Goal: Task Accomplishment & Management: Manage account settings

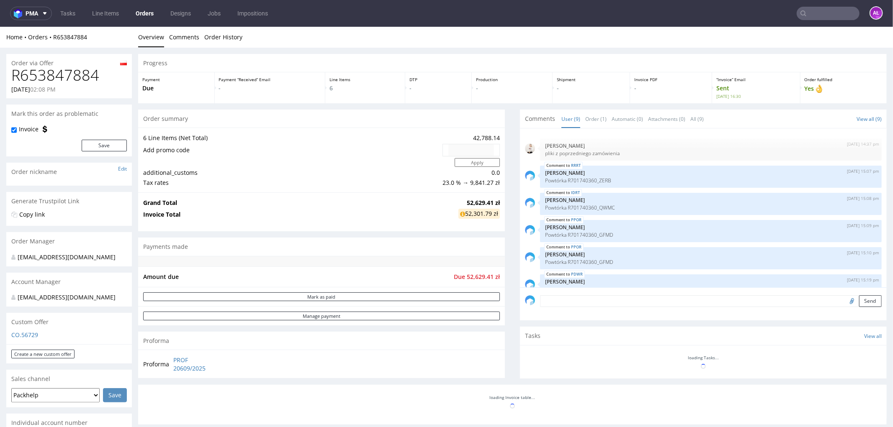
scroll to position [95, 0]
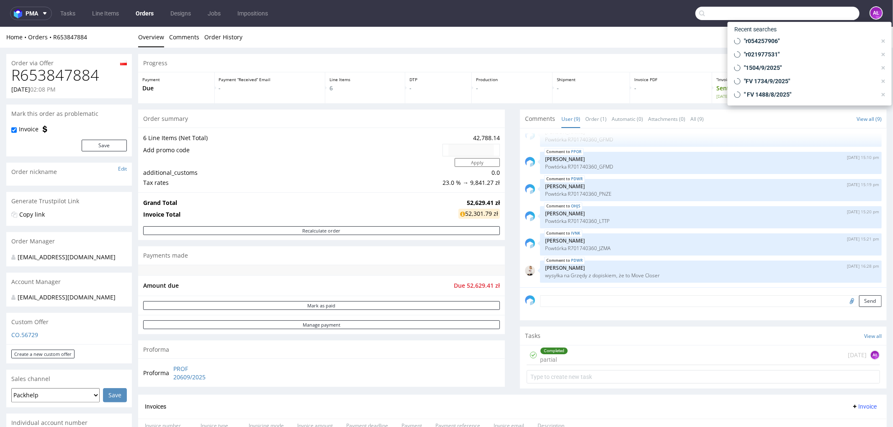
click at [714, 12] on input "text" at bounding box center [777, 13] width 164 height 13
paste input "R438645475"
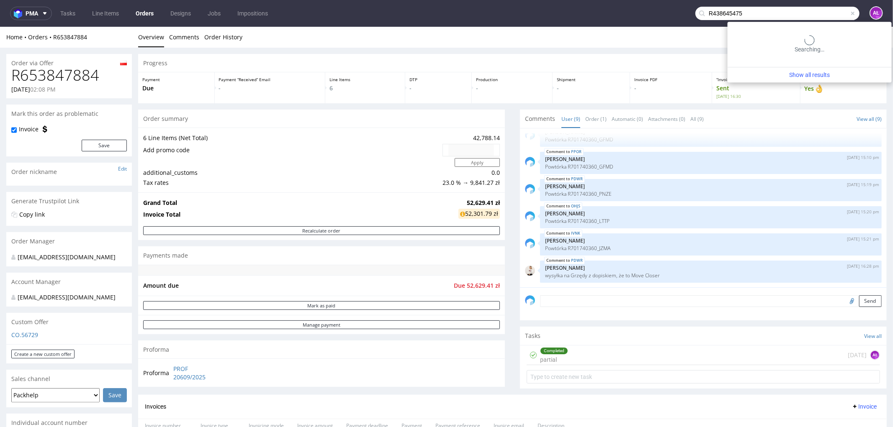
type input "R438645475"
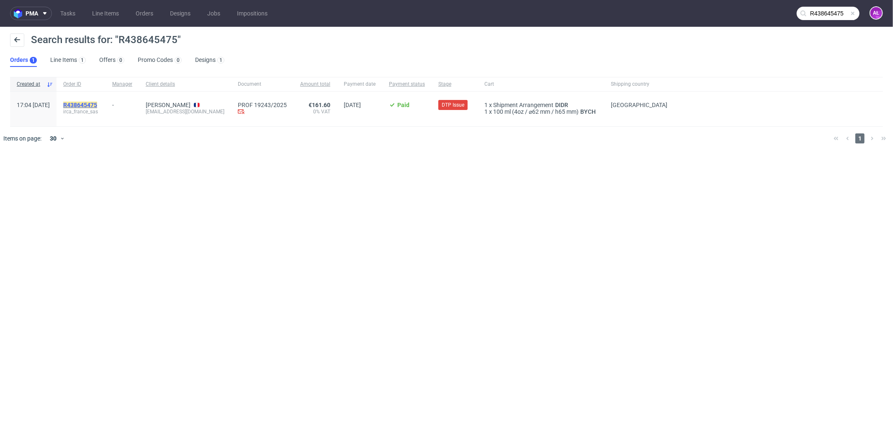
click at [97, 105] on mark "R438645475" at bounding box center [80, 105] width 34 height 7
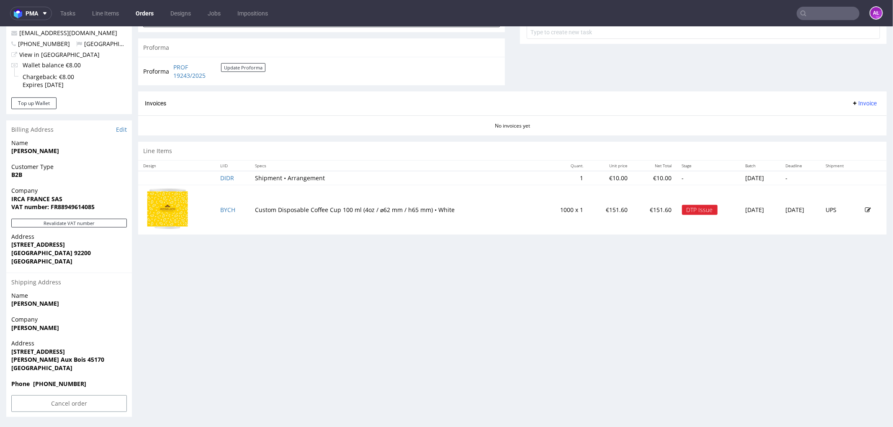
scroll to position [2, 0]
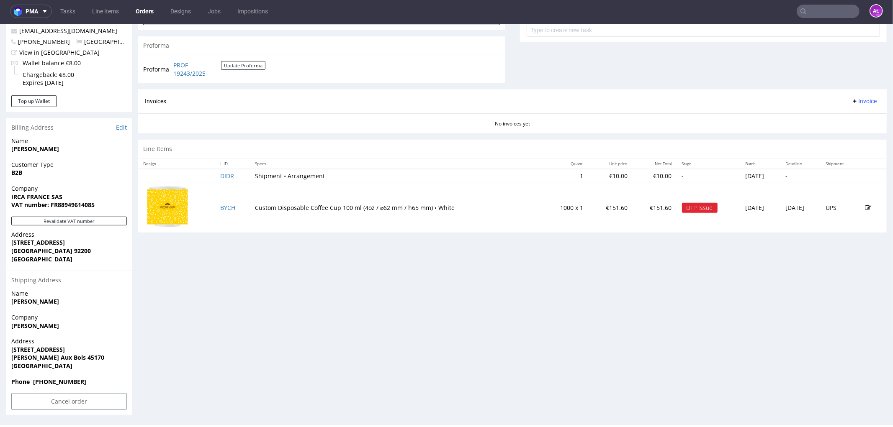
click at [116, 326] on div "Company Frédéric ZUCZEK" at bounding box center [69, 325] width 126 height 24
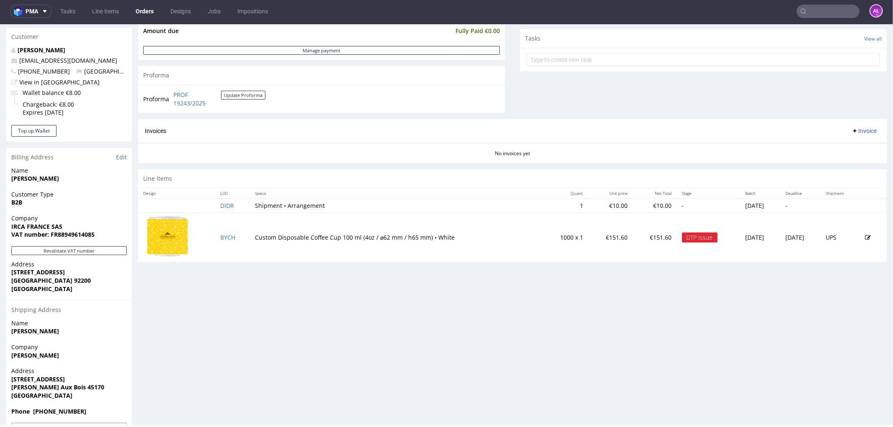
scroll to position [325, 0]
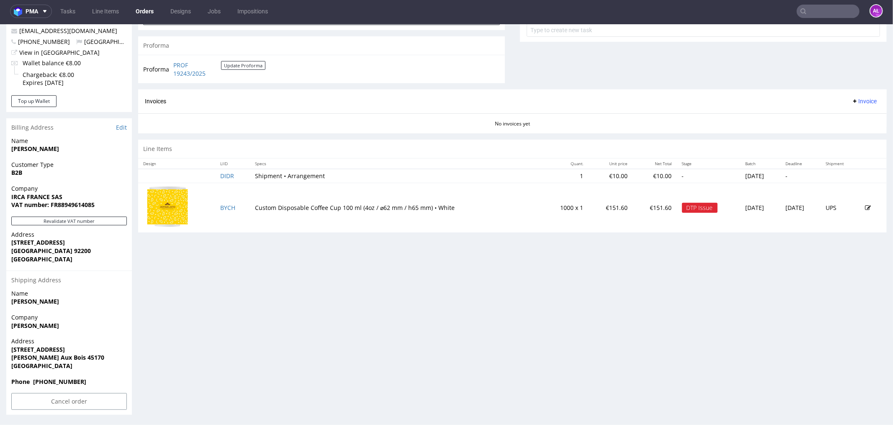
click at [714, 12] on input "text" at bounding box center [827, 11] width 63 height 13
paste input "FV 135/9/2025/GB"
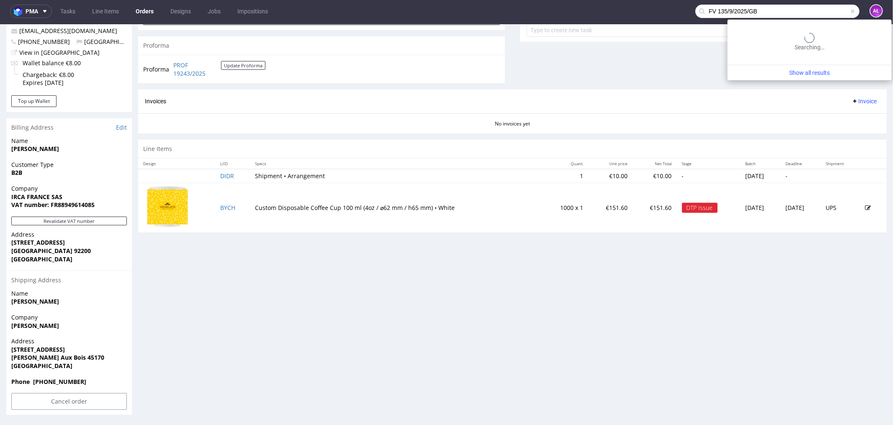
type input "FV 135/9/2025/GB"
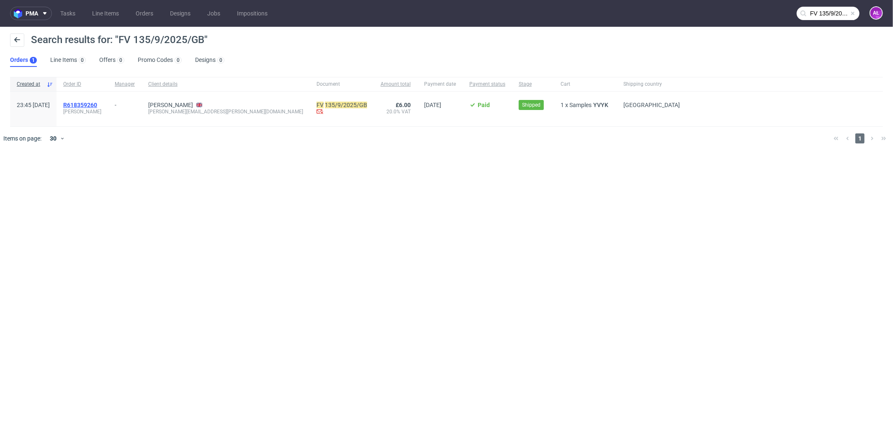
click at [97, 106] on span "R618359260" at bounding box center [80, 105] width 34 height 7
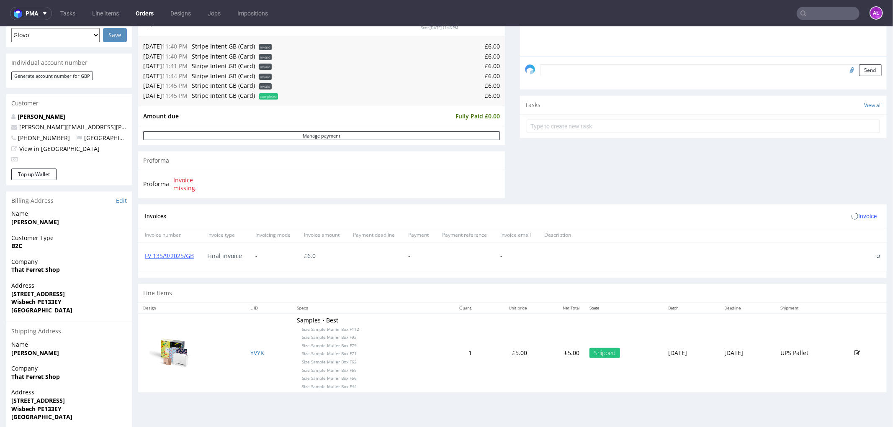
scroll to position [232, 0]
click at [714, 254] on icon at bounding box center [878, 254] width 4 height 4
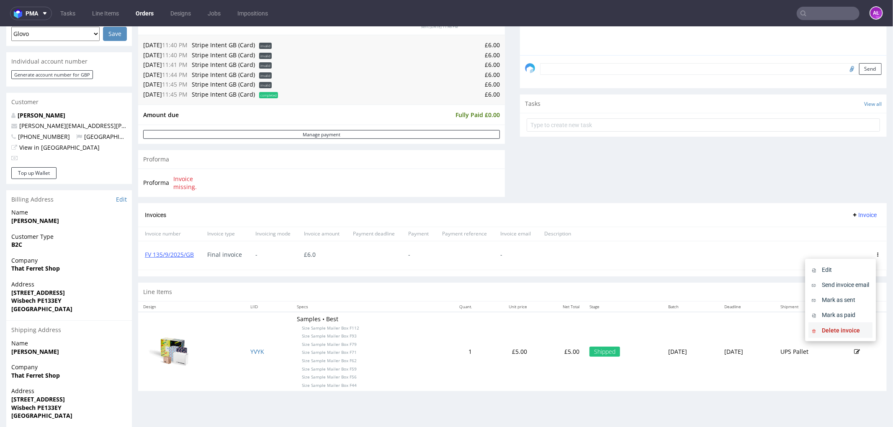
click at [714, 326] on span "Delete invoice" at bounding box center [843, 330] width 51 height 8
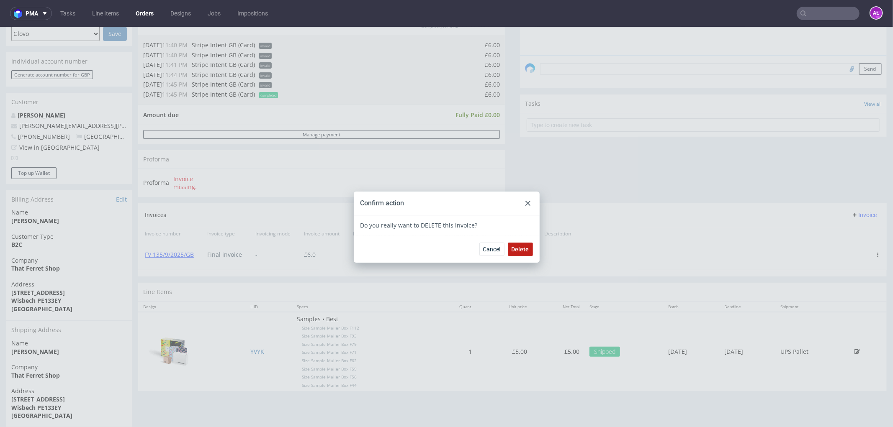
click at [520, 249] on span "Delete" at bounding box center [520, 249] width 18 height 6
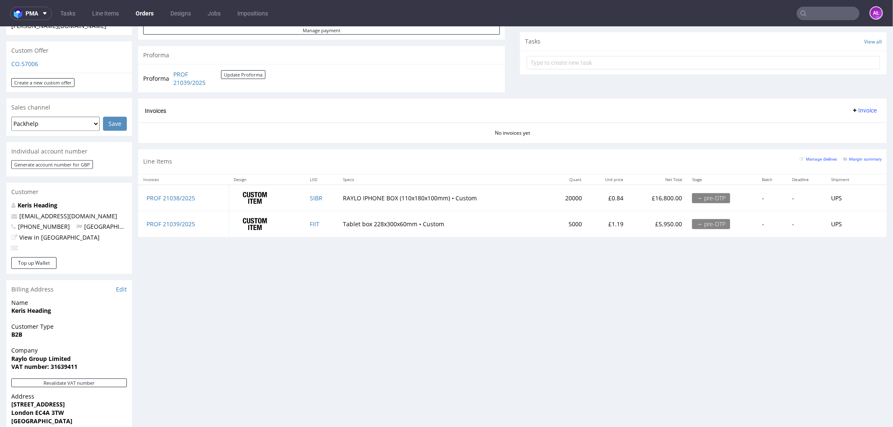
scroll to position [254, 0]
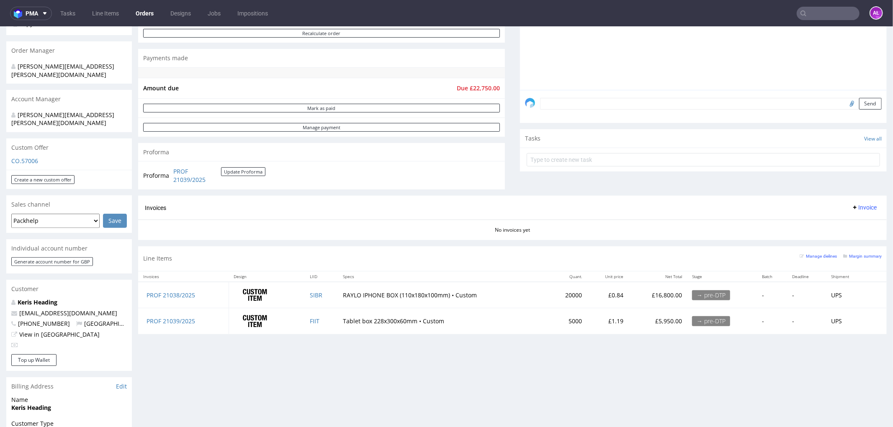
scroll to position [325, 0]
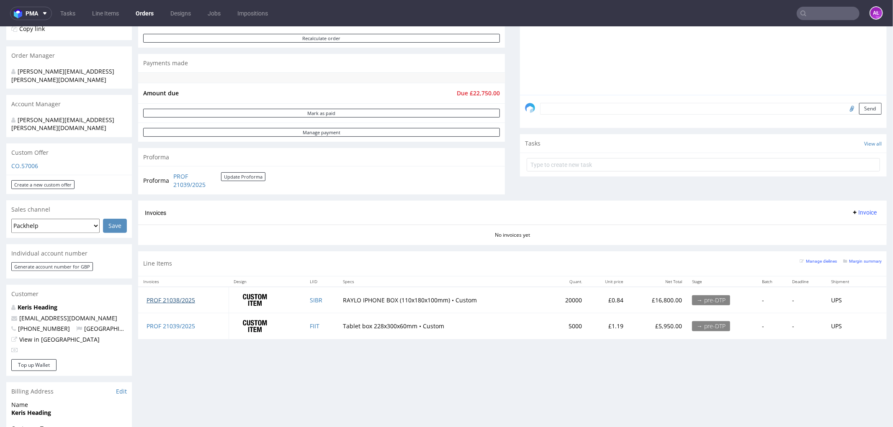
click at [188, 301] on link "PROF 21038/2025" at bounding box center [170, 300] width 49 height 8
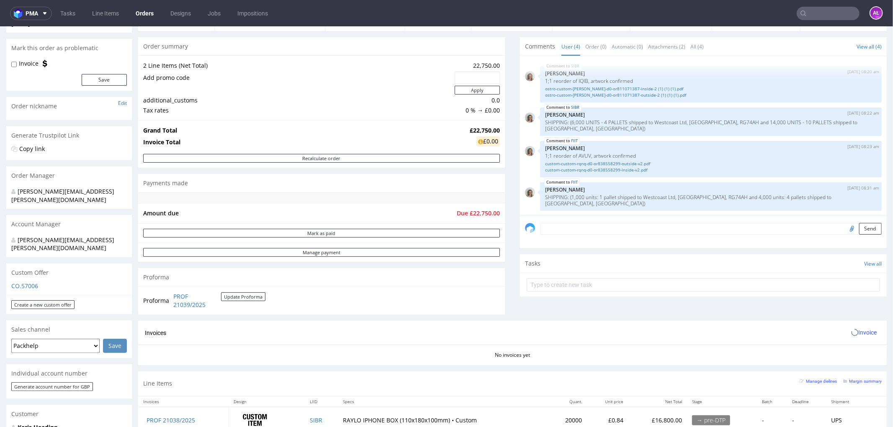
scroll to position [139, 0]
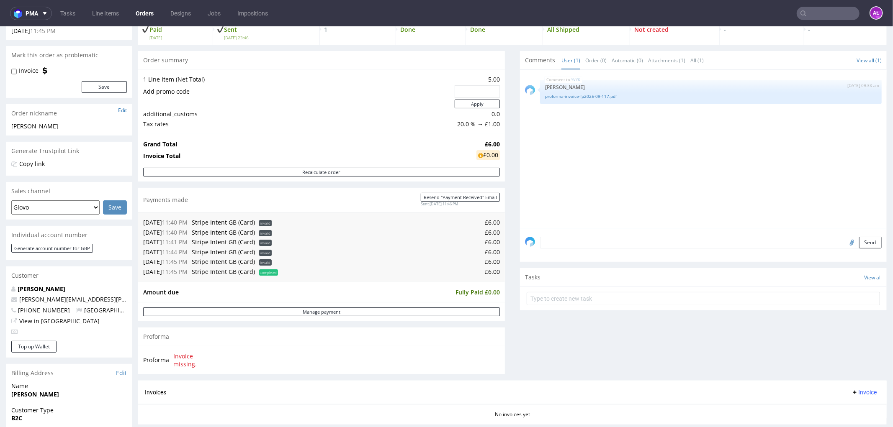
scroll to position [232, 0]
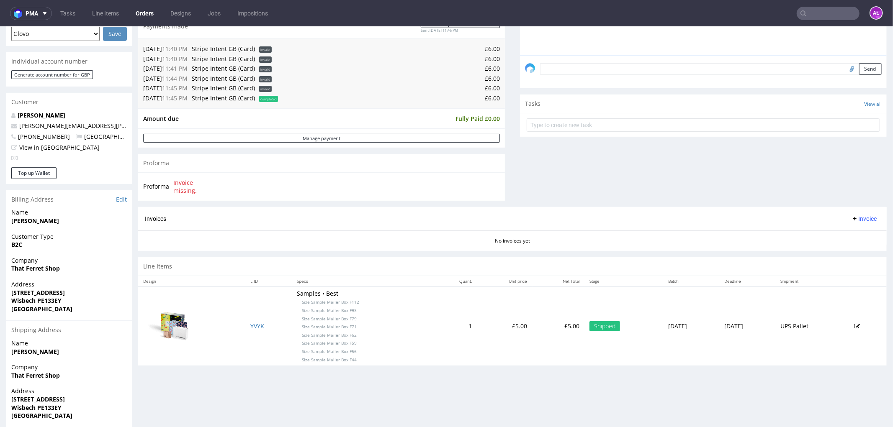
drag, startPoint x: 851, startPoint y: 218, endPoint x: 851, endPoint y: 223, distance: 4.6
click at [851, 218] on span "Invoice" at bounding box center [863, 218] width 25 height 7
click at [853, 239] on span "Upload" at bounding box center [850, 236] width 41 height 8
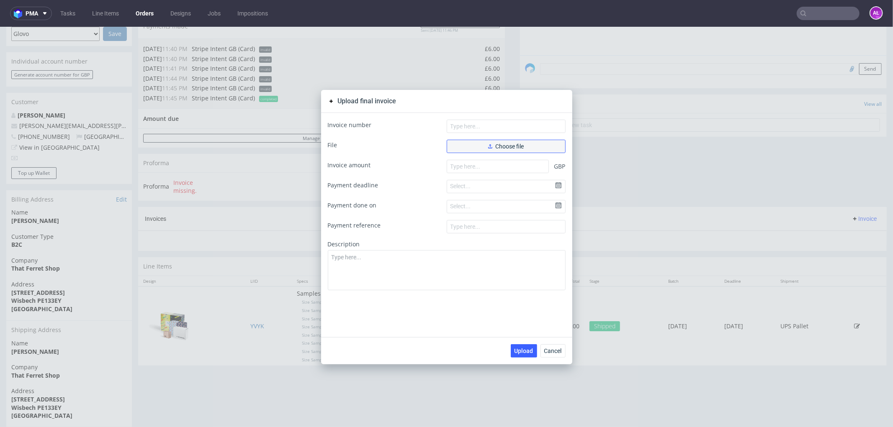
click at [526, 147] on button "Choose file" at bounding box center [506, 145] width 119 height 13
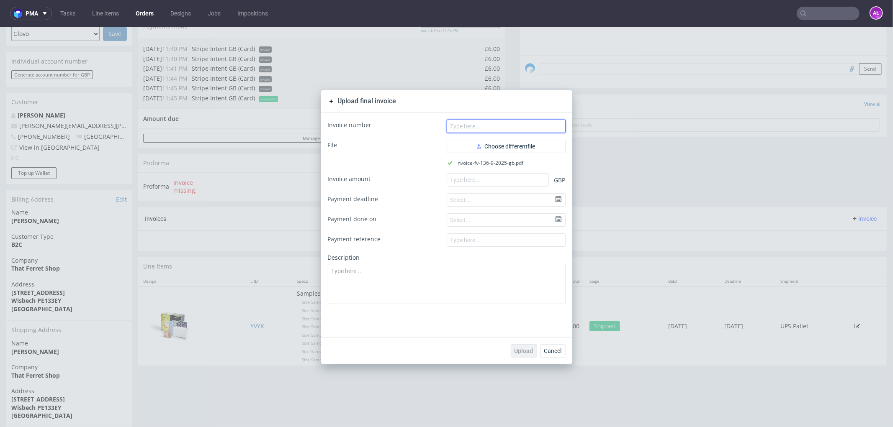
click at [488, 119] on input "text" at bounding box center [506, 125] width 119 height 13
paste input "FV 136/9/2025/GB"
type input "FV 136/9/2025/GB"
click at [476, 176] on input "number" at bounding box center [498, 179] width 102 height 13
type input "6"
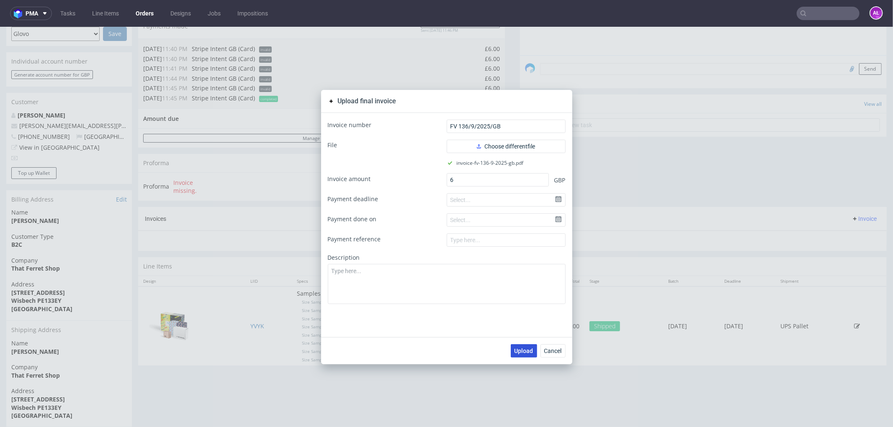
click at [522, 352] on span "Upload" at bounding box center [523, 351] width 19 height 6
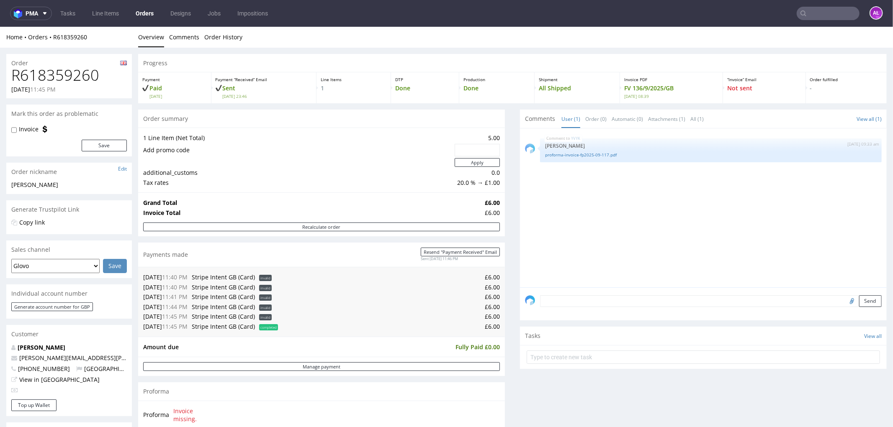
scroll to position [232, 0]
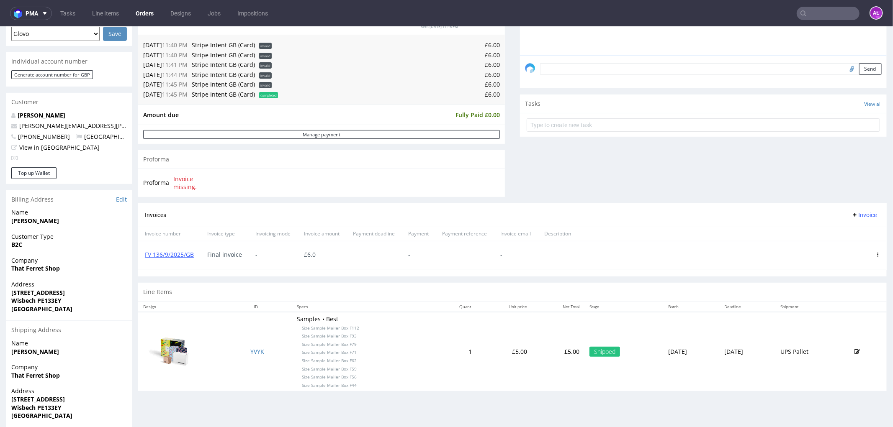
click at [819, 13] on input "text" at bounding box center [827, 13] width 63 height 13
paste input "FV 134/9/2025/GB"
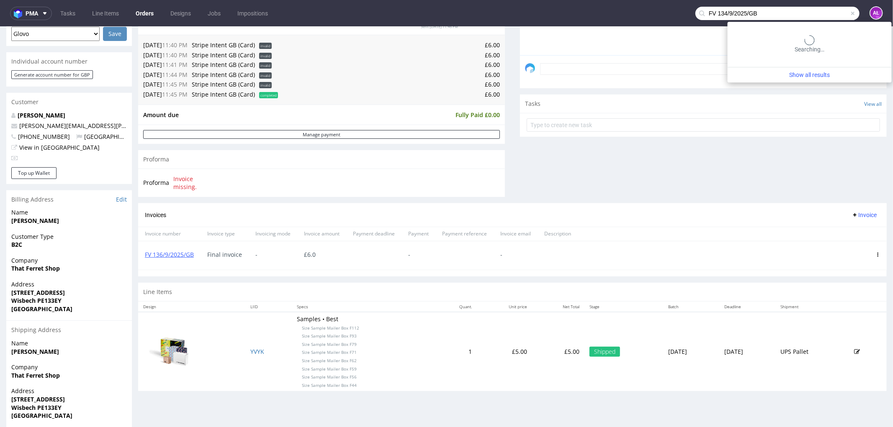
type input "FV 134/9/2025/GB"
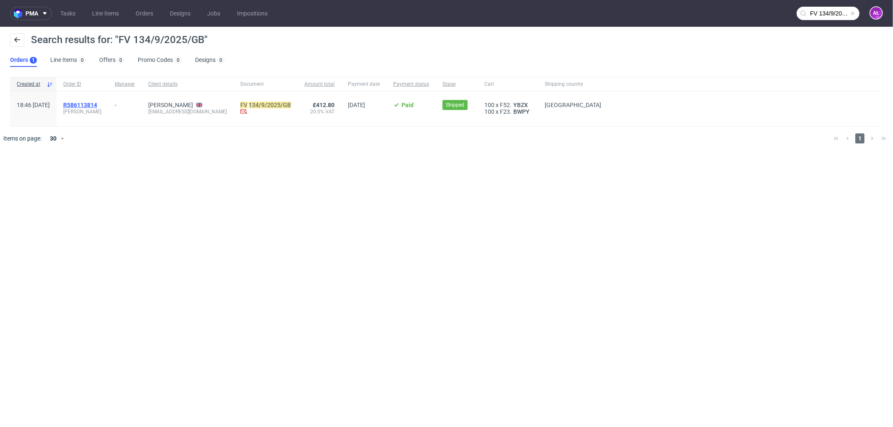
click at [97, 105] on span "R586113814" at bounding box center [80, 105] width 34 height 7
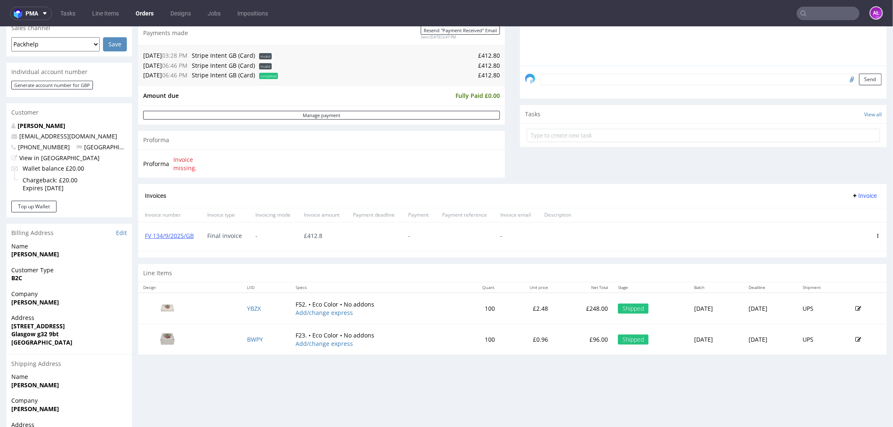
scroll to position [232, 0]
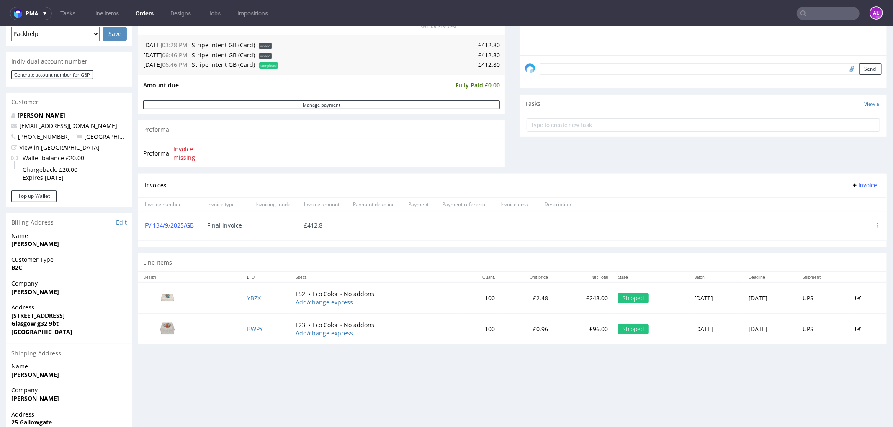
click at [876, 224] on icon at bounding box center [878, 225] width 4 height 4
click at [852, 298] on span "Delete invoice" at bounding box center [843, 300] width 51 height 8
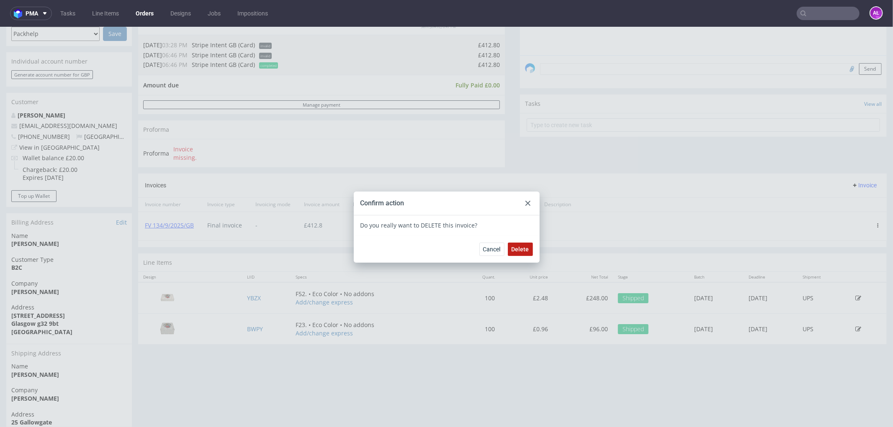
click at [513, 249] on span "Delete" at bounding box center [520, 249] width 18 height 6
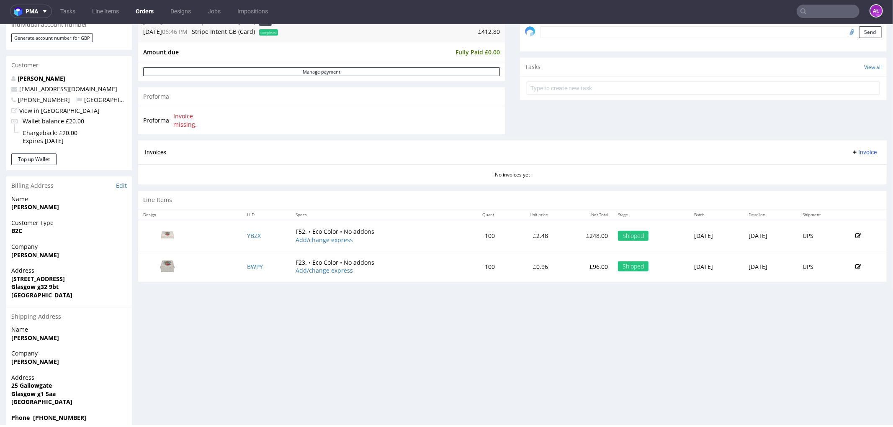
scroll to position [303, 0]
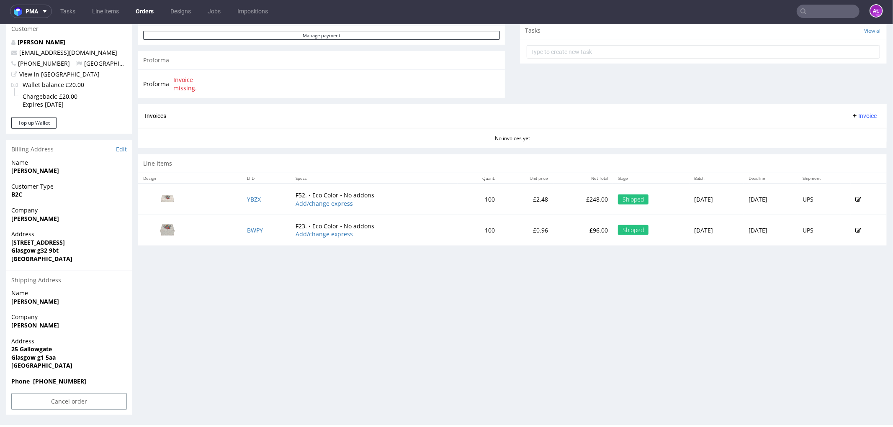
click at [853, 118] on span "Invoice" at bounding box center [863, 115] width 25 height 7
click at [858, 135] on span "Upload" at bounding box center [850, 133] width 41 height 8
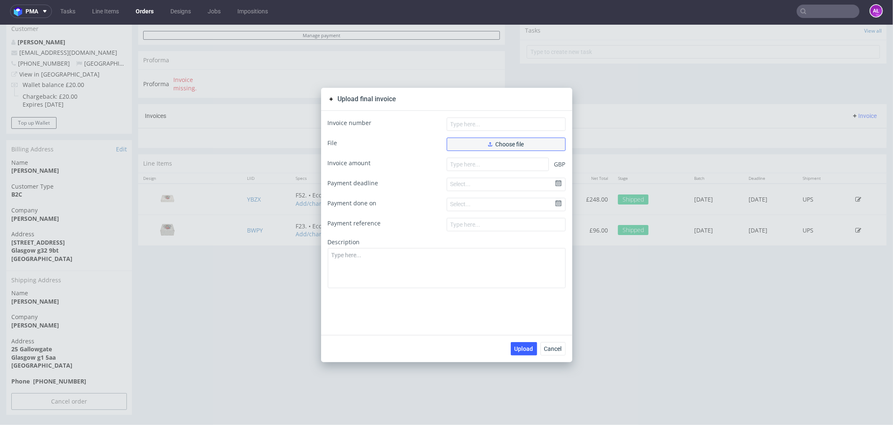
click at [487, 140] on button "Choose file" at bounding box center [506, 143] width 119 height 13
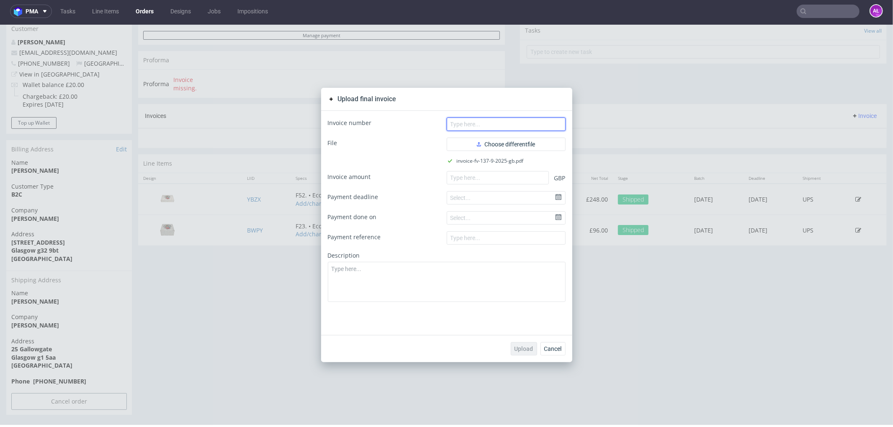
drag, startPoint x: 490, startPoint y: 124, endPoint x: 143, endPoint y: 197, distance: 354.9
click at [490, 124] on input "text" at bounding box center [506, 123] width 119 height 13
paste input "FV 137/9/2025/GB"
type input "FV 137/9/2025/GB"
click at [525, 174] on input "number" at bounding box center [498, 177] width 102 height 13
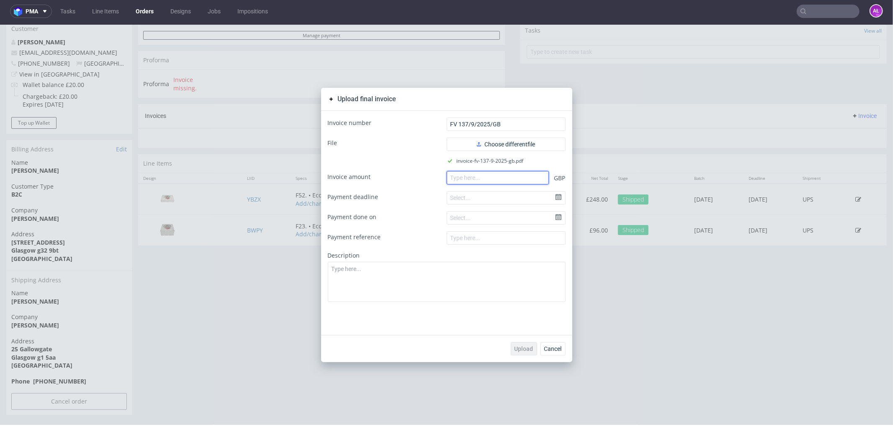
paste input "412.80"
type input "412.80"
click at [527, 346] on span "Upload" at bounding box center [523, 349] width 19 height 6
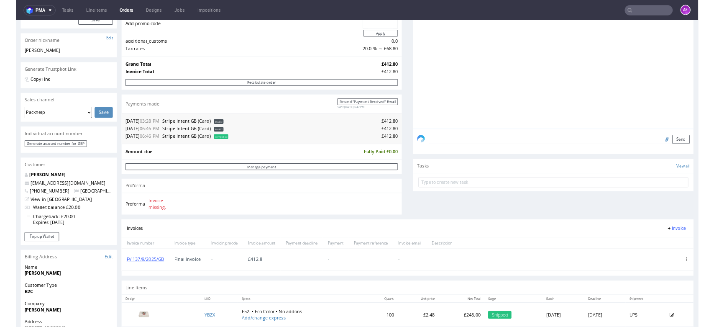
scroll to position [232, 0]
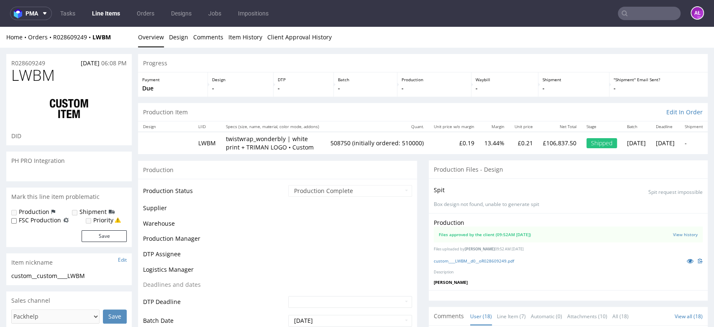
scroll to position [624, 0]
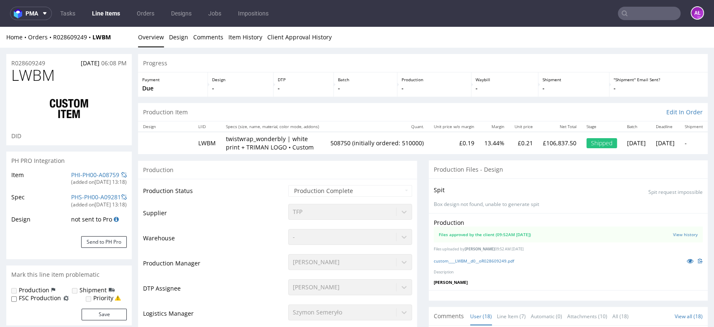
type input "508750"
select select "in_progress"
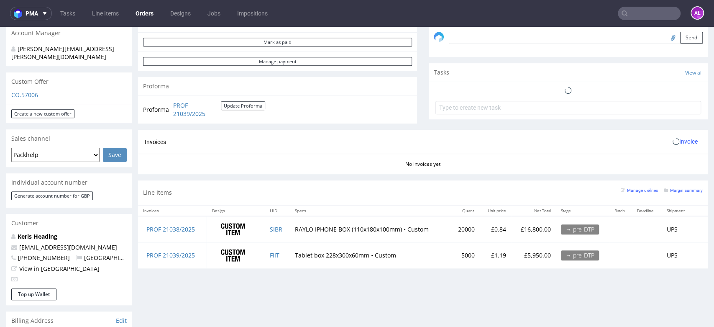
scroll to position [279, 0]
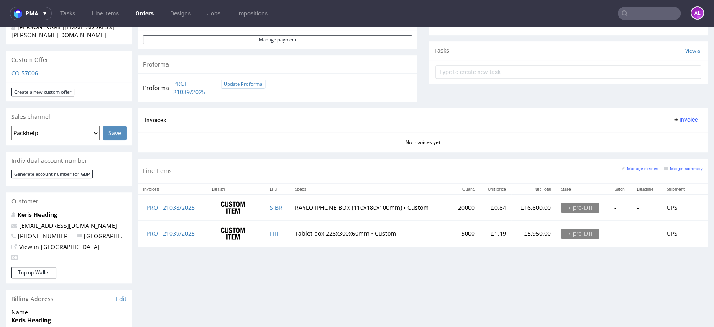
click at [232, 83] on button "Update Proforma" at bounding box center [243, 84] width 44 height 9
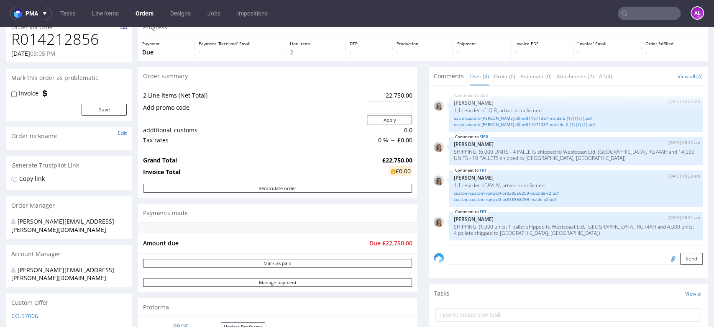
scroll to position [186, 0]
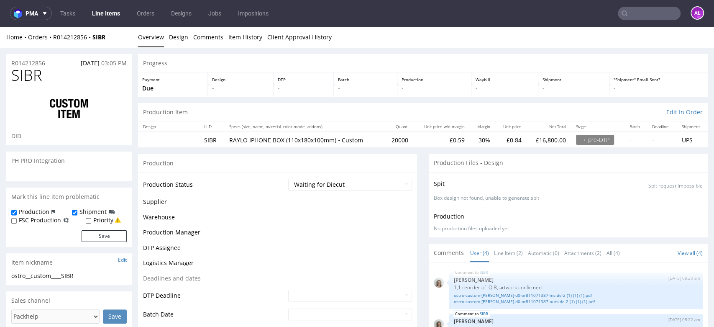
scroll to position [0, 0]
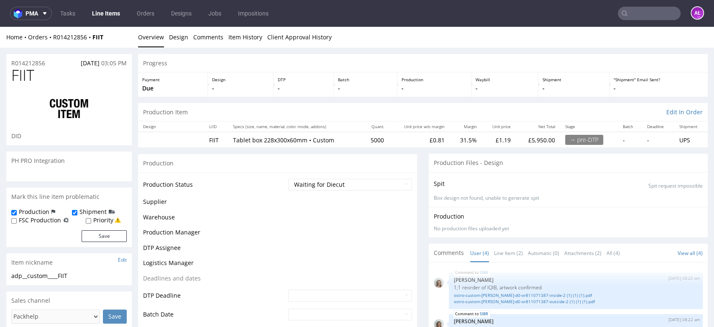
scroll to position [0, 0]
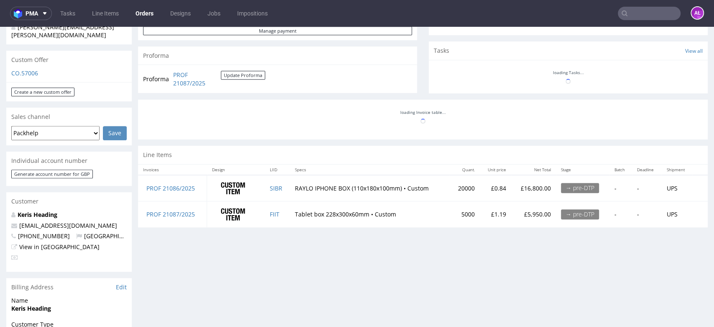
scroll to position [0, 0]
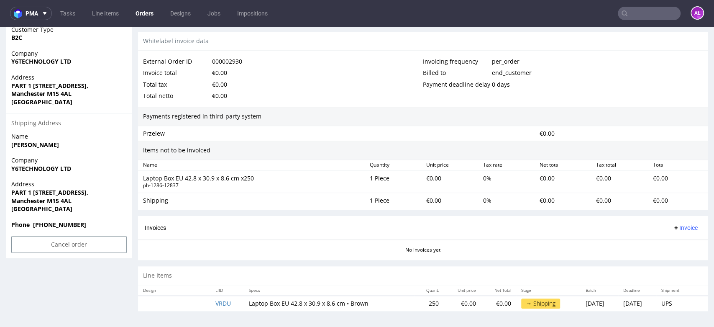
scroll to position [3, 0]
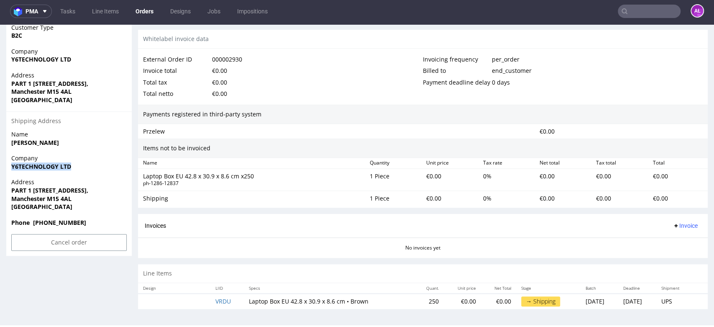
drag, startPoint x: 77, startPoint y: 164, endPoint x: 8, endPoint y: 168, distance: 69.6
click at [8, 168] on div "Company Y6TECHNOLOGY LTD" at bounding box center [69, 166] width 126 height 24
drag, startPoint x: 10, startPoint y: 189, endPoint x: 131, endPoint y: 193, distance: 121.9
click at [131, 193] on div "Address PART 1 Unit 4, 92 Chorlton Rd, Old Trafford, Stretford, Manchester M15 …" at bounding box center [69, 198] width 126 height 40
drag, startPoint x: 12, startPoint y: 203, endPoint x: 64, endPoint y: 201, distance: 51.9
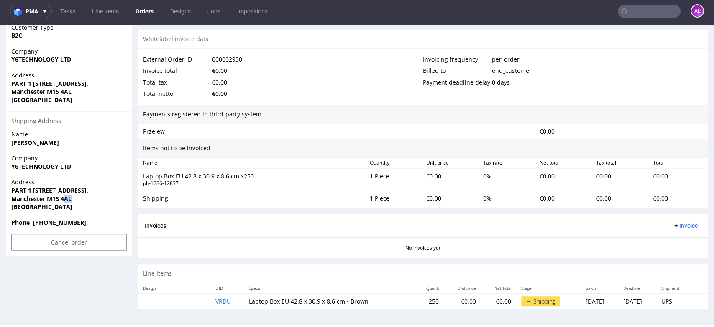
click at [64, 201] on p "Address PART 1 Unit 4, 92 Chorlton Rd, Old Trafford, Stretford, Manchester M15 …" at bounding box center [69, 194] width 116 height 33
drag, startPoint x: 9, startPoint y: 202, endPoint x: 374, endPoint y: 164, distance: 366.5
click at [76, 201] on div "Address PART 1 Unit 4, 92 Chorlton Rd, Old Trafford, Stretford, Manchester M15 …" at bounding box center [69, 198] width 126 height 40
copy strong "Manchester M15 4AL"
drag, startPoint x: 240, startPoint y: 303, endPoint x: 281, endPoint y: 303, distance: 41.0
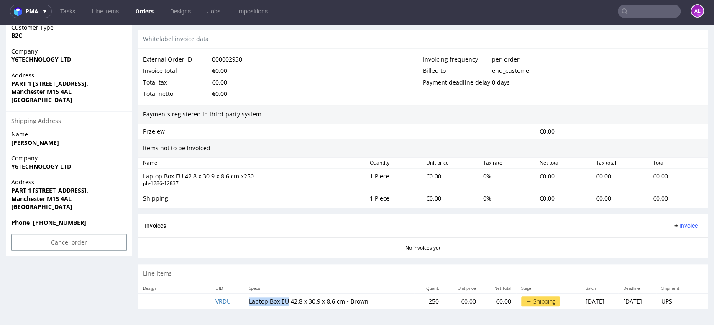
click at [281, 303] on td "Laptop Box EU 42.8 x 30.9 x 8.6 cm • Brown" at bounding box center [329, 300] width 170 height 15
copy td "Laptop Box EU"
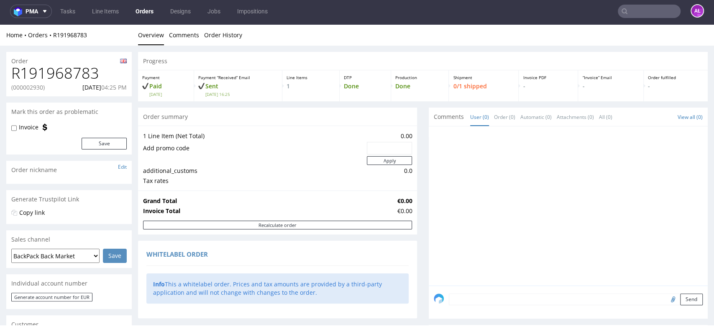
scroll to position [0, 0]
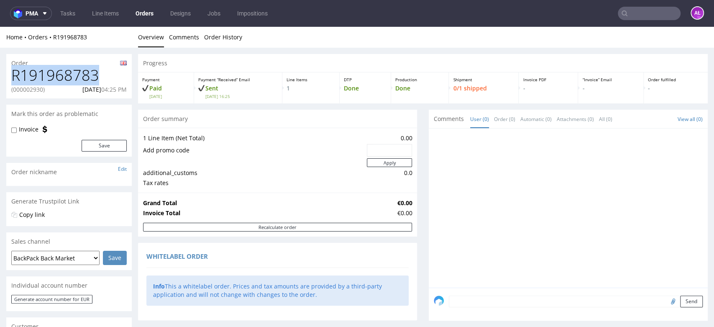
drag, startPoint x: 80, startPoint y: 76, endPoint x: 6, endPoint y: 73, distance: 74.6
click at [6, 73] on div "R191968783 (000002930) 30.09.2025 04:25 PM" at bounding box center [69, 82] width 126 height 31
copy h1 "R191968783"
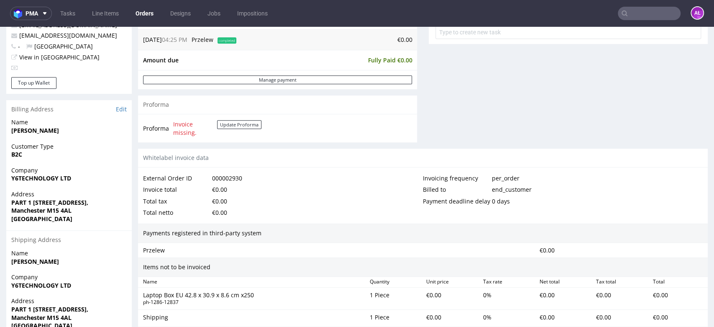
scroll to position [442, 0]
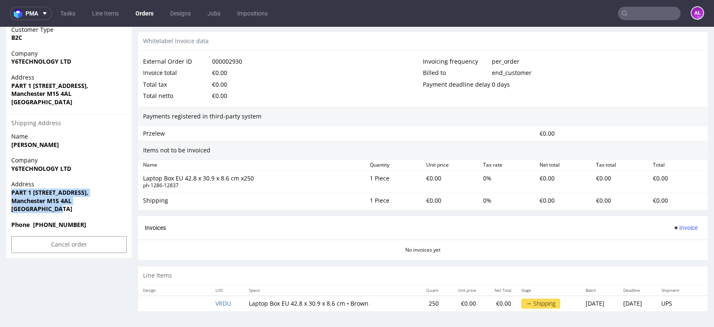
drag, startPoint x: 13, startPoint y: 202, endPoint x: 8, endPoint y: 193, distance: 9.8
copy p "PART 1 Unit 4, 92 Chorlton Rd, Old Trafford, Stretford, Manchester M15 4AL Unit…"
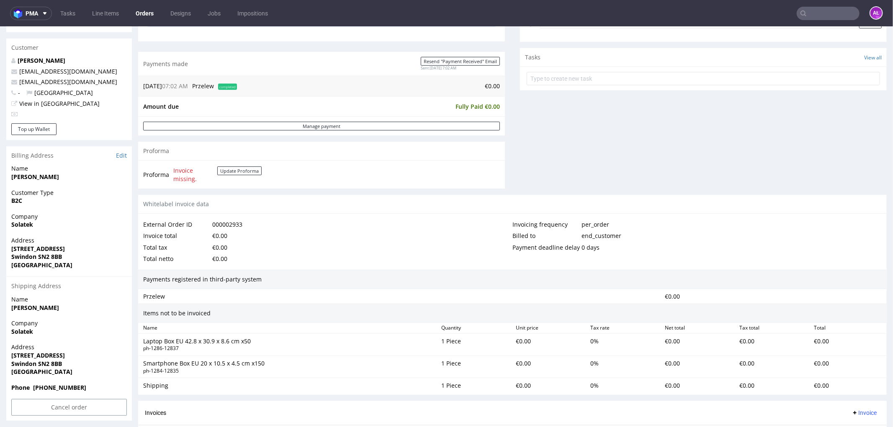
scroll to position [381, 0]
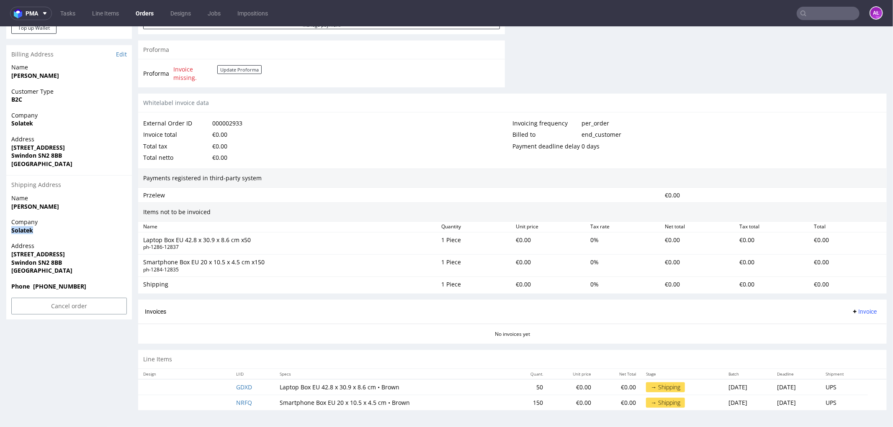
drag, startPoint x: 45, startPoint y: 229, endPoint x: 5, endPoint y: 231, distance: 40.2
click at [5, 231] on div "Order R890966573 (000002933) 01.10.2025 07:02 AM Mark this order as problematic…" at bounding box center [446, 44] width 893 height 755
copy strong "Solatek"
drag, startPoint x: 10, startPoint y: 252, endPoint x: 128, endPoint y: 249, distance: 118.5
click at [128, 249] on div "Address Unit 8 Rockhaven Park, Kembrey Street Swindon SN2 8BB United Kingdom" at bounding box center [69, 262] width 126 height 40
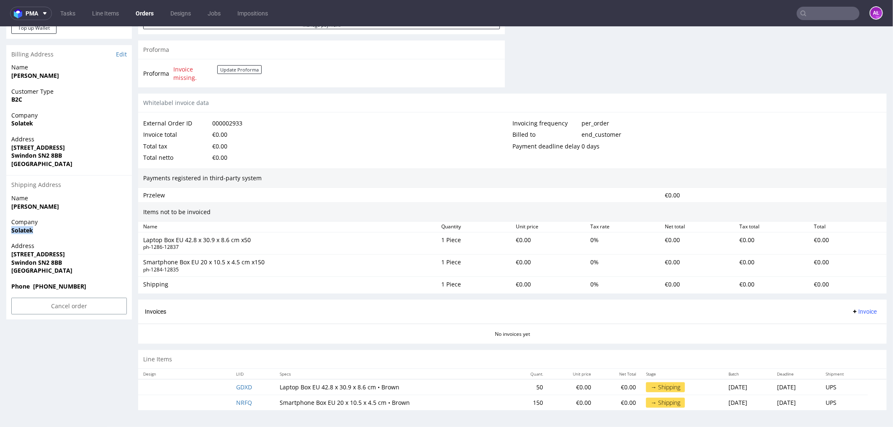
copy strong "Unit 8 Rockhaven Park, Kembrey Street"
drag, startPoint x: 11, startPoint y: 260, endPoint x: 71, endPoint y: 261, distance: 59.9
click at [71, 261] on span "Swindon SN2 8BB" at bounding box center [69, 262] width 116 height 8
copy strong "Swindon SN2 8BB"
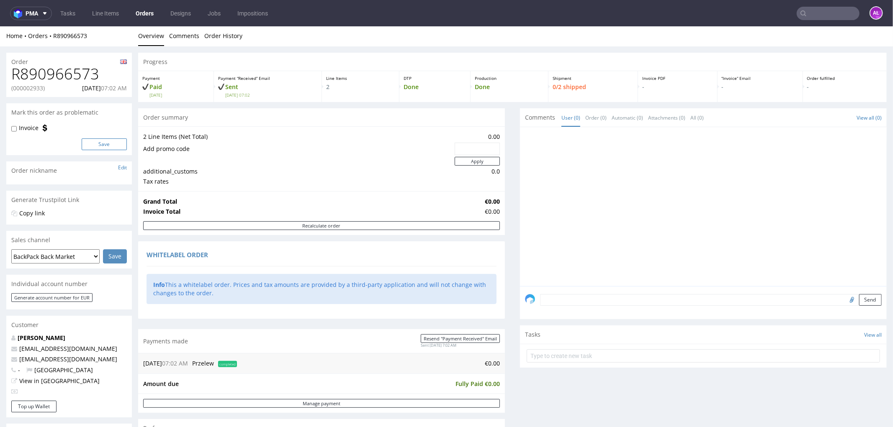
scroll to position [0, 0]
drag, startPoint x: 103, startPoint y: 71, endPoint x: 13, endPoint y: 76, distance: 90.9
click at [13, 76] on h1 "R890966573" at bounding box center [69, 75] width 116 height 17
copy h1 "R890966573"
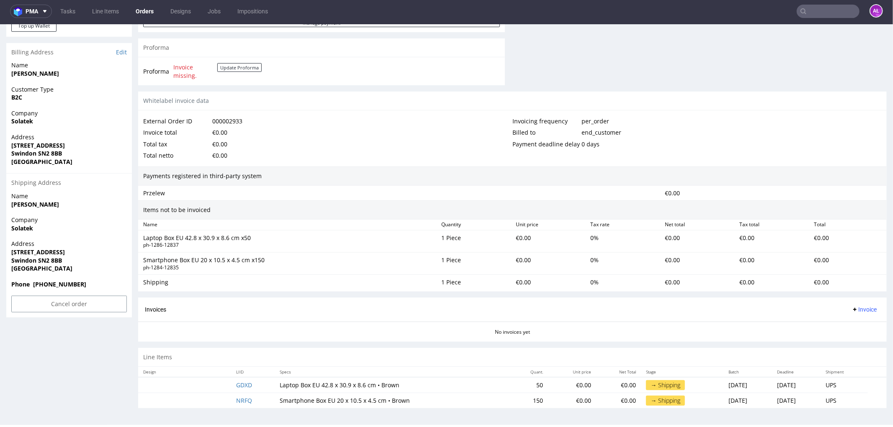
scroll to position [288, 0]
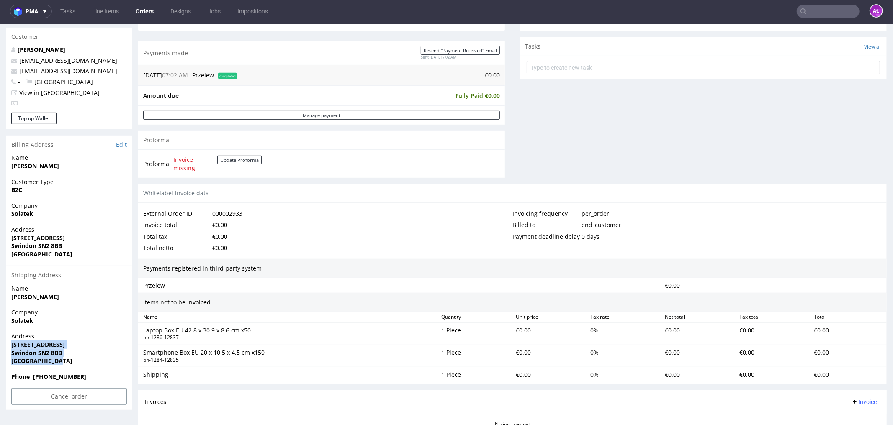
drag, startPoint x: 61, startPoint y: 360, endPoint x: 12, endPoint y: 345, distance: 51.5
click at [12, 345] on p "Address Unit 8 Rockhaven Park, Kembrey Street Swindon SN2 8BB United Kingdom" at bounding box center [69, 348] width 116 height 33
copy p "Unit 8 Rockhaven Park, Kembrey Street Swindon SN2 8BB United Kingdom"
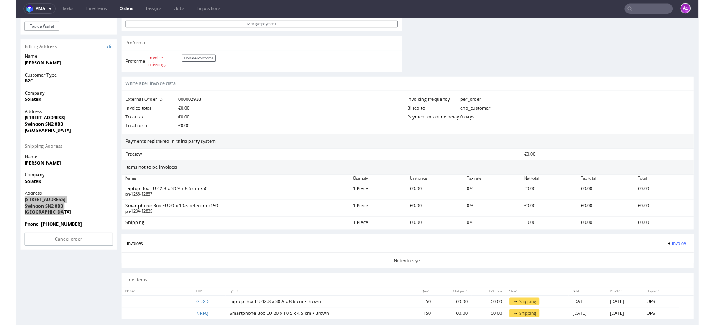
scroll to position [381, 0]
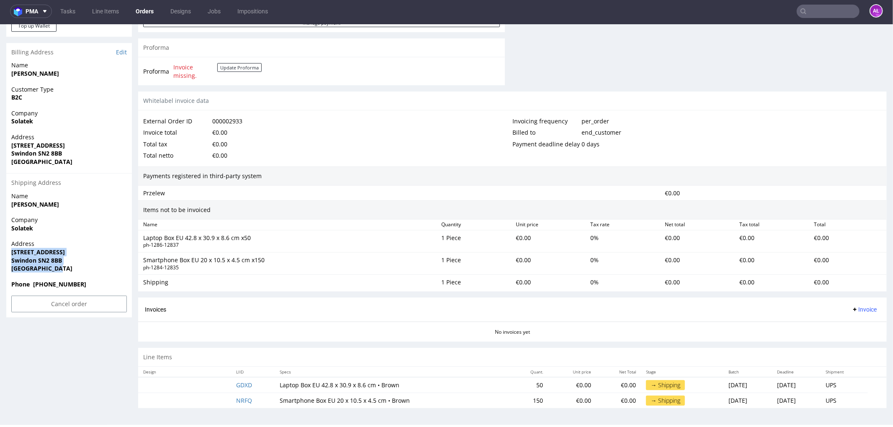
click at [851, 307] on span "Invoice" at bounding box center [863, 309] width 25 height 7
click at [855, 341] on span "Upload" at bounding box center [850, 343] width 41 height 8
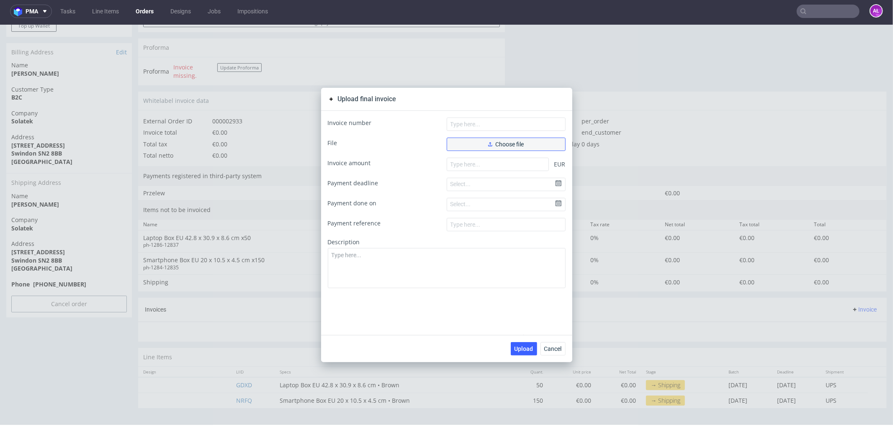
click at [468, 145] on button "Choose file" at bounding box center [506, 143] width 119 height 13
click at [551, 346] on span "Cancel" at bounding box center [553, 349] width 18 height 6
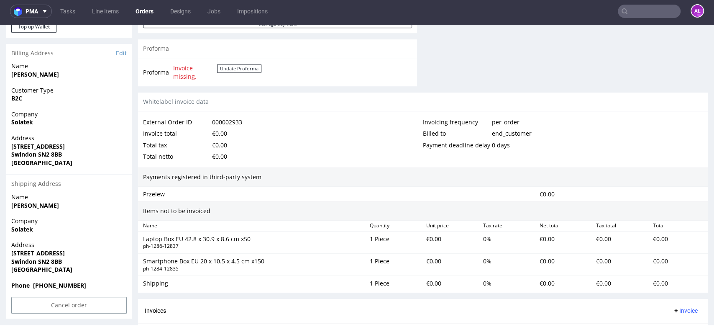
scroll to position [2, 0]
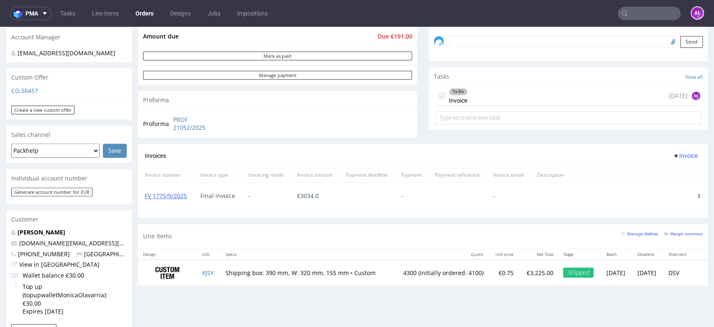
scroll to position [232, 0]
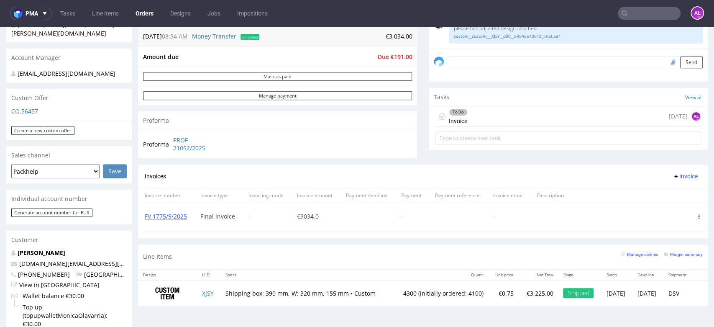
click at [460, 120] on div "To Do Invoice [DATE] AŁ" at bounding box center [569, 117] width 266 height 20
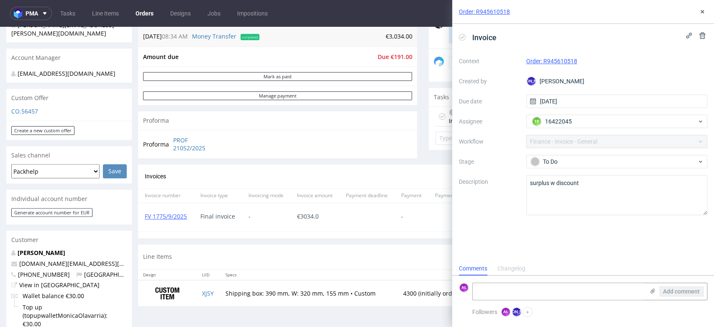
scroll to position [7, 0]
click at [702, 12] on use at bounding box center [702, 11] width 3 height 3
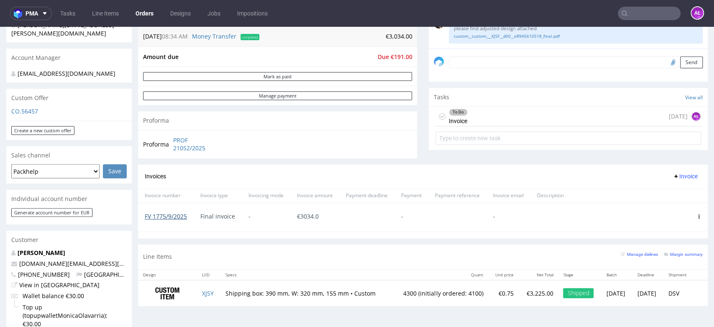
click at [182, 213] on link "FV 1775/9/2025" at bounding box center [166, 216] width 42 height 8
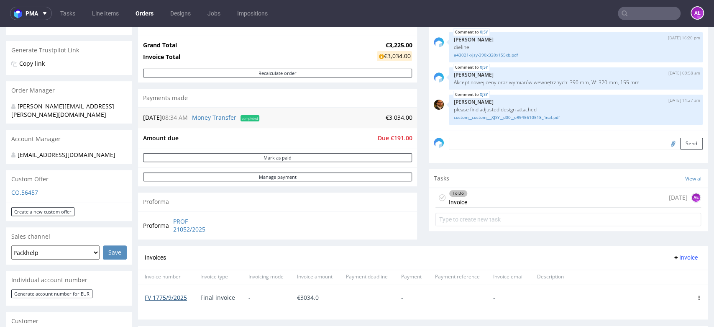
scroll to position [232, 0]
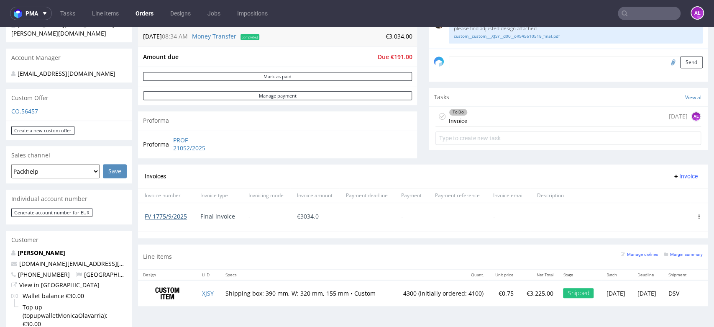
click at [184, 216] on link "FV 1775/9/2025" at bounding box center [166, 216] width 42 height 8
click at [473, 112] on div "To Do Invoice 1 day ago AŁ" at bounding box center [569, 117] width 266 height 20
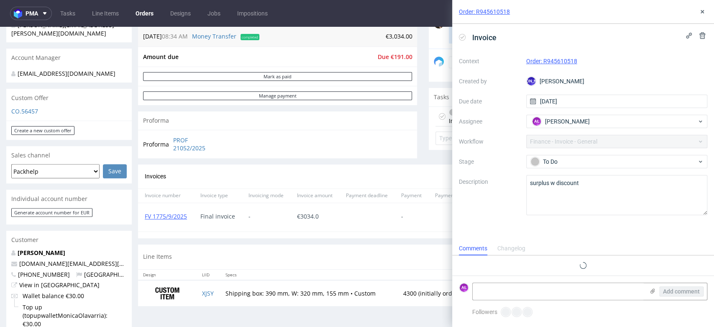
scroll to position [7, 0]
click at [704, 9] on icon at bounding box center [702, 11] width 7 height 7
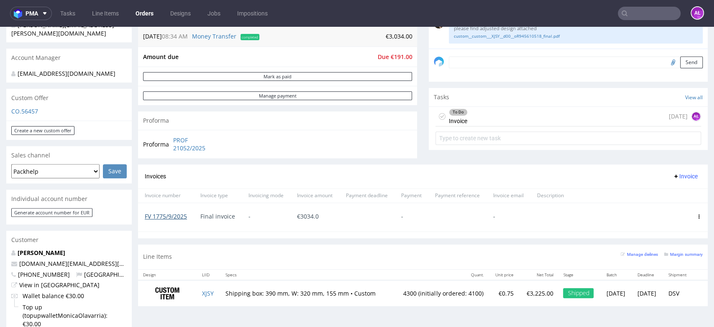
click at [160, 214] on link "FV 1775/9/2025" at bounding box center [166, 216] width 42 height 8
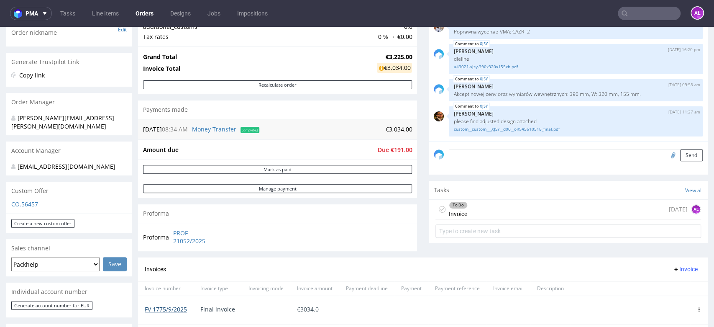
scroll to position [232, 0]
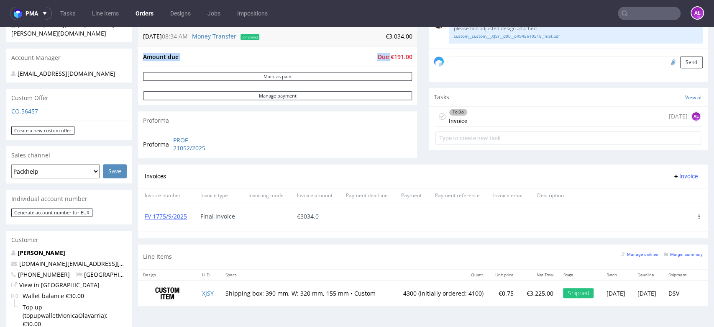
drag, startPoint x: 384, startPoint y: 56, endPoint x: 407, endPoint y: 58, distance: 23.5
click at [407, 58] on div "Amount due Due €191.00" at bounding box center [277, 56] width 279 height 21
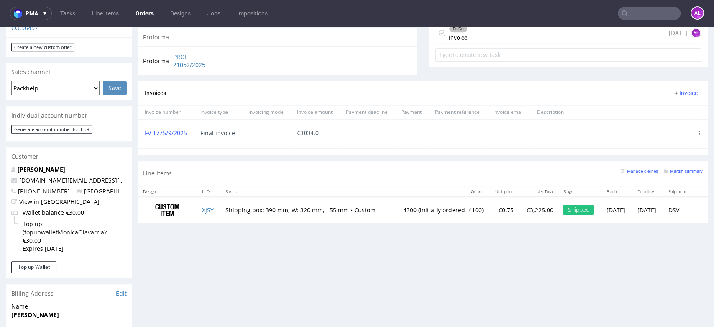
scroll to position [325, 0]
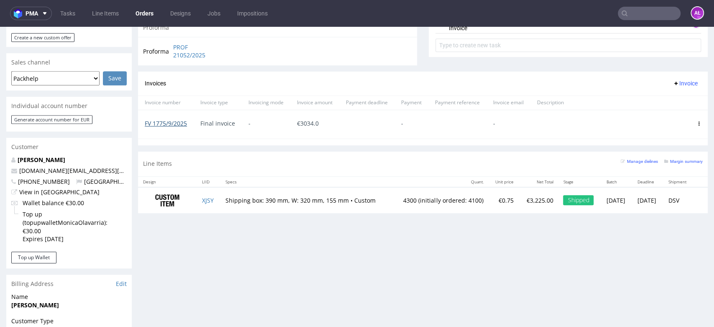
click at [162, 123] on link "FV 1775/9/2025" at bounding box center [166, 123] width 42 height 8
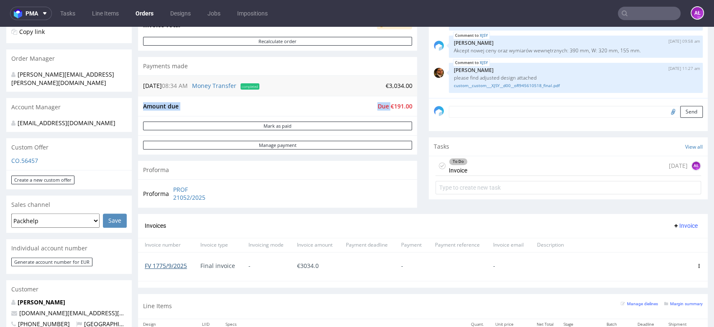
scroll to position [232, 0]
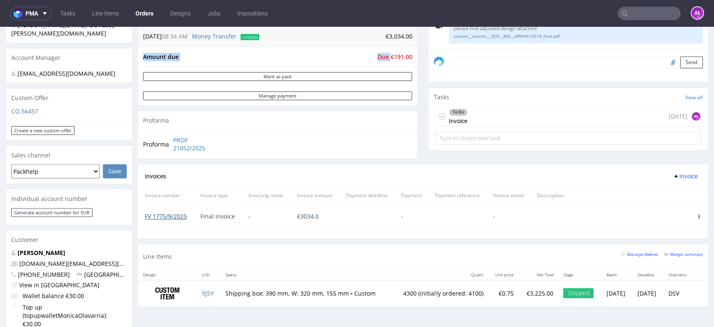
click at [180, 216] on link "FV 1775/9/2025" at bounding box center [166, 216] width 42 height 8
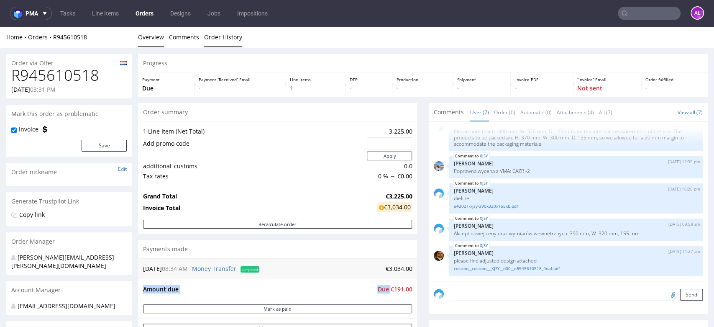
click at [208, 35] on link "Order History" at bounding box center [223, 37] width 38 height 21
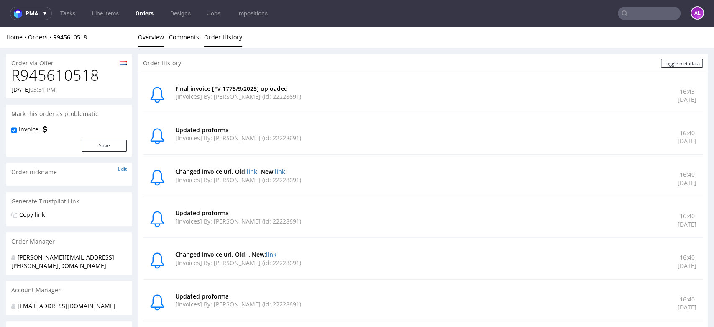
click at [152, 36] on link "Overview" at bounding box center [151, 37] width 26 height 21
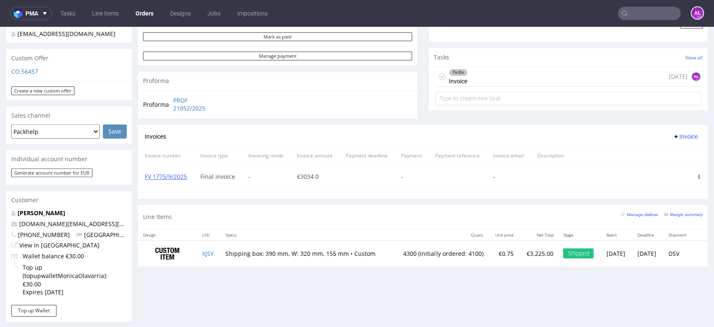
scroll to position [325, 0]
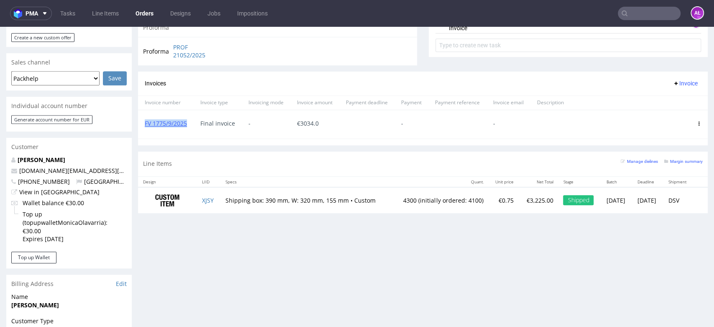
drag, startPoint x: 189, startPoint y: 126, endPoint x: 141, endPoint y: 133, distance: 48.2
click at [141, 133] on div "FV 1775/9/2025" at bounding box center [166, 124] width 56 height 28
copy link "FV 1775/9/2025"
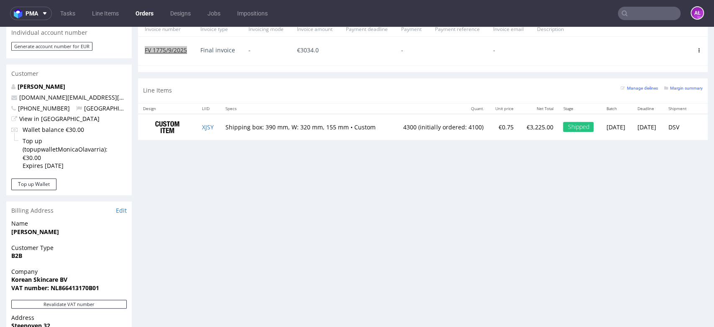
scroll to position [279, 0]
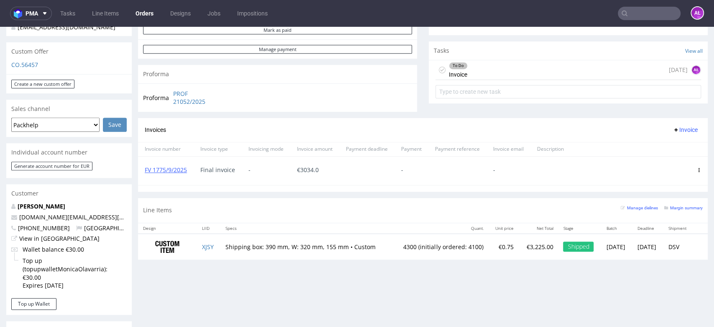
click at [697, 171] on icon at bounding box center [699, 170] width 4 height 4
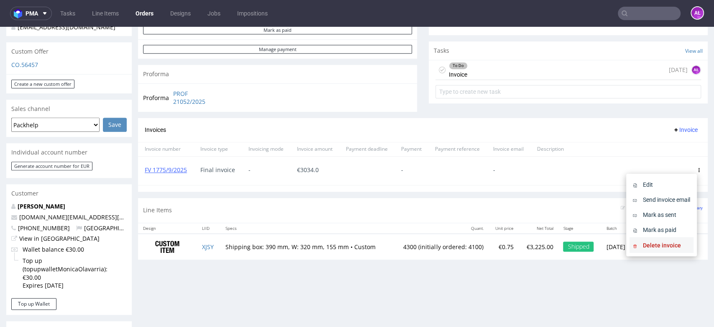
click at [660, 245] on span "Delete invoice" at bounding box center [665, 245] width 51 height 8
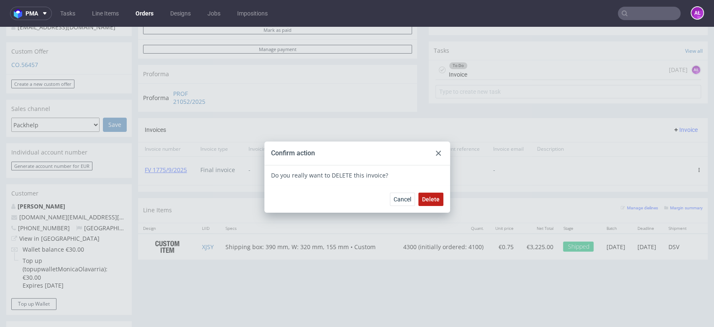
click at [431, 199] on span "Delete" at bounding box center [431, 199] width 18 height 6
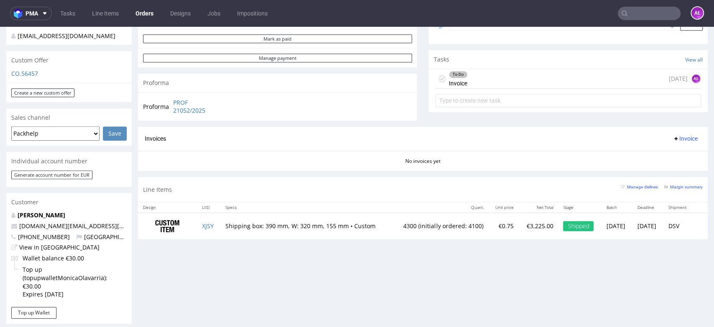
scroll to position [279, 0]
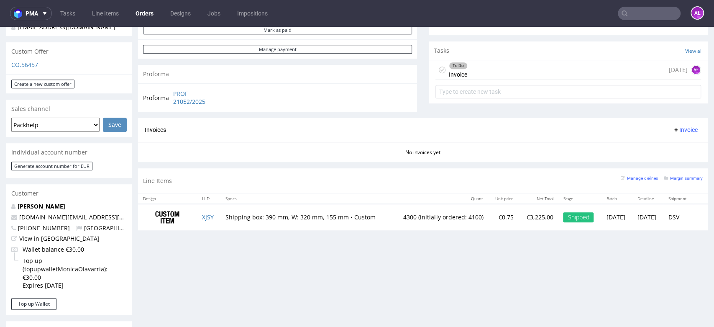
click at [673, 127] on span "Invoice" at bounding box center [685, 129] width 25 height 7
click at [665, 165] on span "Upload" at bounding box center [671, 162] width 41 height 8
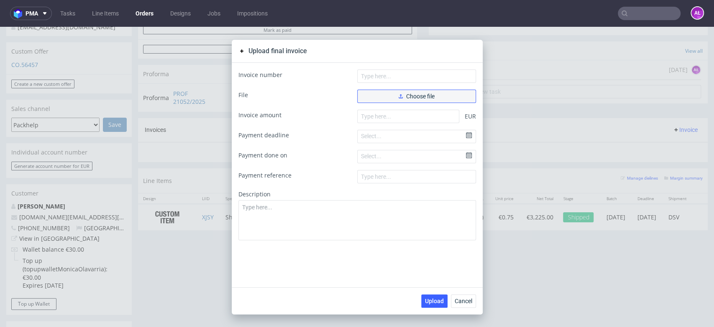
click at [408, 96] on span "Choose file" at bounding box center [417, 96] width 36 height 6
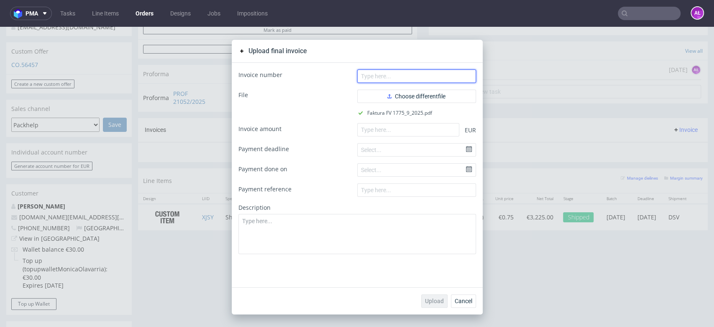
click at [391, 80] on input "text" at bounding box center [416, 75] width 119 height 13
paste input "FV 1775/9/2025"
type input "FV 1775/9/2025"
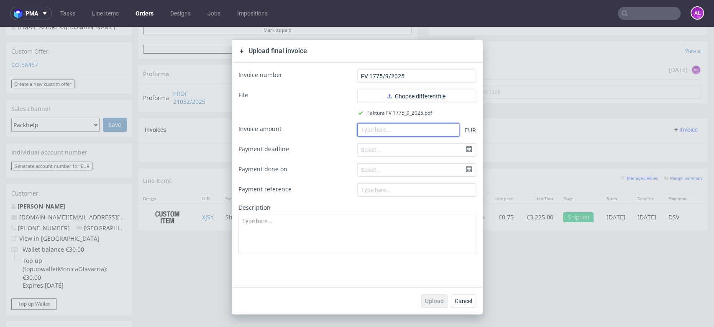
click at [384, 130] on input "number" at bounding box center [408, 129] width 102 height 13
paste input "3075.00"
type input "3075.00"
click at [428, 299] on span "Upload" at bounding box center [434, 301] width 19 height 6
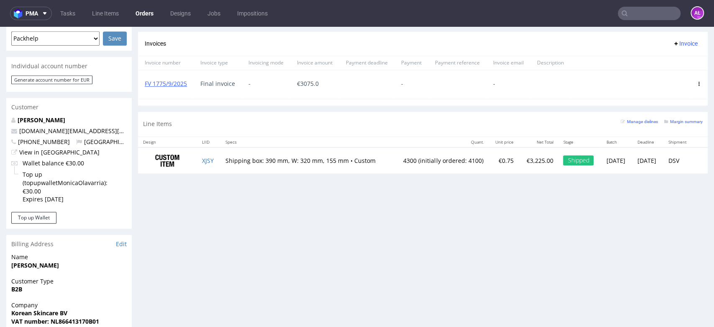
scroll to position [465, 0]
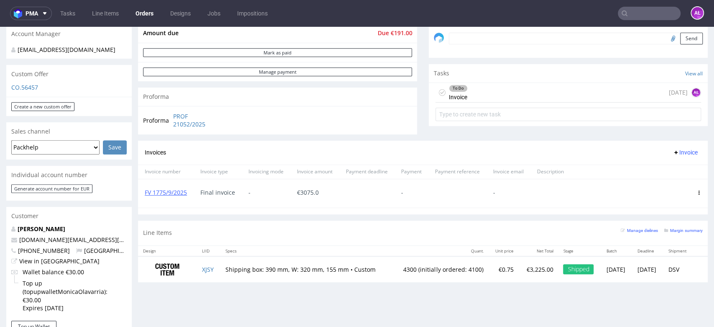
scroll to position [279, 0]
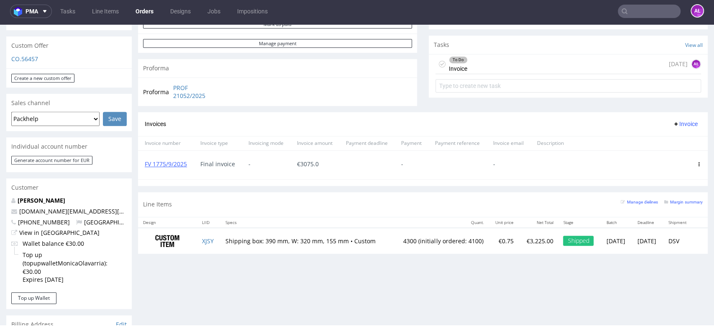
scroll to position [232, 0]
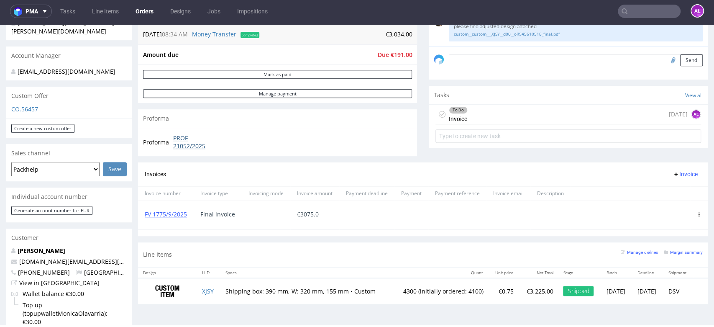
click at [196, 145] on link "PROF 21052/2025" at bounding box center [197, 142] width 48 height 16
click at [493, 111] on div "To Do Invoice 1 day ago AŁ" at bounding box center [569, 115] width 266 height 20
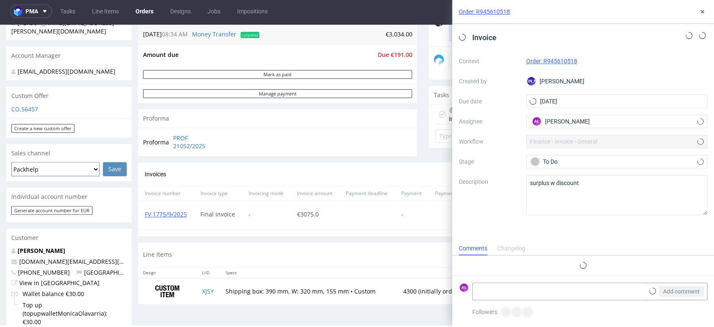
scroll to position [7, 0]
drag, startPoint x: 462, startPoint y: 36, endPoint x: 249, endPoint y: 116, distance: 226.8
click at [462, 36] on icon at bounding box center [462, 37] width 7 height 7
drag, startPoint x: 191, startPoint y: 219, endPoint x: 143, endPoint y: 224, distance: 48.0
click at [143, 224] on div "FV 1775/9/2025" at bounding box center [166, 215] width 56 height 28
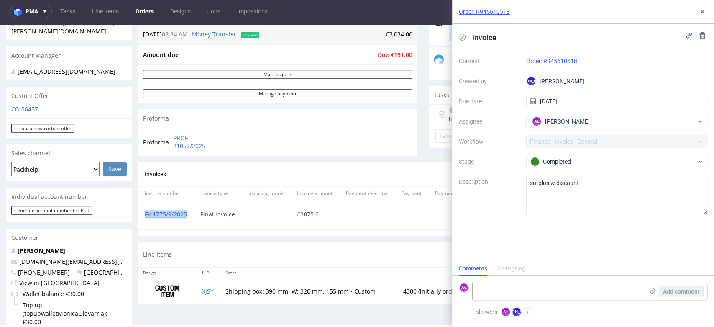
copy link "FV 1775/9/2025"
click at [628, 294] on textarea at bounding box center [559, 291] width 172 height 17
paste textarea "FV 1775/9/2025"
type textarea "FV 1775/9/2025"
click at [665, 293] on span "Add comment" at bounding box center [681, 291] width 37 height 6
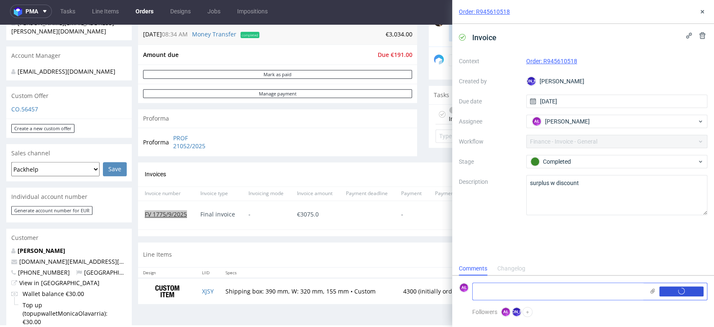
scroll to position [0, 0]
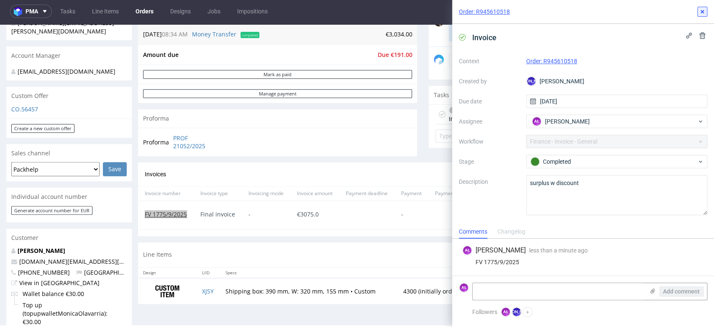
drag, startPoint x: 705, startPoint y: 11, endPoint x: 661, endPoint y: 38, distance: 51.1
click at [705, 11] on icon at bounding box center [702, 11] width 7 height 7
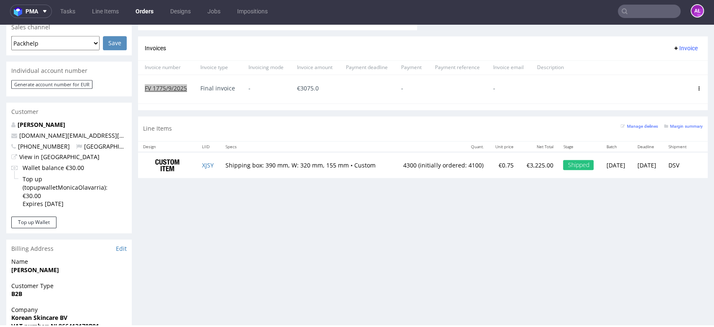
scroll to position [372, 0]
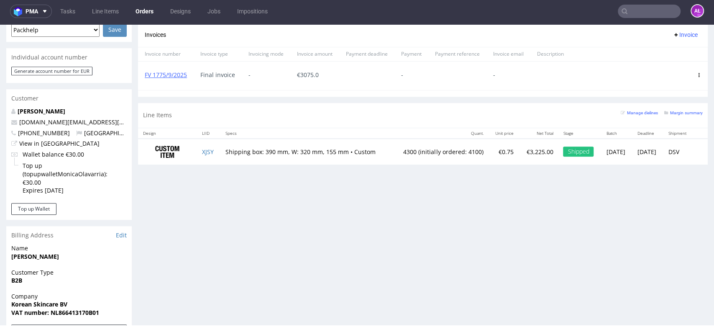
click at [200, 235] on div "Progress Payment Due Payment “Received” Email - Line Items 1 DTP - Production -…" at bounding box center [423, 105] width 570 height 850
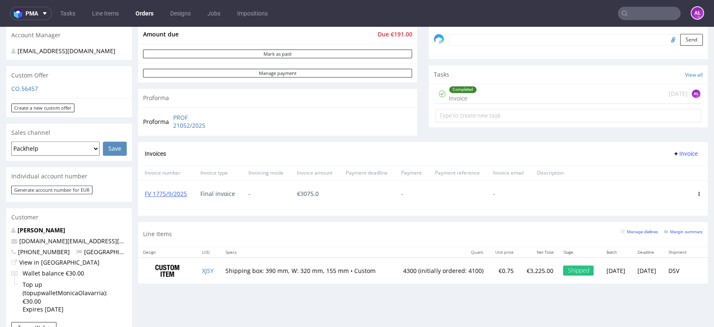
scroll to position [279, 0]
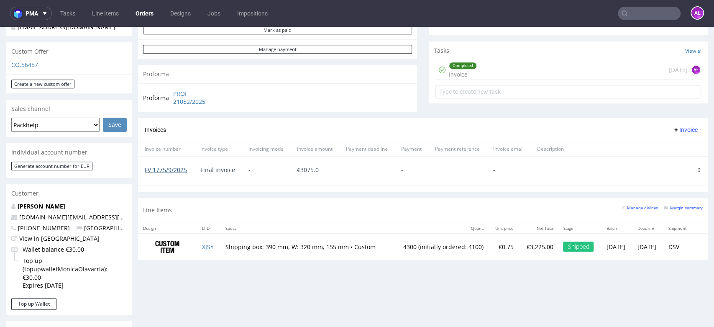
click at [177, 170] on link "FV 1775/9/2025" at bounding box center [166, 170] width 42 height 8
click at [181, 169] on link "FV 1775/9/2025" at bounding box center [166, 170] width 42 height 8
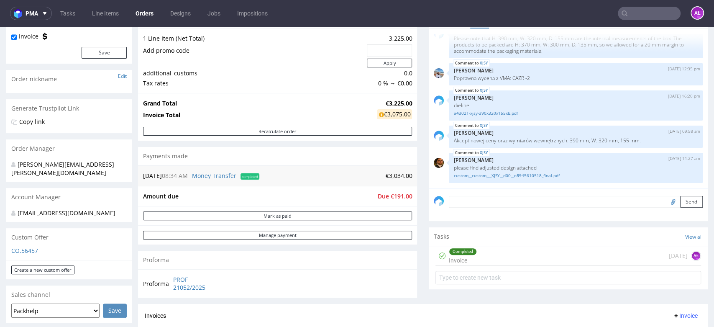
scroll to position [0, 0]
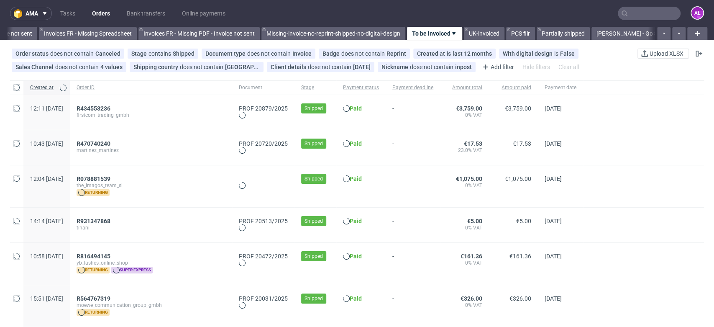
scroll to position [0, 1403]
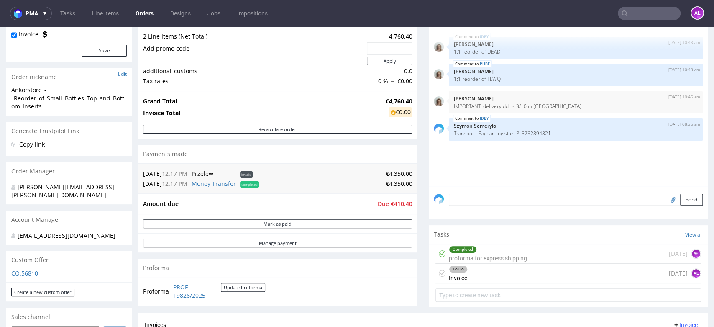
scroll to position [186, 0]
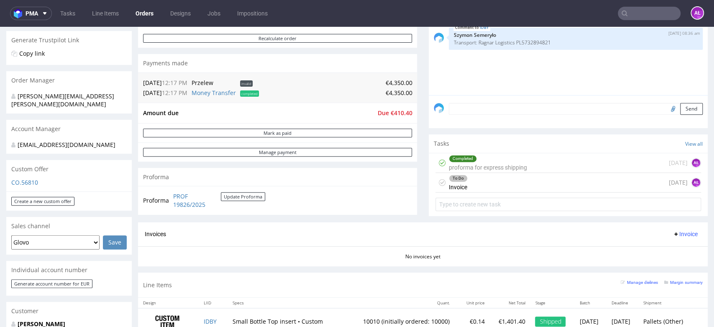
click at [465, 186] on div "To Do Invoice 1 day ago AŁ" at bounding box center [569, 183] width 266 height 20
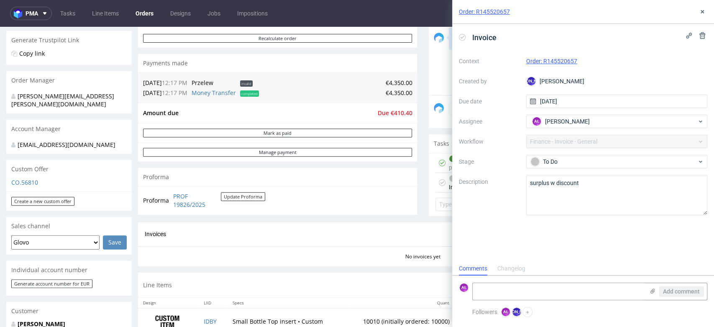
scroll to position [7, 0]
click at [703, 10] on icon at bounding box center [702, 11] width 7 height 7
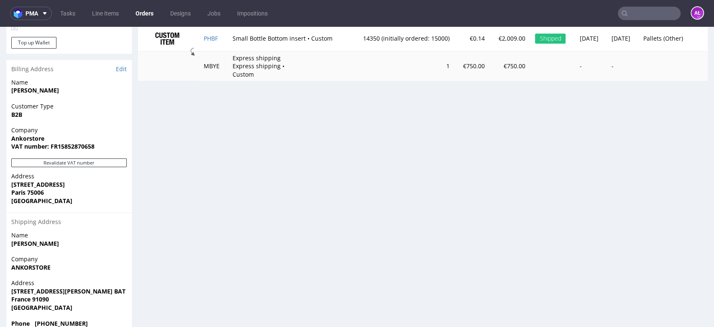
scroll to position [558, 0]
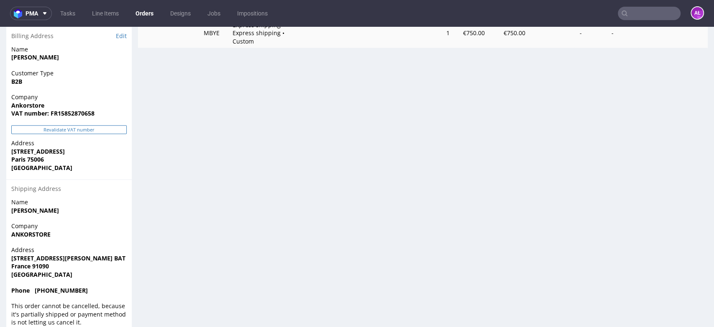
click at [103, 125] on button "Revalidate VAT number" at bounding box center [69, 129] width 116 height 9
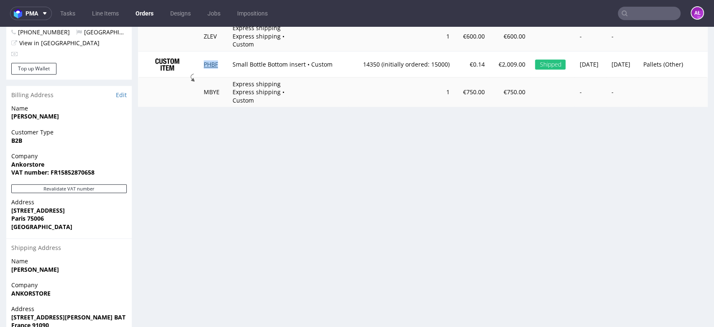
scroll to position [506, 0]
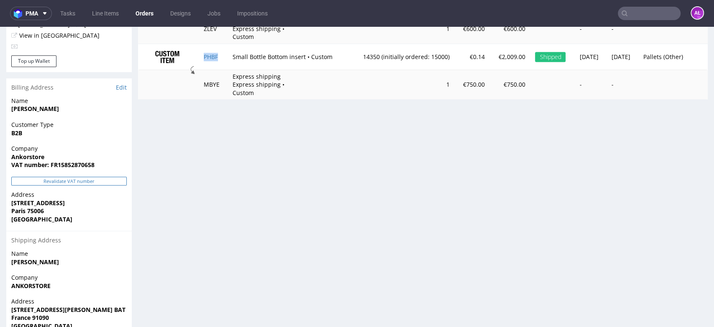
click at [113, 177] on button "Revalidate VAT number" at bounding box center [69, 181] width 116 height 9
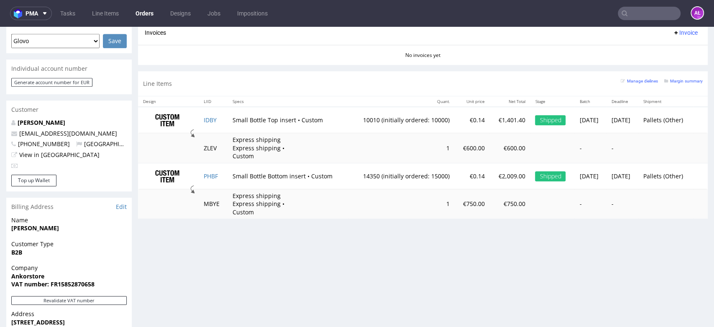
scroll to position [321, 0]
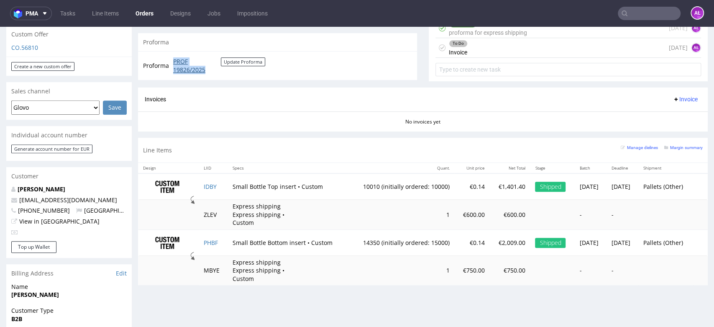
drag, startPoint x: 172, startPoint y: 59, endPoint x: 204, endPoint y: 72, distance: 34.5
click at [204, 72] on td "PROF 19826/2025 Update Proforma" at bounding box center [218, 66] width 94 height 18
copy link "PROF 19826/2025"
click at [241, 63] on button "Update Proforma" at bounding box center [243, 61] width 44 height 9
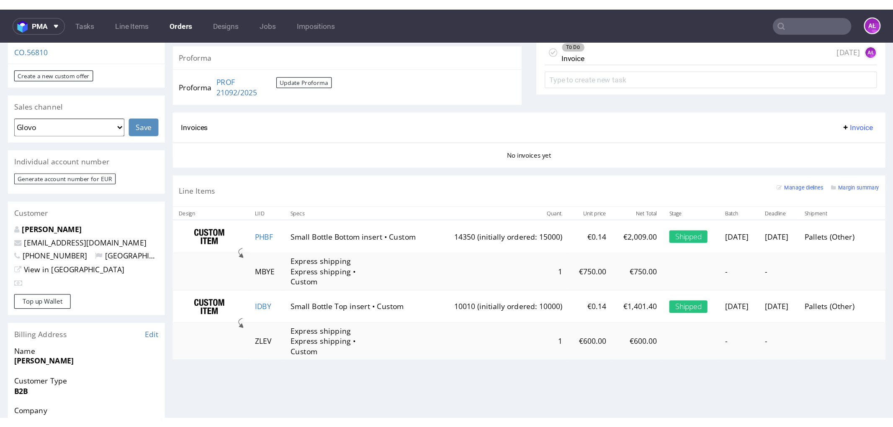
scroll to position [279, 0]
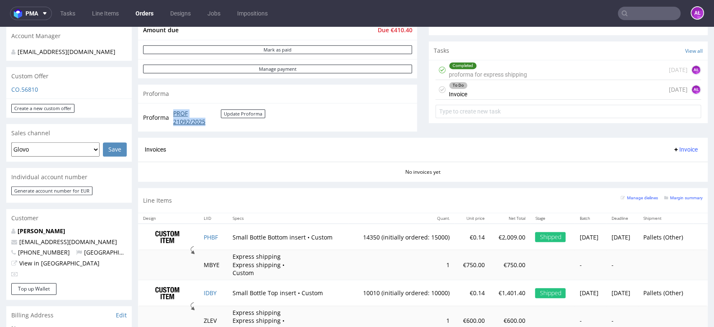
drag, startPoint x: 170, startPoint y: 112, endPoint x: 211, endPoint y: 120, distance: 42.2
click at [211, 120] on tr "Proforma PROF 21092/2025 Update Proforma" at bounding box center [204, 117] width 123 height 18
copy tr "PROF 21092/2025"
drag, startPoint x: 472, startPoint y: 94, endPoint x: 471, endPoint y: 68, distance: 26.0
click at [471, 68] on div "Completed" at bounding box center [488, 65] width 77 height 7
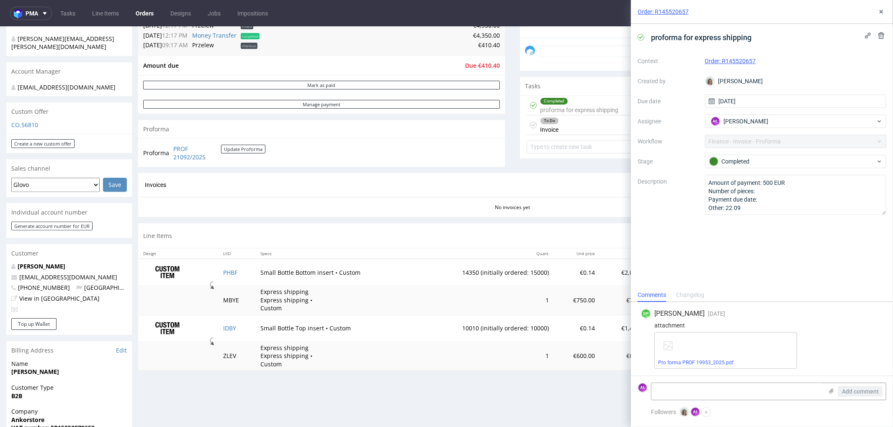
scroll to position [186, 0]
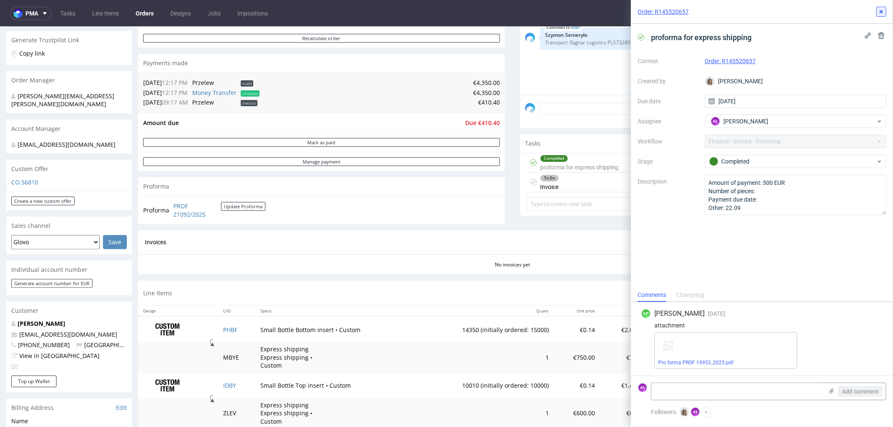
click at [714, 13] on icon at bounding box center [881, 11] width 7 height 7
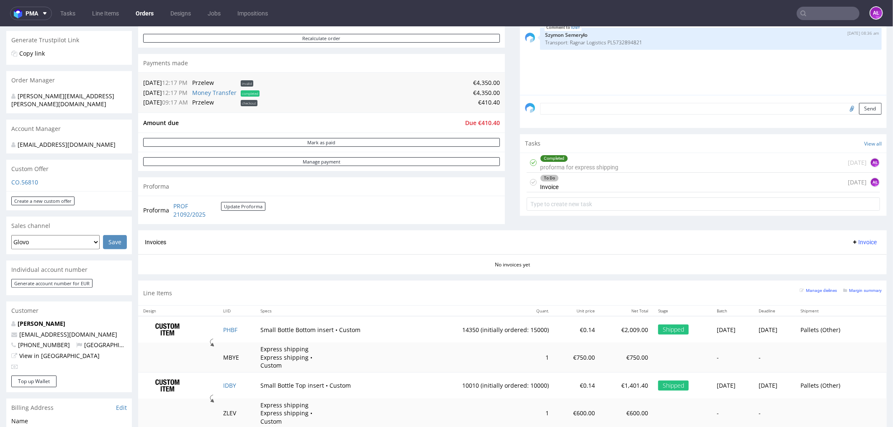
click at [579, 164] on div "Completed proforma for express shipping" at bounding box center [579, 162] width 78 height 19
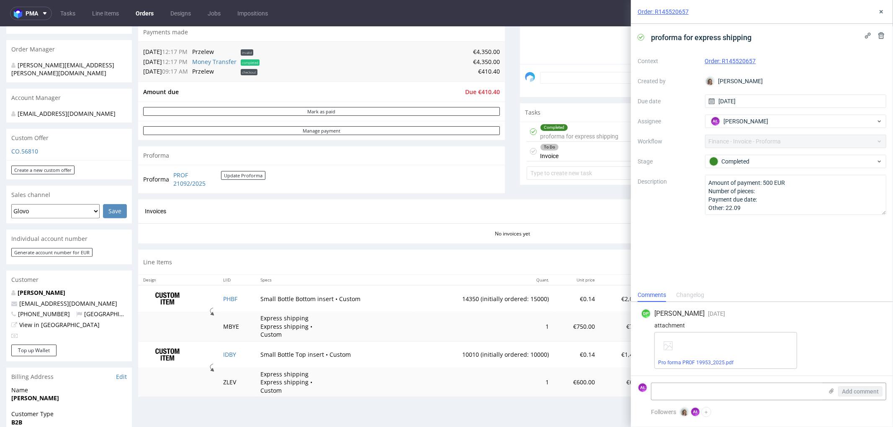
scroll to position [232, 0]
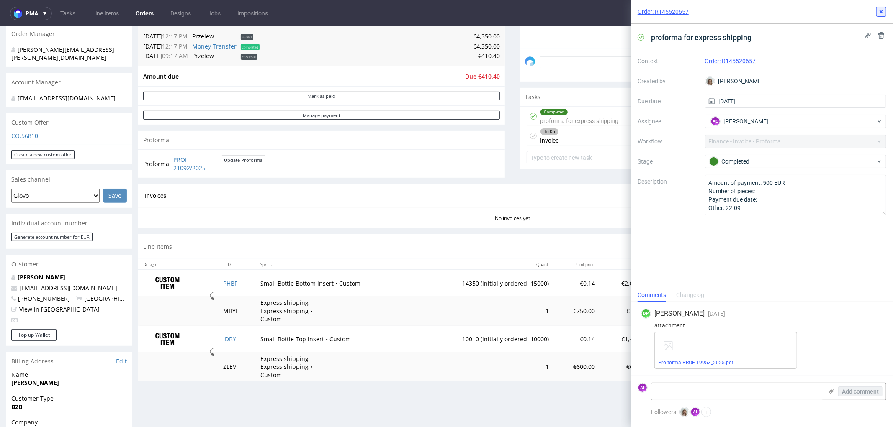
click at [714, 15] on icon at bounding box center [881, 11] width 7 height 7
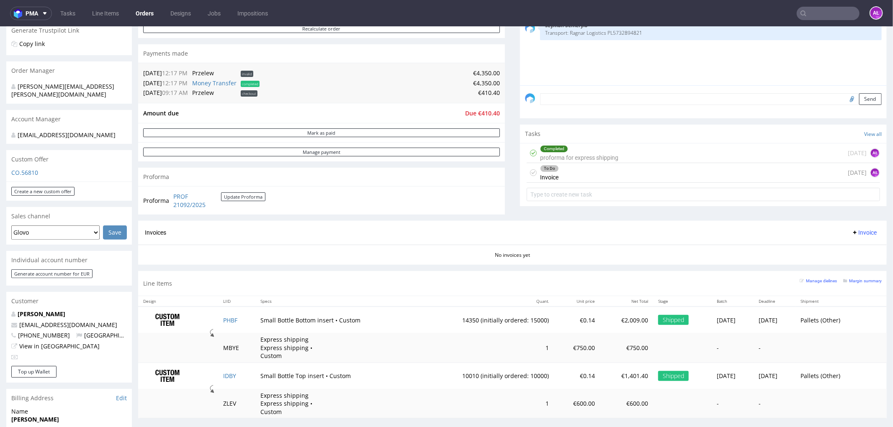
scroll to position [139, 0]
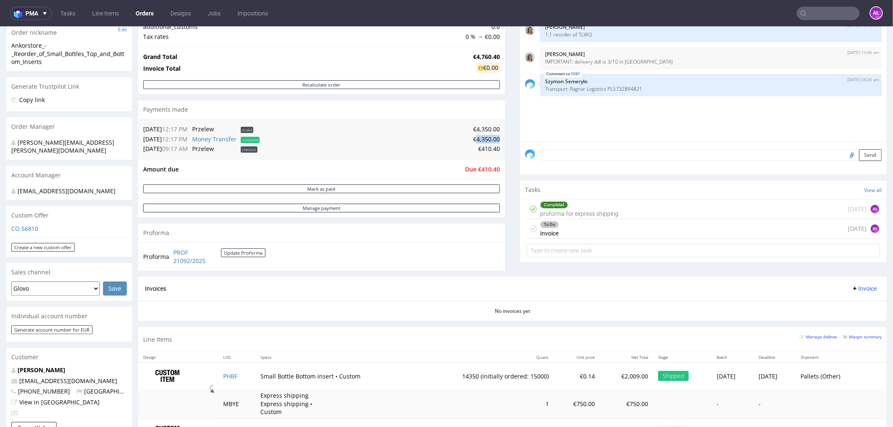
drag, startPoint x: 470, startPoint y: 140, endPoint x: 492, endPoint y: 142, distance: 21.9
click at [492, 142] on td "€4,350.00" at bounding box center [381, 139] width 238 height 10
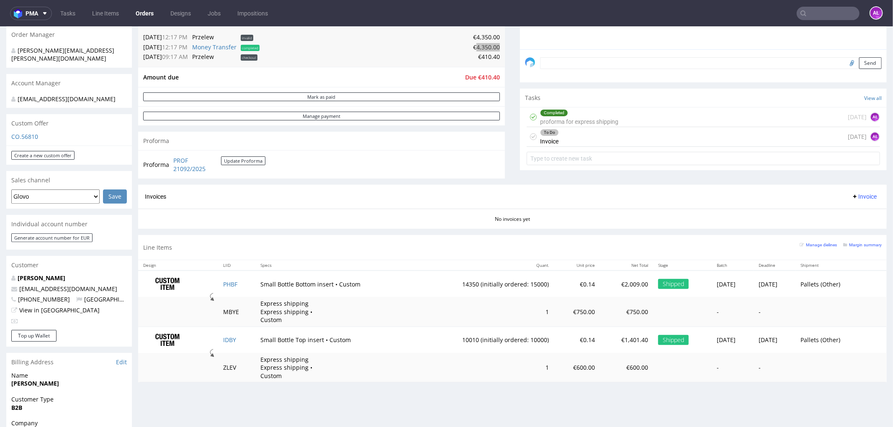
scroll to position [232, 0]
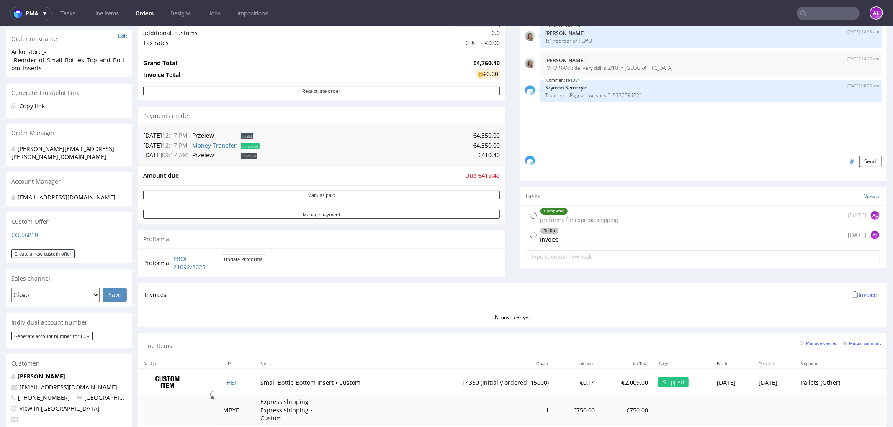
scroll to position [279, 0]
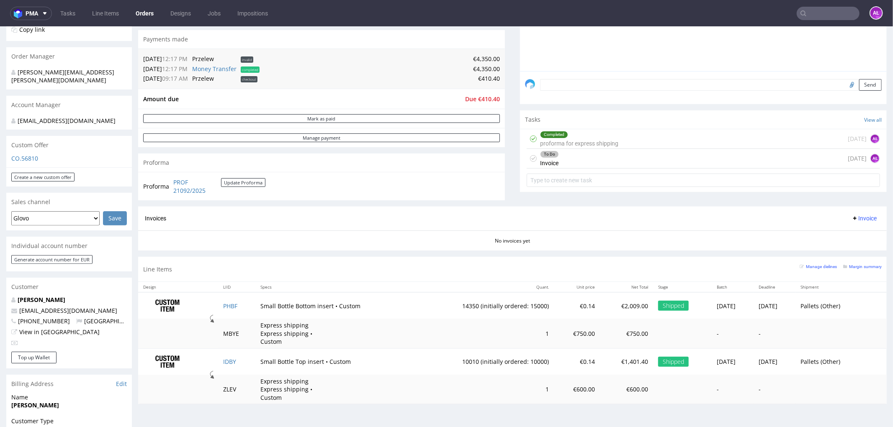
scroll to position [232, 0]
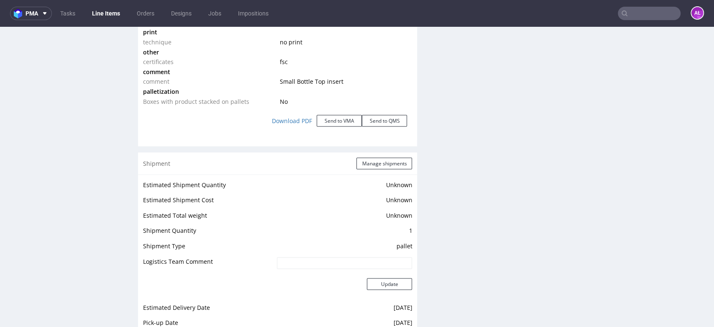
scroll to position [1162, 0]
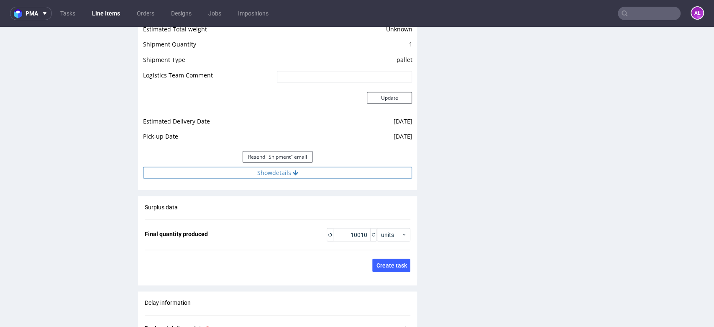
click at [281, 171] on button "Show details" at bounding box center [277, 173] width 269 height 12
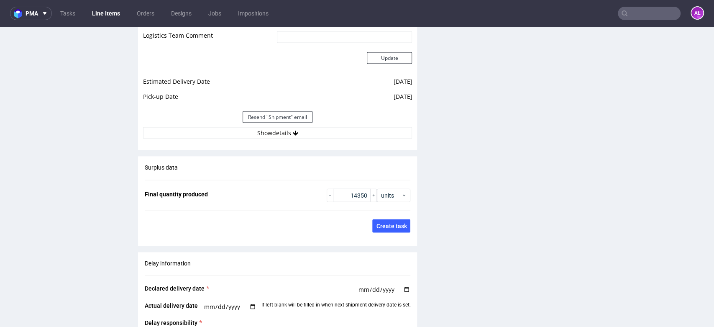
scroll to position [1209, 0]
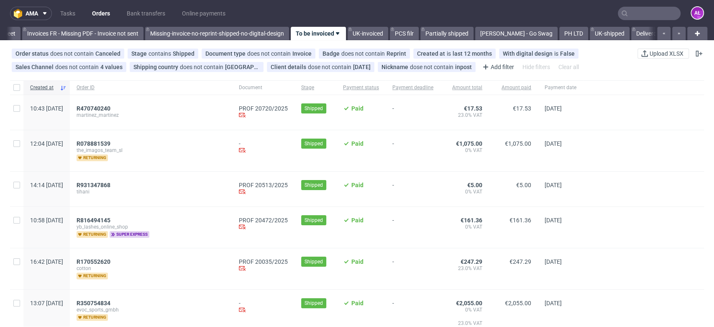
scroll to position [0, 1403]
click at [110, 218] on span "R816494145" at bounding box center [94, 220] width 34 height 7
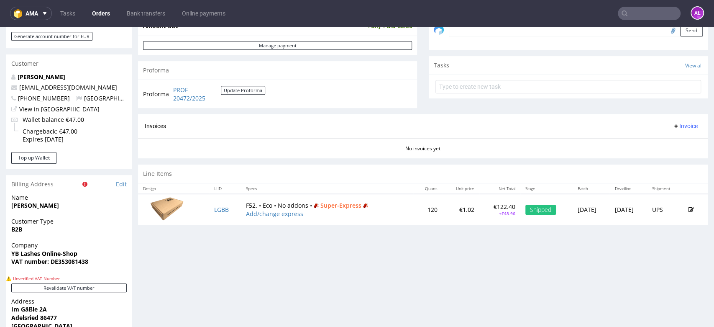
scroll to position [325, 0]
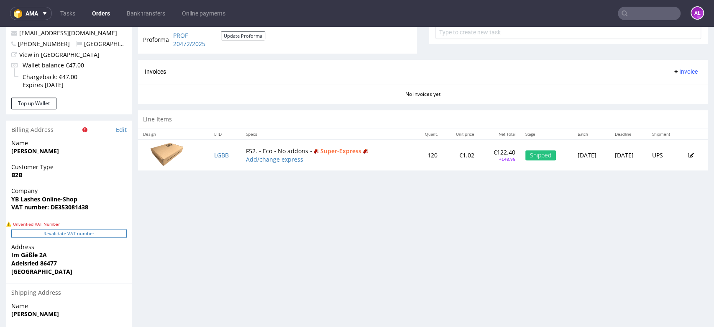
click at [112, 234] on button "Revalidate VAT number" at bounding box center [69, 233] width 116 height 9
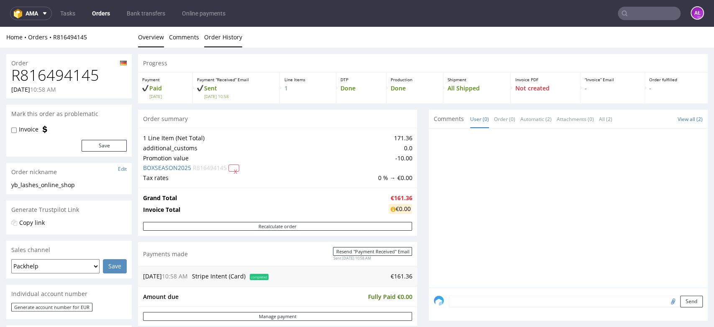
scroll to position [0, 0]
click at [226, 39] on link "Order History" at bounding box center [223, 37] width 38 height 21
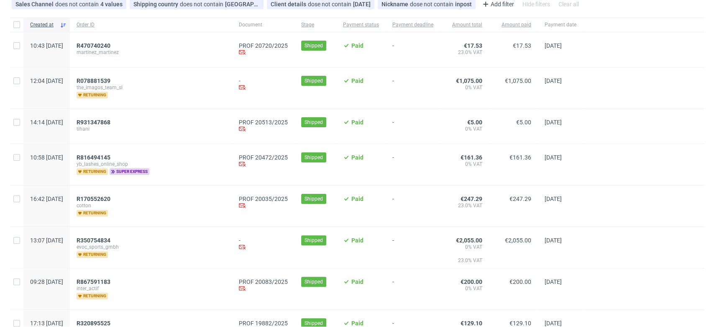
scroll to position [186, 0]
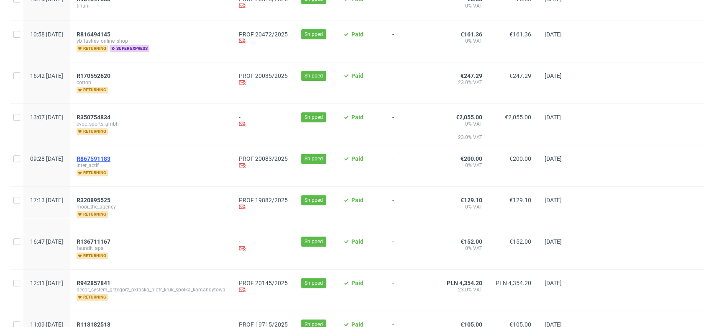
click at [110, 158] on span "R867591183" at bounding box center [94, 158] width 34 height 7
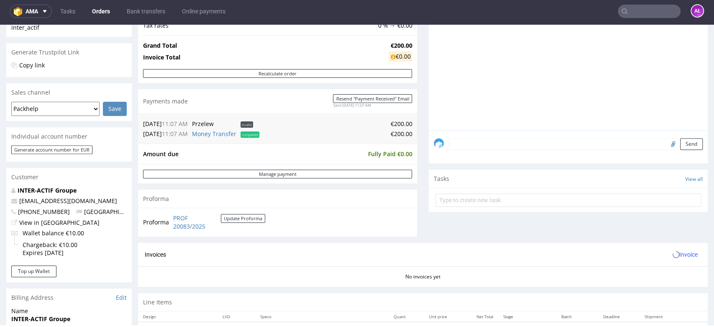
scroll to position [279, 0]
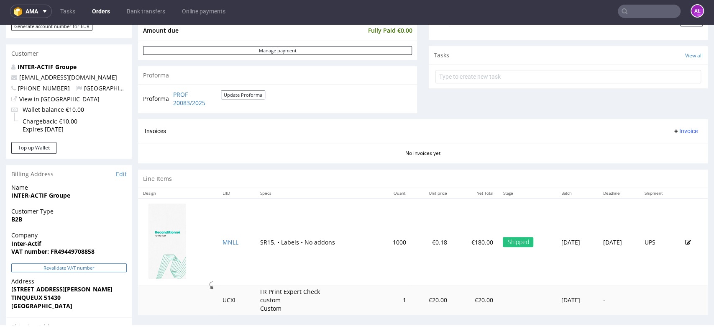
click at [111, 268] on button "Revalidate VAT number" at bounding box center [69, 267] width 116 height 9
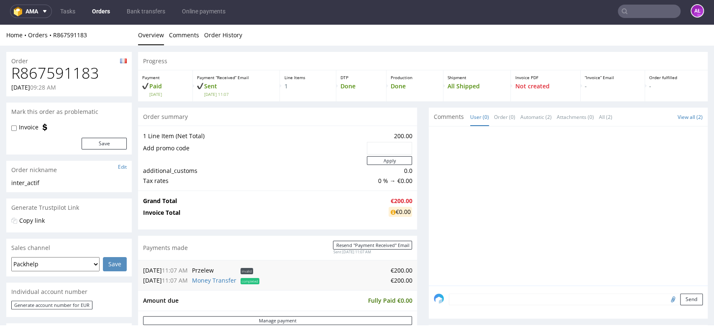
scroll to position [278, 0]
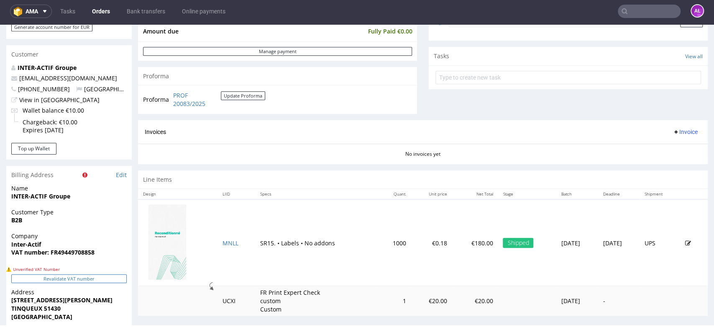
click at [114, 277] on button "Revalidate VAT number" at bounding box center [69, 278] width 116 height 9
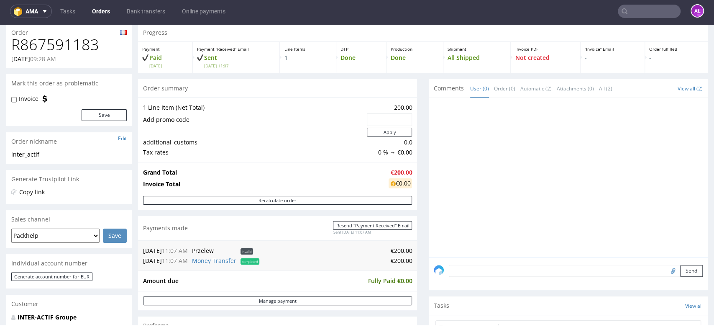
scroll to position [0, 0]
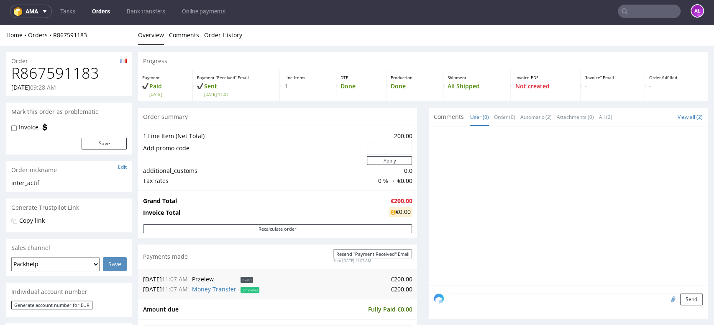
click at [243, 33] on li "Order History" at bounding box center [225, 35] width 43 height 8
click at [238, 34] on link "Order History" at bounding box center [223, 35] width 38 height 21
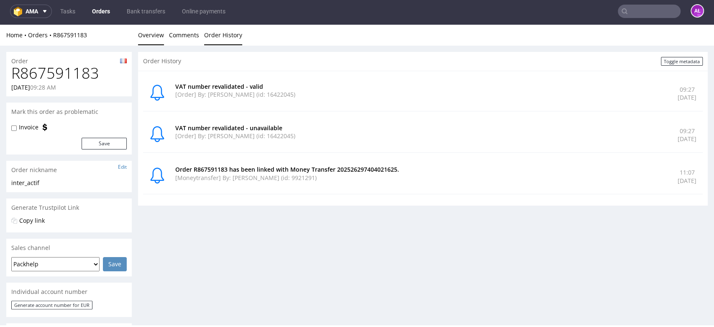
click at [163, 33] on link "Overview" at bounding box center [151, 35] width 26 height 21
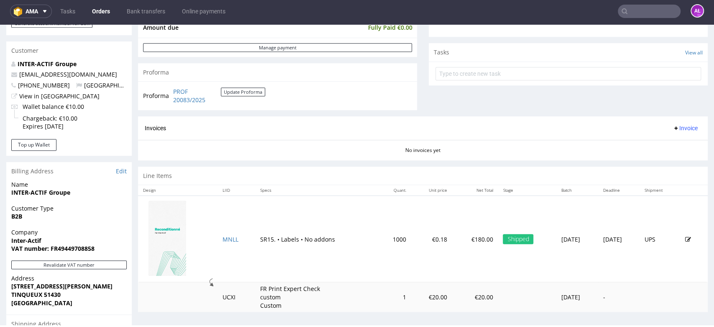
scroll to position [325, 0]
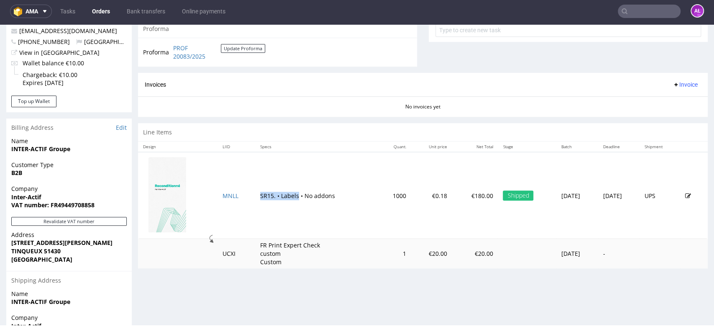
drag, startPoint x: 249, startPoint y: 197, endPoint x: 288, endPoint y: 202, distance: 39.2
click at [288, 202] on td "SR15. • Labels • No addons" at bounding box center [316, 195] width 123 height 87
copy td "SR15. • Labels"
drag, startPoint x: 50, startPoint y: 196, endPoint x: 245, endPoint y: 175, distance: 196.2
click at [10, 198] on div "Company Inter-Actif VAT number: FR49449708858" at bounding box center [69, 201] width 126 height 32
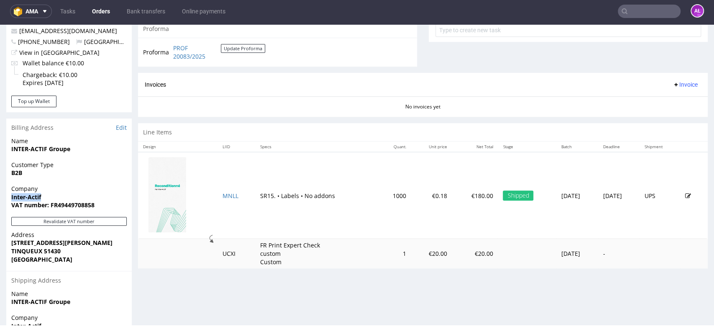
copy strong "Inter-Actif"
drag, startPoint x: 51, startPoint y: 206, endPoint x: 102, endPoint y: 204, distance: 51.1
click at [102, 204] on span "VAT number: FR49449708858" at bounding box center [69, 205] width 116 height 8
copy strong "FR49449708858"
drag, startPoint x: 57, startPoint y: 239, endPoint x: 132, endPoint y: 235, distance: 75.5
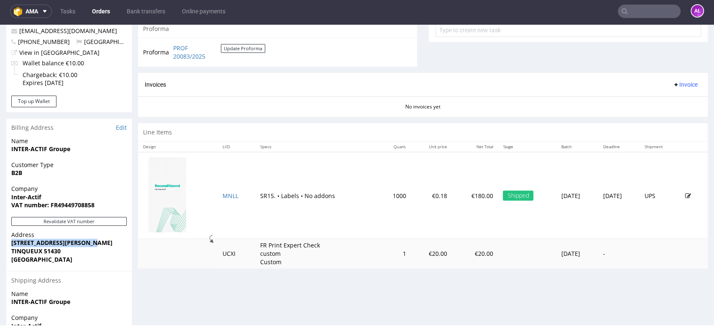
click at [94, 240] on div "Address 11 avenue Sarah Bernhardt TINQUEUX 51430 France" at bounding box center [69, 251] width 126 height 40
copy strong "11 avenue Sarah Bernhardt"
drag, startPoint x: 7, startPoint y: 254, endPoint x: 659, endPoint y: 140, distance: 661.5
click at [76, 253] on div "Address 11 avenue Sarah Bernhardt TINQUEUX 51430 France" at bounding box center [69, 251] width 126 height 40
copy strong "TINQUEUX 51430"
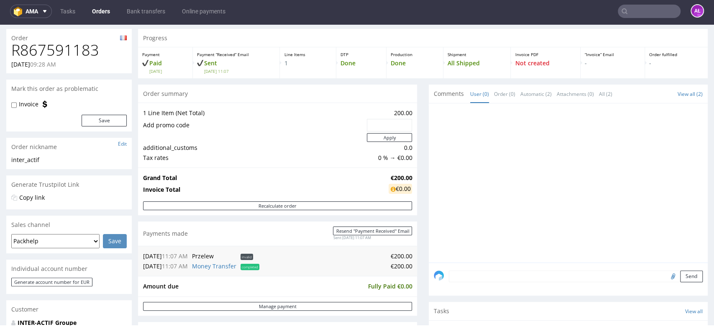
scroll to position [0, 0]
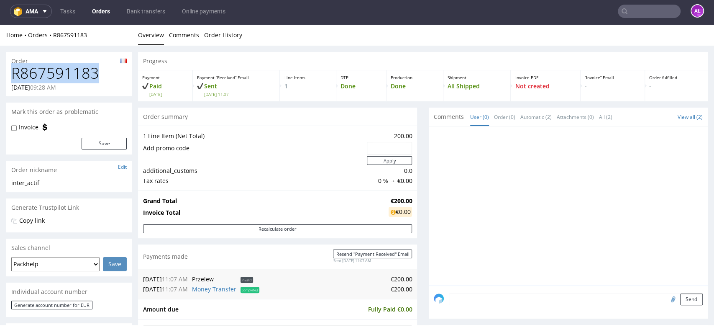
drag, startPoint x: 101, startPoint y: 71, endPoint x: 14, endPoint y: 77, distance: 87.3
click at [12, 76] on h1 "R867591183" at bounding box center [69, 73] width 116 height 17
copy h1 "R867591183"
drag, startPoint x: 214, startPoint y: 36, endPoint x: 178, endPoint y: 38, distance: 35.6
click at [213, 36] on link "Order History" at bounding box center [223, 35] width 38 height 21
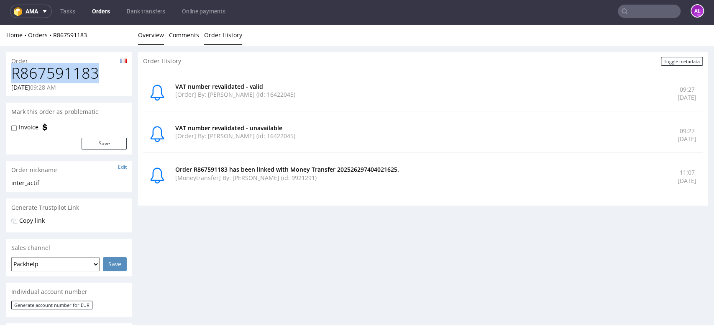
click at [151, 39] on link "Overview" at bounding box center [151, 35] width 26 height 21
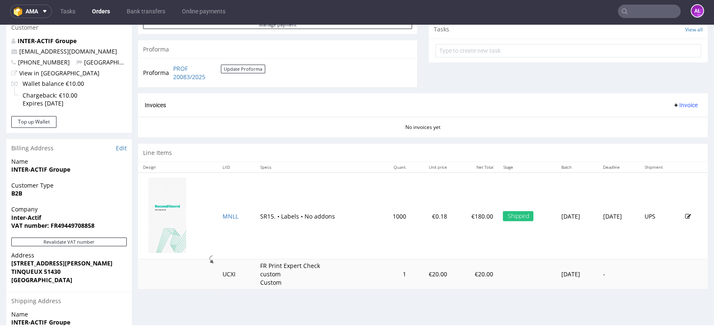
scroll to position [325, 0]
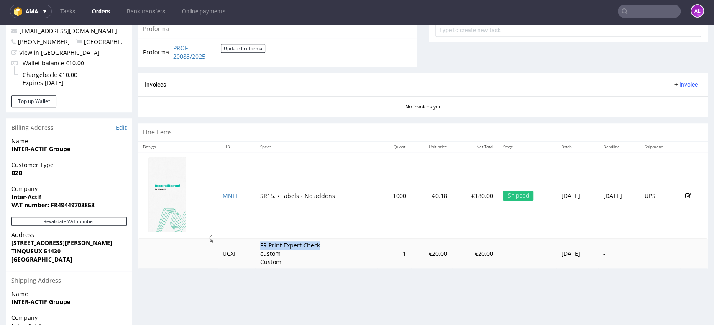
drag, startPoint x: 261, startPoint y: 246, endPoint x: 312, endPoint y: 245, distance: 51.5
click at [312, 246] on td "FR Print Expert Check custom Custom" at bounding box center [316, 254] width 123 height 30
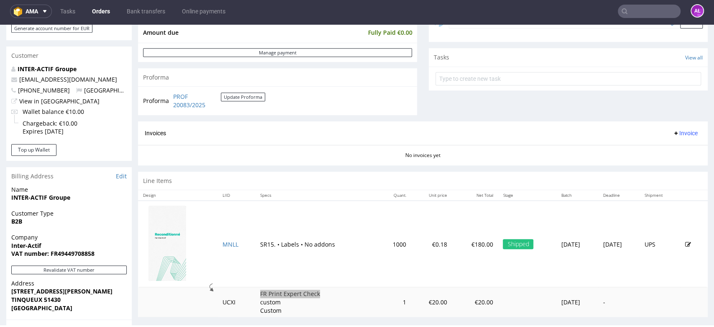
scroll to position [279, 0]
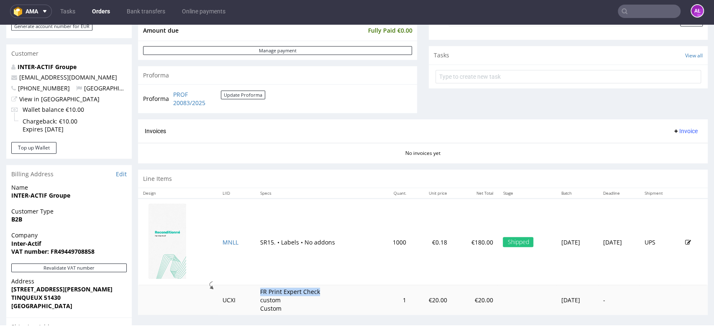
click at [674, 129] on span "Invoice" at bounding box center [685, 131] width 25 height 7
click at [671, 161] on span "Upload" at bounding box center [671, 164] width 41 height 8
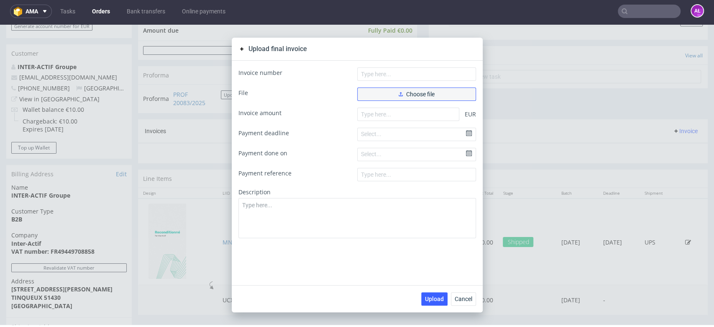
click at [418, 94] on span "Choose file" at bounding box center [417, 94] width 36 height 6
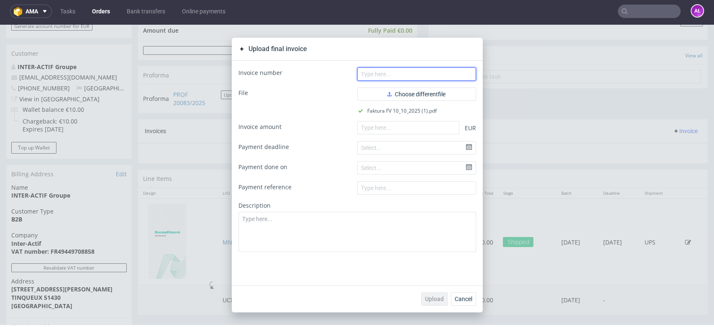
drag, startPoint x: 425, startPoint y: 72, endPoint x: 442, endPoint y: 77, distance: 17.2
click at [425, 72] on input "text" at bounding box center [416, 73] width 119 height 13
paste input "FV 10/10/2025"
type input "FV 10/10/2025"
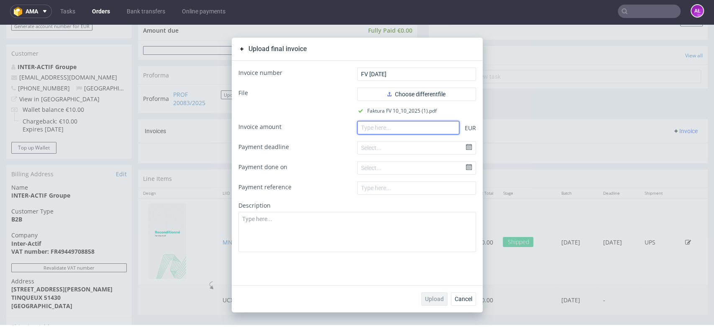
click at [375, 130] on input "number" at bounding box center [408, 127] width 102 height 13
type input "200"
click at [432, 300] on span "Upload" at bounding box center [434, 299] width 19 height 6
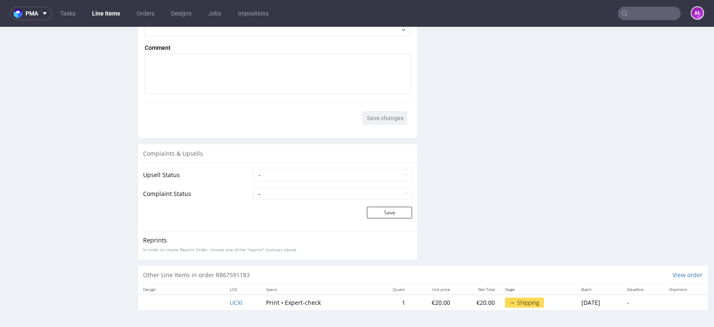
scroll to position [945, 0]
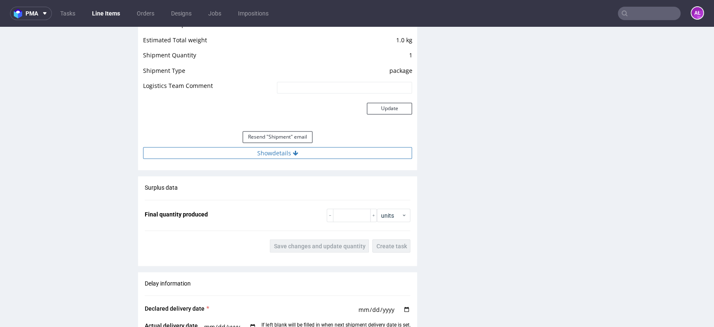
click at [313, 151] on button "Show details" at bounding box center [277, 153] width 269 height 12
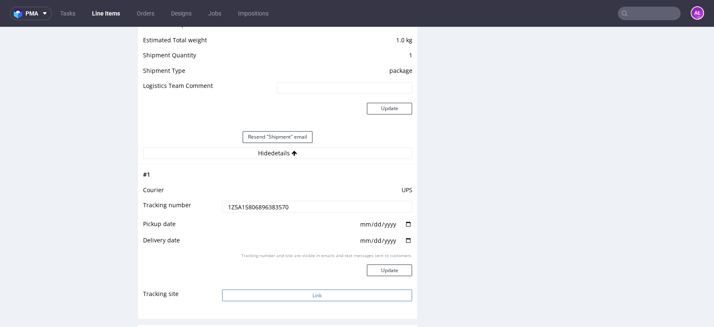
click at [333, 293] on button "Link" at bounding box center [317, 295] width 190 height 12
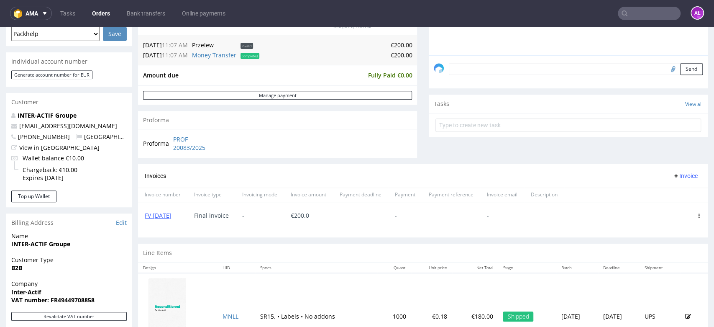
scroll to position [279, 0]
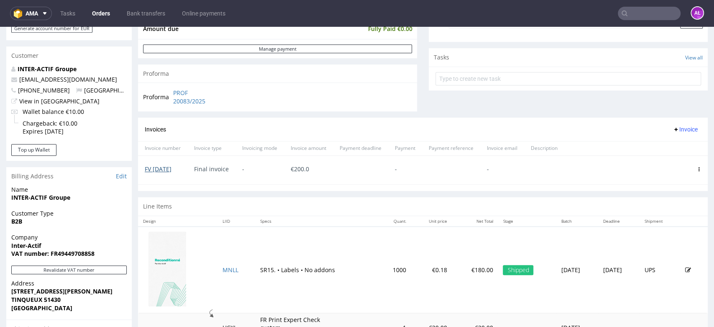
click at [164, 167] on link "FV 10/10/2025" at bounding box center [158, 169] width 27 height 8
click at [635, 13] on input "text" at bounding box center [649, 13] width 63 height 13
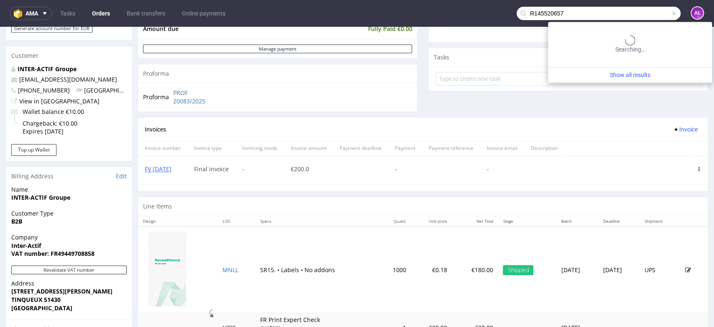
type input "R145520657"
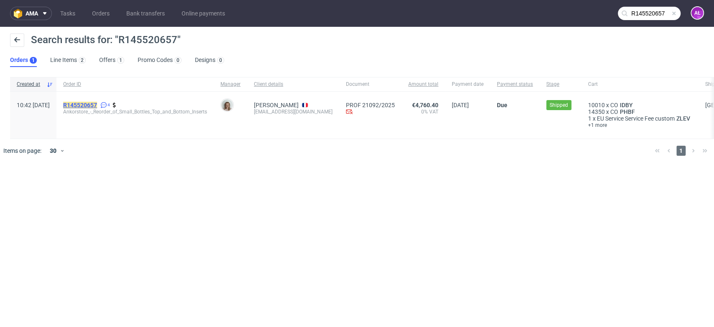
click at [97, 103] on mark "R145520657" at bounding box center [80, 105] width 34 height 7
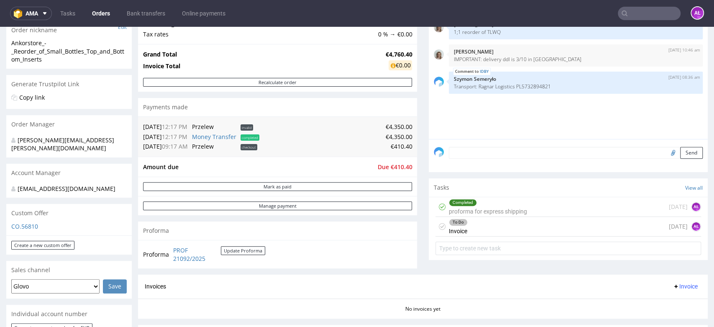
scroll to position [279, 0]
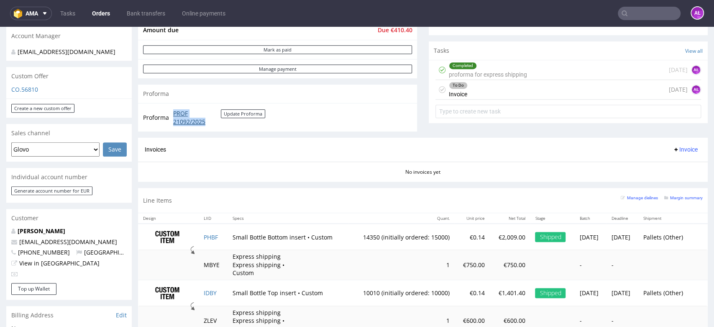
drag, startPoint x: 174, startPoint y: 113, endPoint x: 209, endPoint y: 121, distance: 35.9
click at [209, 121] on td "PROF 21092/2025 Update Proforma" at bounding box center [218, 117] width 94 height 18
copy link "PROF 21092/2025"
click at [676, 151] on span "Invoice" at bounding box center [685, 149] width 25 height 7
click at [670, 182] on span "Upload" at bounding box center [671, 183] width 41 height 8
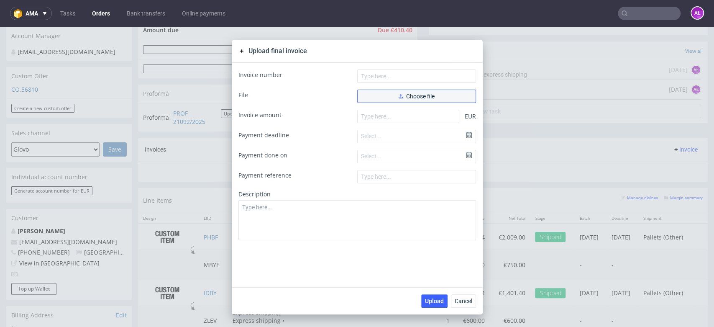
click at [406, 98] on span "Choose file" at bounding box center [417, 96] width 36 height 6
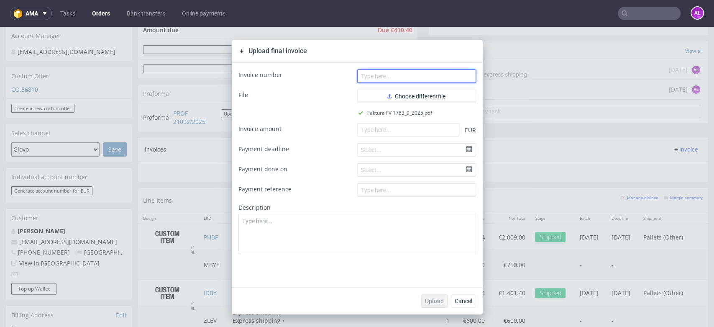
click at [449, 76] on input "text" at bounding box center [416, 75] width 119 height 13
paste input "FV 1783/9/2025"
type input "FV 1783/9/2025"
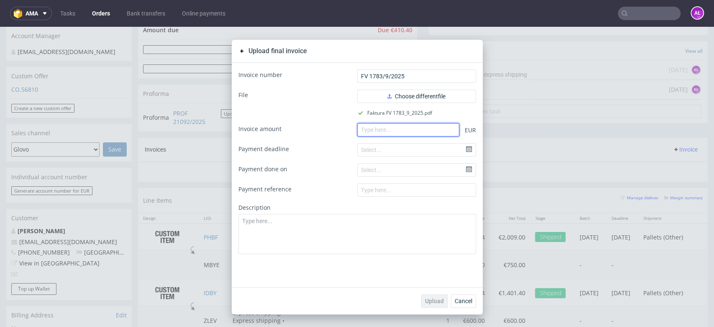
drag, startPoint x: 396, startPoint y: 132, endPoint x: 397, endPoint y: 144, distance: 11.8
click at [396, 131] on input "number" at bounding box center [408, 129] width 102 height 13
paste input "4760.40"
type input "4760.40"
click at [434, 307] on button "Upload" at bounding box center [434, 300] width 26 height 13
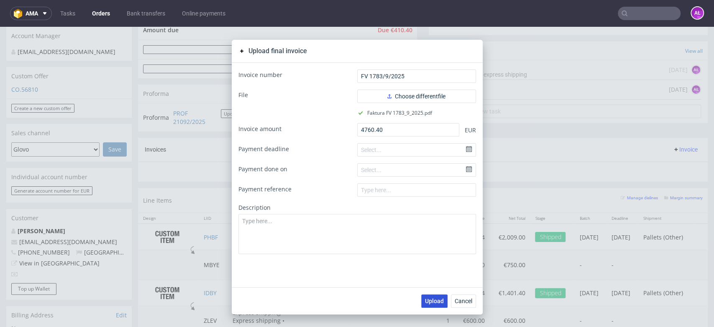
click at [435, 298] on span "Upload" at bounding box center [434, 301] width 19 height 6
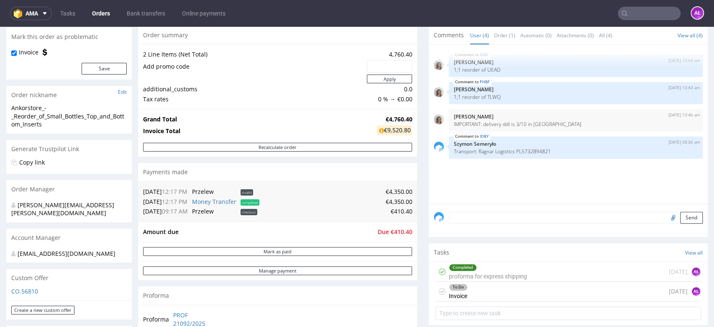
scroll to position [279, 0]
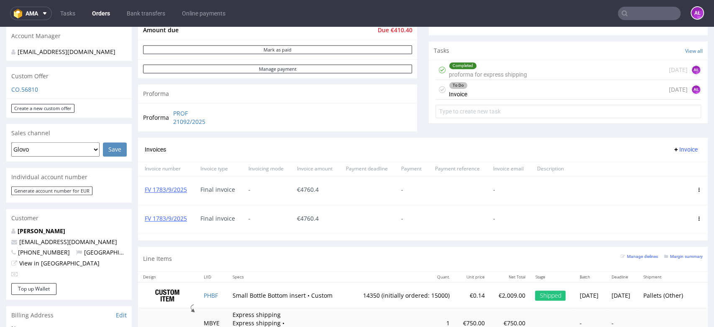
click at [697, 219] on icon at bounding box center [699, 218] width 4 height 4
click at [672, 296] on span "Delete invoice" at bounding box center [665, 294] width 51 height 8
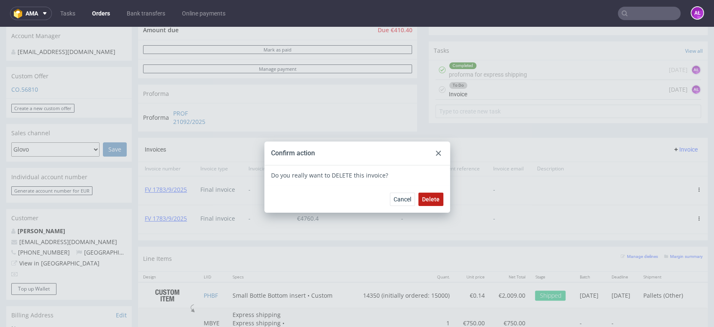
click at [439, 201] on button "Delete" at bounding box center [431, 199] width 25 height 13
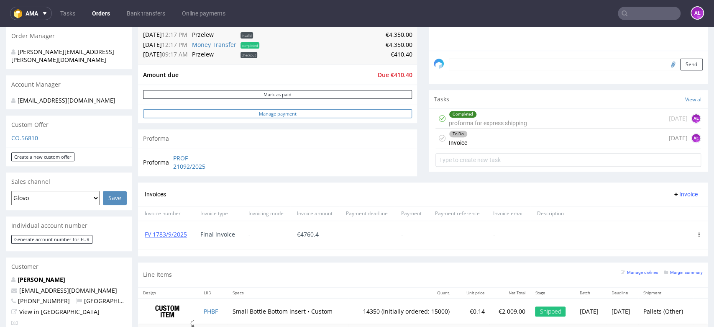
scroll to position [232, 0]
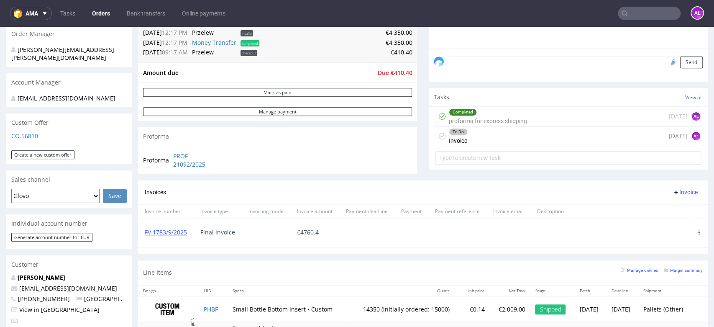
click at [527, 116] on div "Completed proforma for express shipping 13 days ago AŁ" at bounding box center [569, 117] width 266 height 20
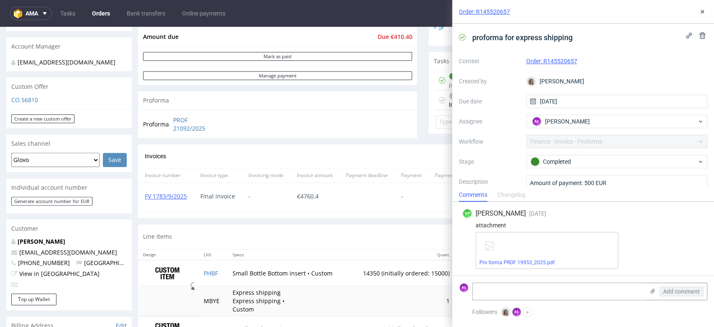
scroll to position [325, 0]
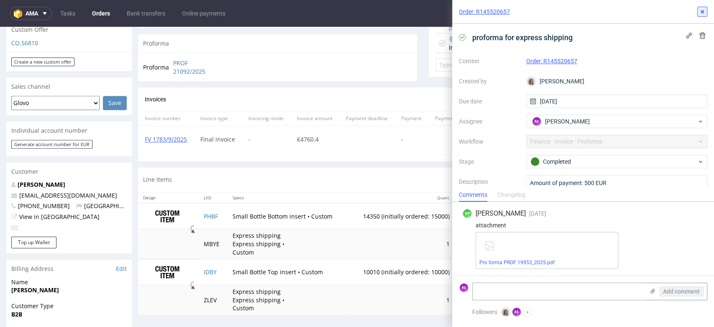
click at [704, 13] on icon at bounding box center [702, 11] width 7 height 7
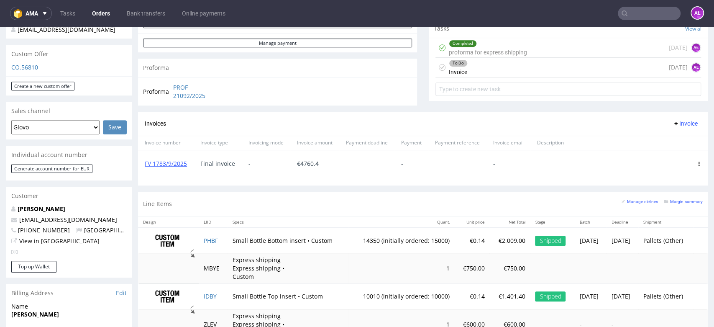
scroll to position [279, 0]
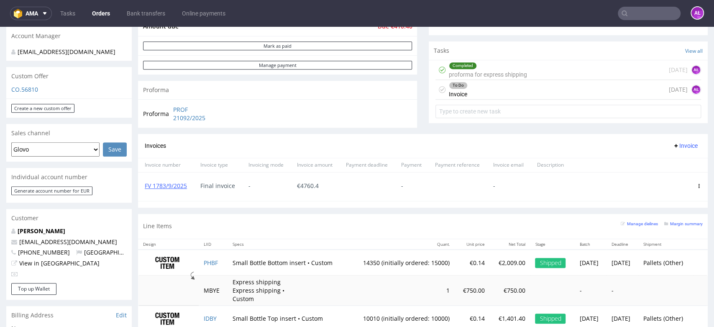
click at [489, 94] on div "To Do Invoice 1 day ago AŁ" at bounding box center [569, 90] width 266 height 20
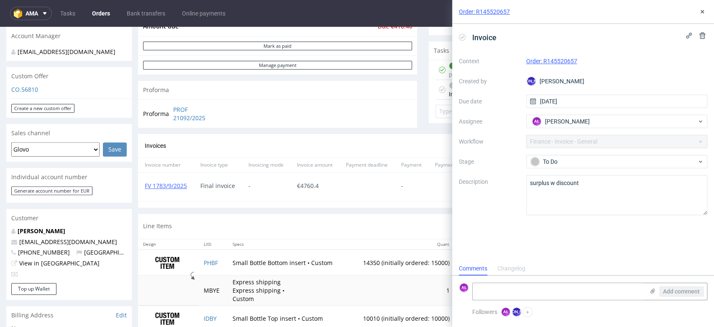
scroll to position [7, 0]
drag, startPoint x: 189, startPoint y: 193, endPoint x: 142, endPoint y: 195, distance: 46.5
click at [142, 195] on div "FV 1783/9/2025" at bounding box center [166, 186] width 56 height 28
copy link "FV 1783/9/2025"
click at [522, 287] on textarea at bounding box center [559, 291] width 172 height 17
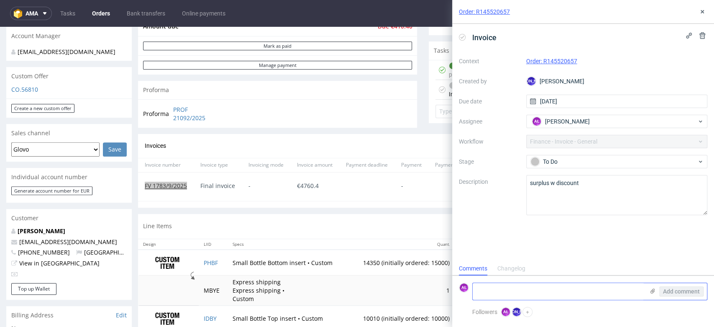
paste textarea "FV 1783/9/2025"
type textarea "FV 1783/9/2025"
click at [665, 290] on span "Add comment" at bounding box center [681, 291] width 37 height 6
drag, startPoint x: 463, startPoint y: 35, endPoint x: 608, endPoint y: 23, distance: 145.3
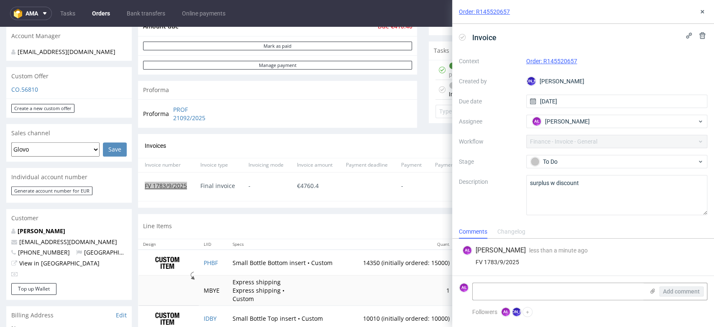
click at [465, 34] on icon at bounding box center [462, 37] width 7 height 7
click at [702, 12] on use at bounding box center [702, 11] width 3 height 3
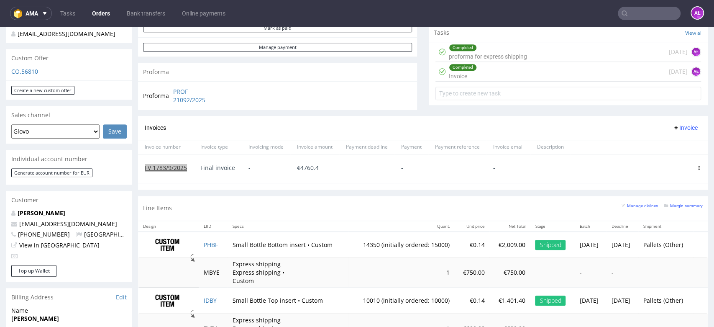
scroll to position [325, 0]
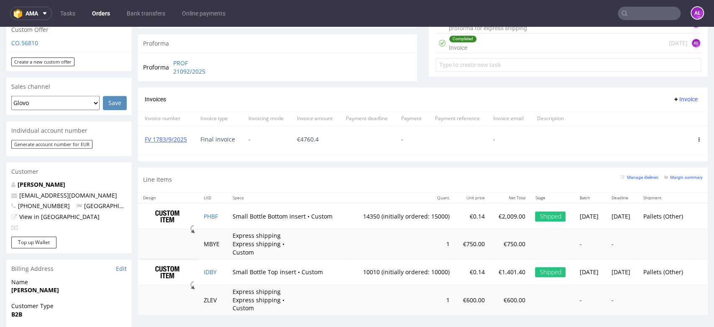
click at [699, 138] on use at bounding box center [699, 139] width 1 height 4
click at [668, 215] on span "Delete invoice" at bounding box center [665, 215] width 51 height 8
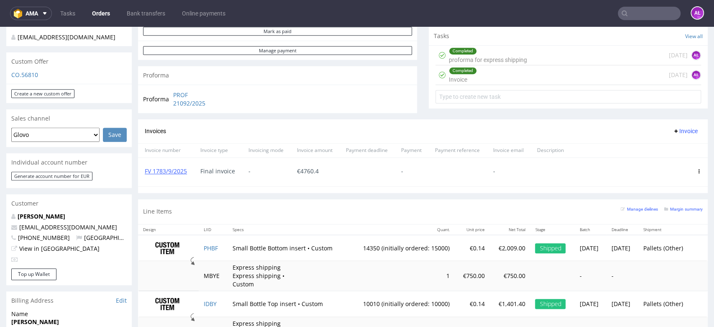
scroll to position [232, 0]
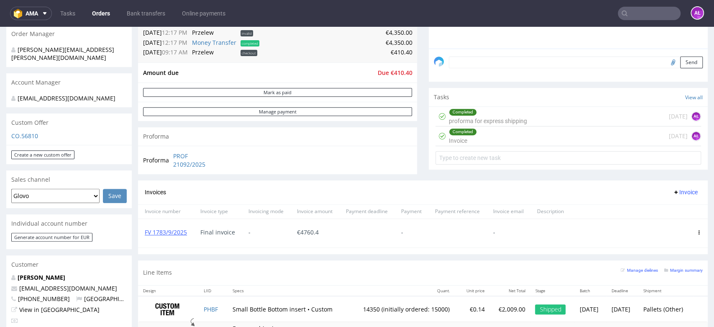
click at [479, 134] on div "Completed Invoice 1 day ago AŁ" at bounding box center [569, 136] width 266 height 20
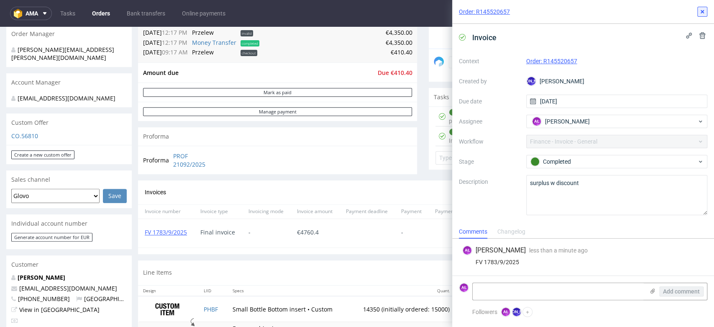
click at [703, 13] on icon at bounding box center [702, 11] width 7 height 7
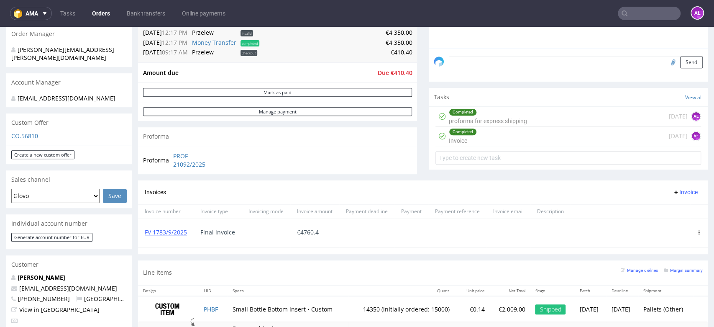
scroll to position [279, 0]
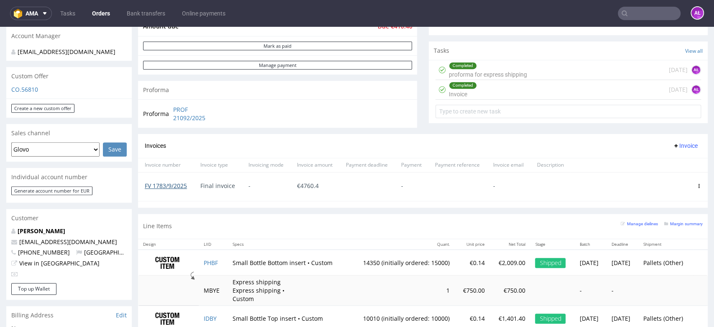
click at [175, 185] on link "FV 1783/9/2025" at bounding box center [166, 186] width 42 height 8
drag, startPoint x: 188, startPoint y: 191, endPoint x: 143, endPoint y: 193, distance: 44.4
click at [143, 193] on div "FV 1783/9/2025" at bounding box center [166, 186] width 56 height 28
copy link "FV 1783/9/2025"
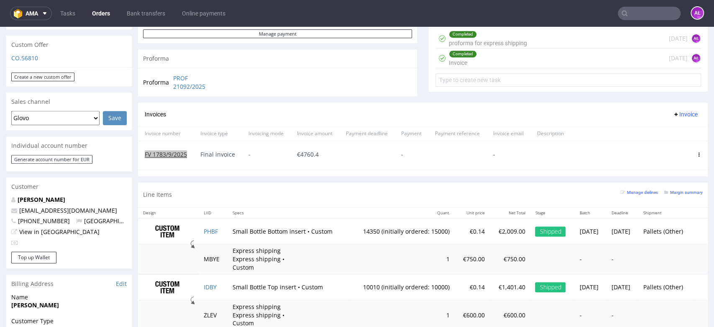
scroll to position [325, 0]
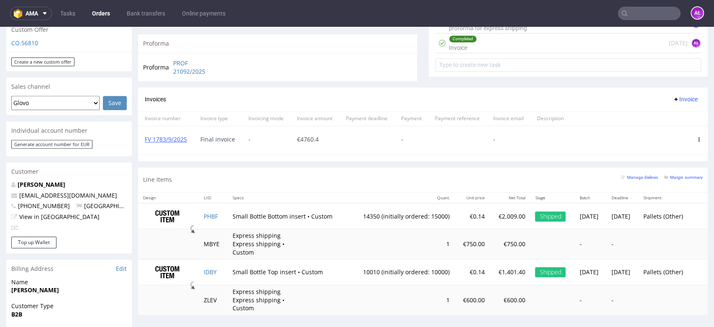
click at [697, 139] on icon at bounding box center [699, 139] width 4 height 4
click at [663, 212] on span "Delete invoice" at bounding box center [665, 215] width 51 height 8
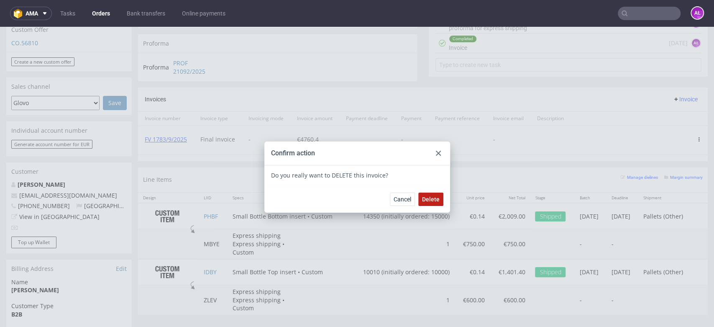
click at [432, 198] on span "Delete" at bounding box center [431, 199] width 18 height 6
click at [436, 154] on icon at bounding box center [438, 153] width 5 height 5
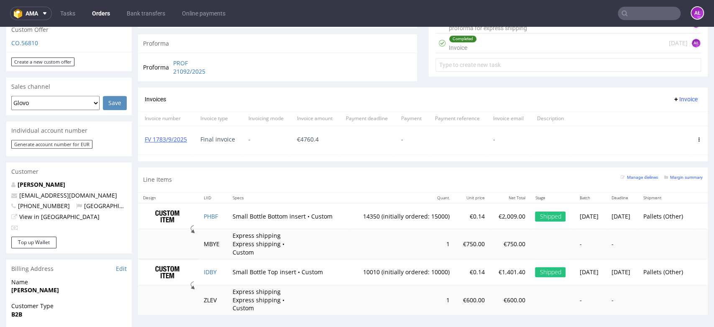
drag, startPoint x: 676, startPoint y: 99, endPoint x: 676, endPoint y: 105, distance: 5.4
click at [676, 99] on span "Invoice" at bounding box center [685, 99] width 25 height 7
click at [670, 116] on span "Upload" at bounding box center [671, 117] width 41 height 8
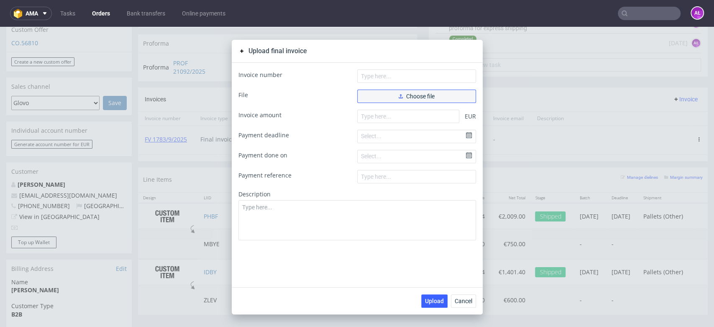
click at [428, 96] on span "Choose file" at bounding box center [417, 96] width 36 height 6
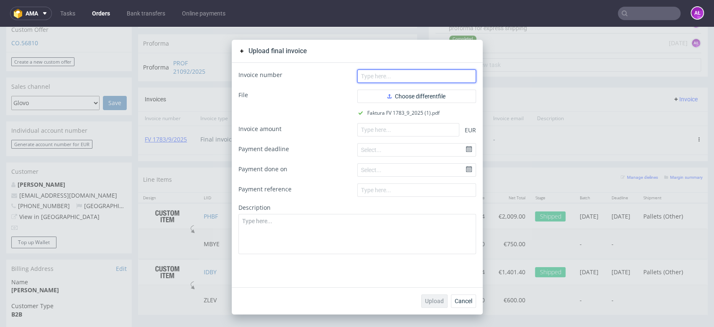
paste input "FV 1783/9/2025"
click at [398, 73] on input "text" at bounding box center [416, 75] width 119 height 13
type input "FV 1783/9/2025"
click at [390, 137] on form "Invoice number FV 1783/9/2025 File Choose different file Faktura FV 1783_9_2025…" at bounding box center [358, 161] width 238 height 185
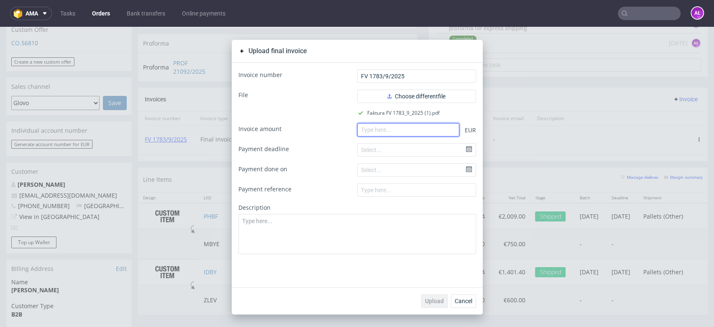
click at [391, 132] on input "number" at bounding box center [408, 129] width 102 height 13
paste input "4759.00"
type input "4759.00"
drag, startPoint x: 434, startPoint y: 307, endPoint x: 434, endPoint y: 300, distance: 7.5
click at [434, 307] on div "Upload Cancel" at bounding box center [357, 300] width 251 height 27
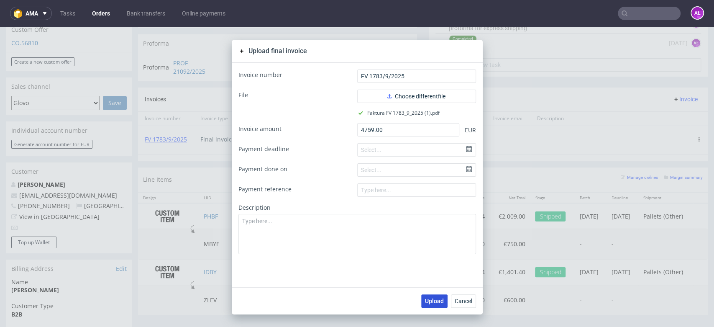
drag, startPoint x: 434, startPoint y: 300, endPoint x: 431, endPoint y: 290, distance: 9.9
click at [434, 299] on span "Upload" at bounding box center [434, 301] width 19 height 6
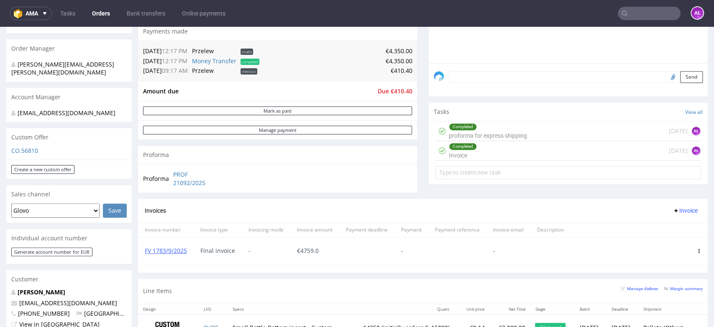
scroll to position [232, 0]
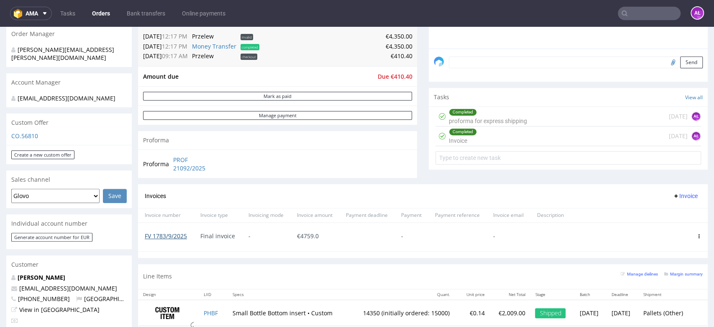
click at [177, 236] on link "FV 1783/9/2025" at bounding box center [166, 236] width 42 height 8
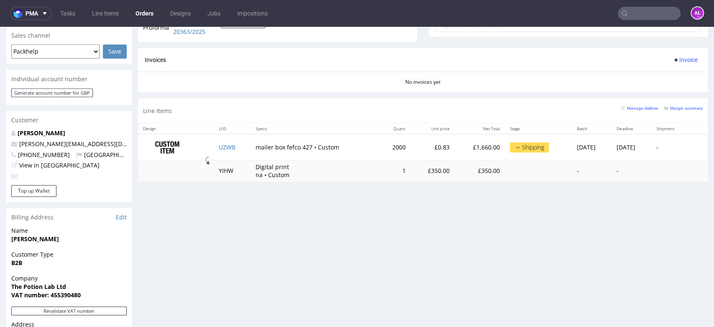
scroll to position [239, 0]
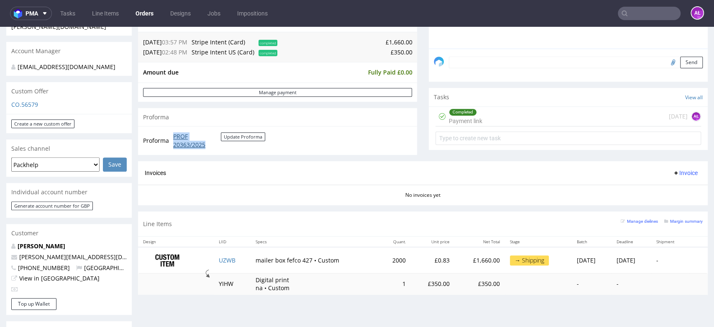
drag, startPoint x: 172, startPoint y: 135, endPoint x: 213, endPoint y: 145, distance: 42.5
click at [213, 145] on td "PROF 20363/2025 Update Proforma" at bounding box center [218, 140] width 94 height 18
copy link "PROF 20363/2025"
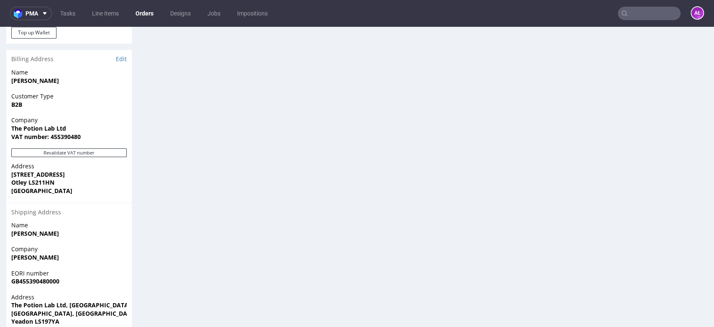
scroll to position [518, 0]
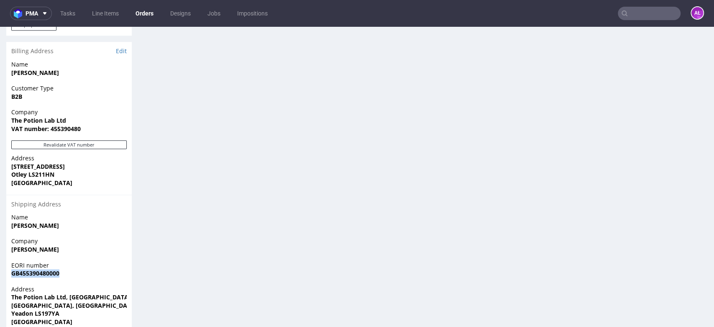
drag, startPoint x: 30, startPoint y: 269, endPoint x: 13, endPoint y: 270, distance: 17.2
click at [13, 270] on div "EORI number GB455390480000" at bounding box center [69, 273] width 126 height 24
copy strong "GB455390480000"
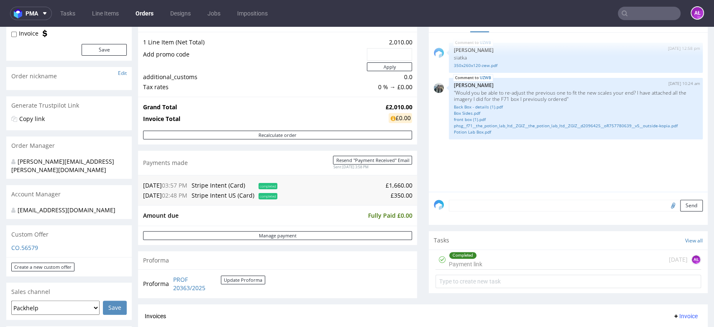
scroll to position [0, 0]
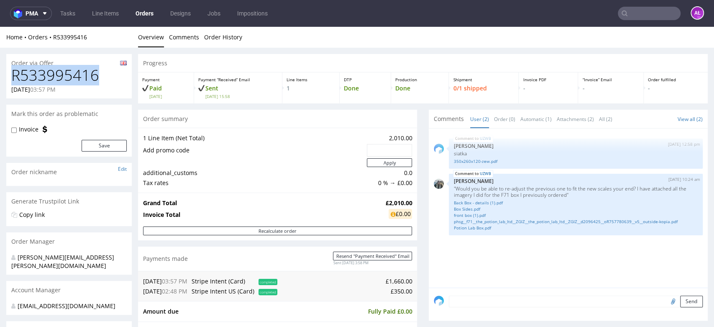
drag, startPoint x: 106, startPoint y: 74, endPoint x: 0, endPoint y: 75, distance: 105.9
copy h1 "R533995416"
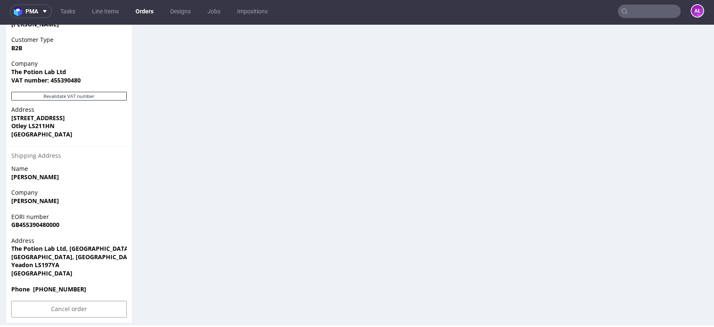
scroll to position [3, 0]
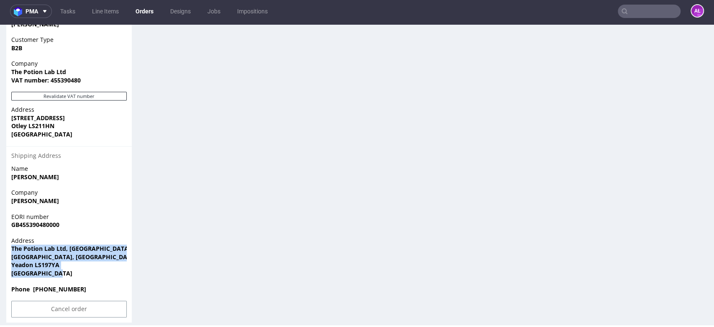
drag, startPoint x: 63, startPoint y: 267, endPoint x: 6, endPoint y: 242, distance: 62.8
click at [6, 242] on div "Address The Potion Lab Ltd, Unit 1, Belmont House Moorfield Close, Moorfield Bu…" at bounding box center [69, 260] width 126 height 49
copy p "The Potion Lab Ltd, Unit 1, Belmont House Moorfield Close, Moorfield Business P…"
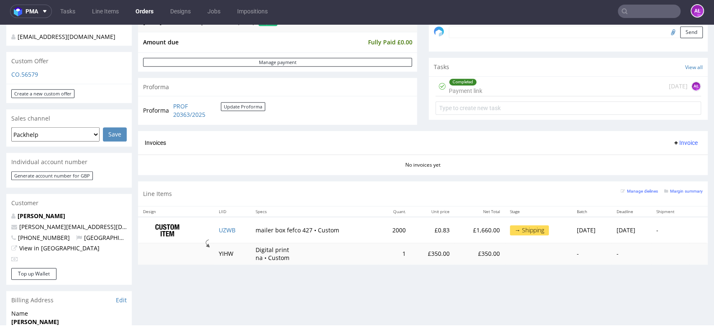
scroll to position [285, 0]
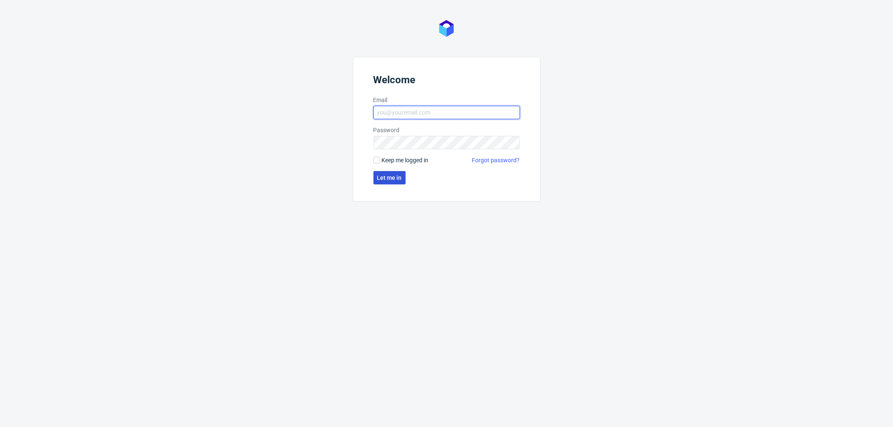
type input "[PERSON_NAME][EMAIL_ADDRESS][DOMAIN_NAME]"
click at [387, 177] on span "Let me in" at bounding box center [389, 178] width 25 height 6
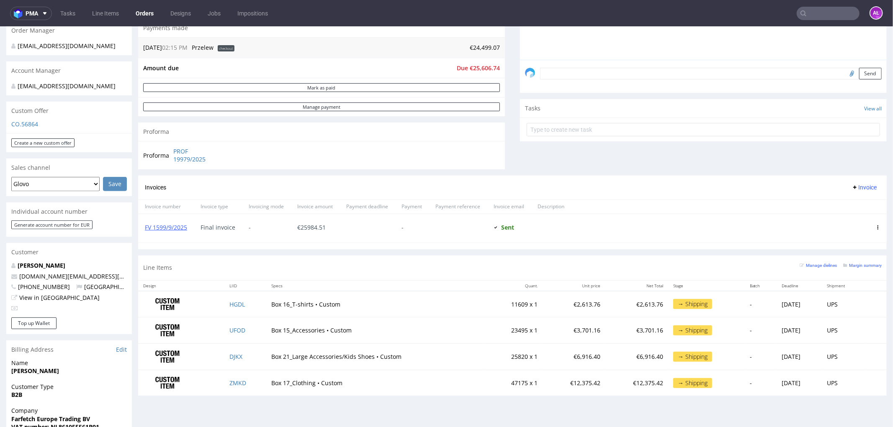
scroll to position [232, 0]
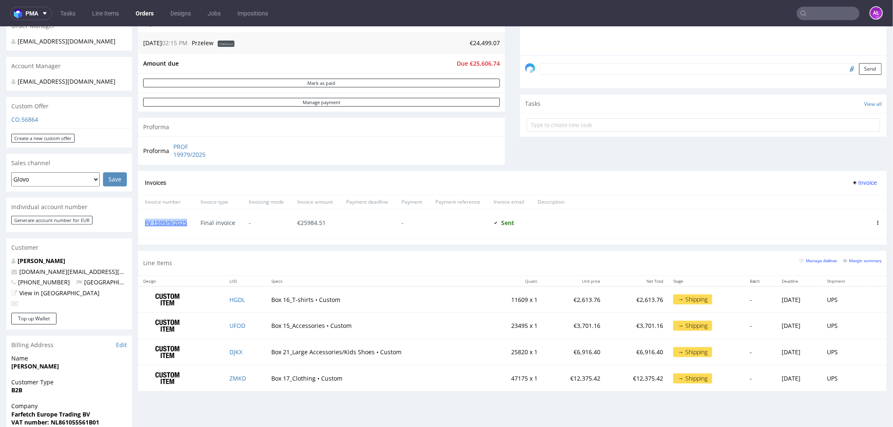
drag, startPoint x: 187, startPoint y: 231, endPoint x: 144, endPoint y: 228, distance: 43.2
click at [144, 228] on div "FV 1599/9/2025" at bounding box center [166, 223] width 56 height 28
copy link "FV 1599/9/2025"
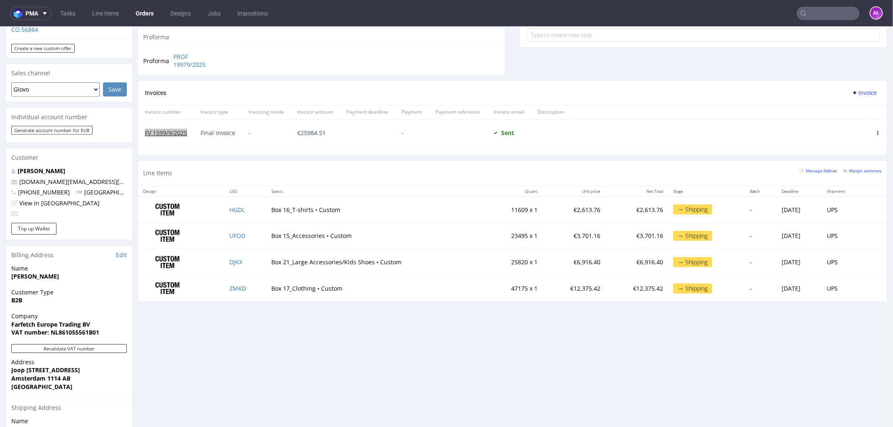
scroll to position [325, 0]
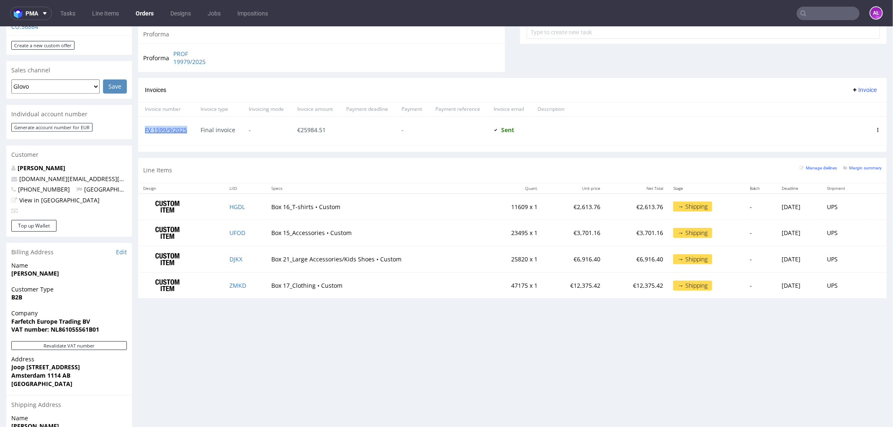
click at [863, 89] on button "Invoice" at bounding box center [864, 90] width 32 height 10
click at [858, 123] on span "Add corrective" at bounding box center [851, 123] width 42 height 8
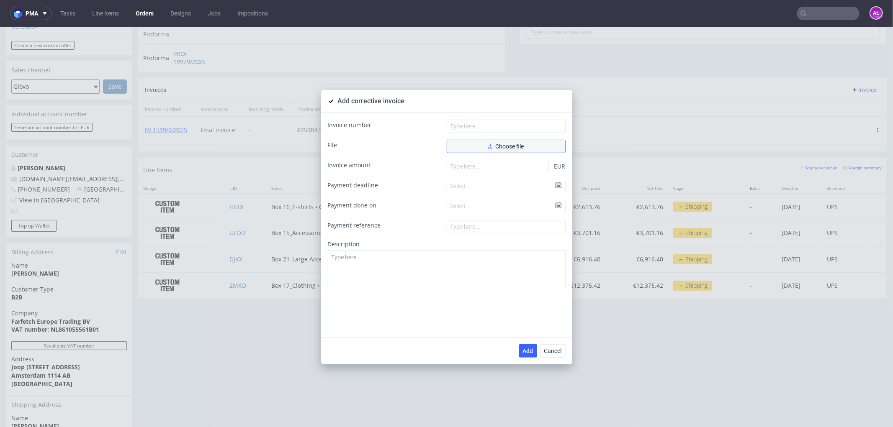
click at [516, 149] on span "Choose file" at bounding box center [506, 146] width 36 height 6
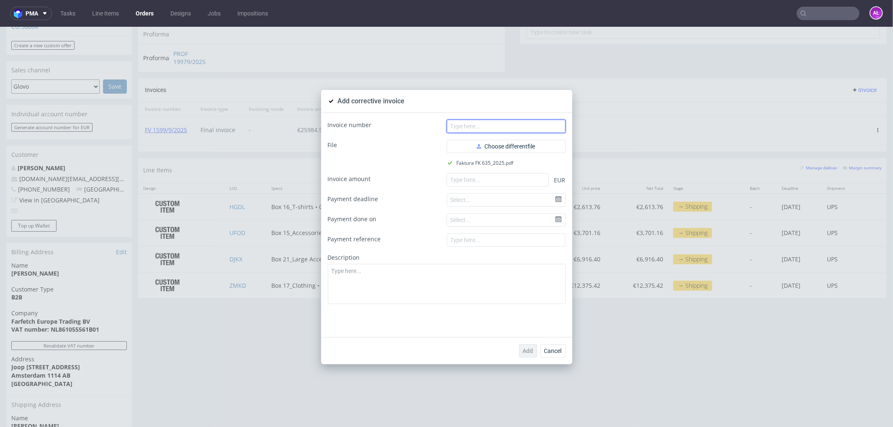
click at [460, 123] on input "text" at bounding box center [506, 125] width 119 height 13
paste input "FK 635/2025"
type input "FK 635/2025"
click at [488, 178] on input "number" at bounding box center [498, 179] width 102 height 13
paste input "-377.75"
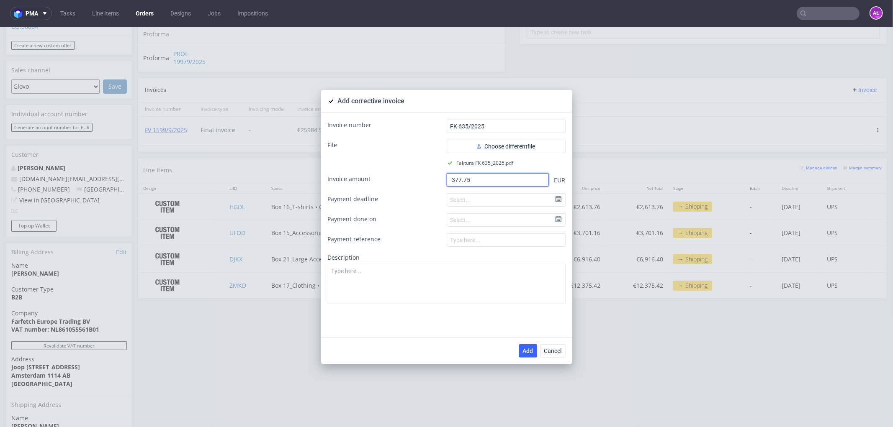
type input "-377.75"
paste textarea "Incorrect quantity of the product."
drag, startPoint x: 502, startPoint y: 283, endPoint x: 503, endPoint y: 296, distance: 13.4
click at [502, 283] on textarea at bounding box center [447, 284] width 238 height 40
type textarea "Incorrect quantity of the product."
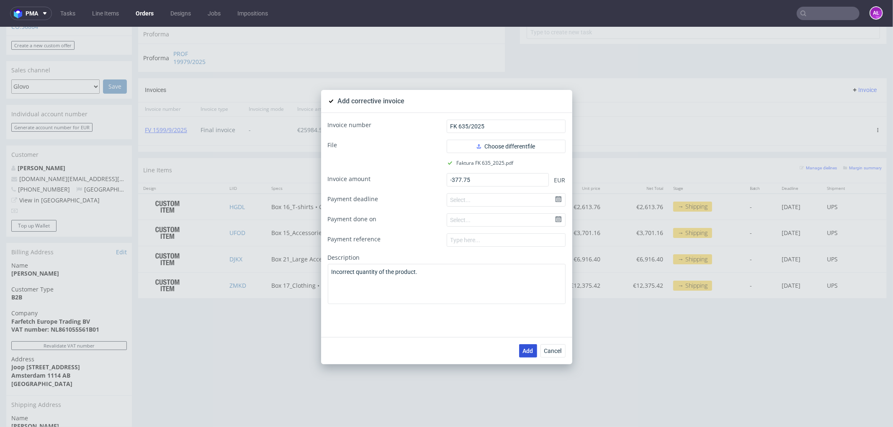
click at [527, 353] on span "Add" at bounding box center [528, 351] width 10 height 6
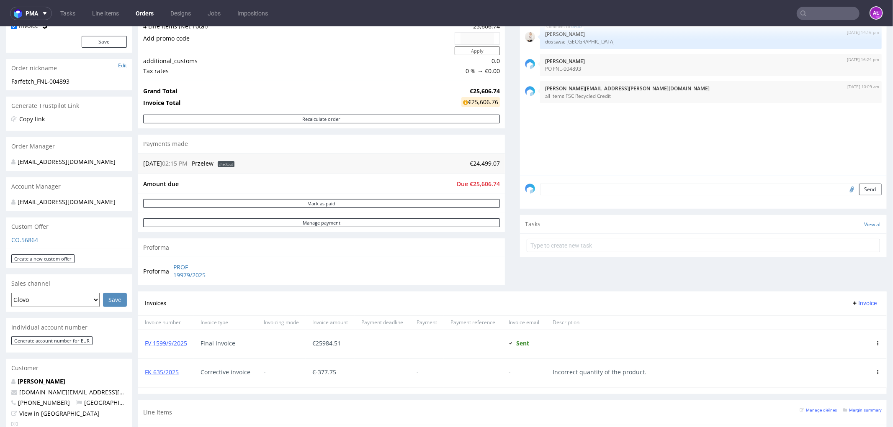
scroll to position [232, 0]
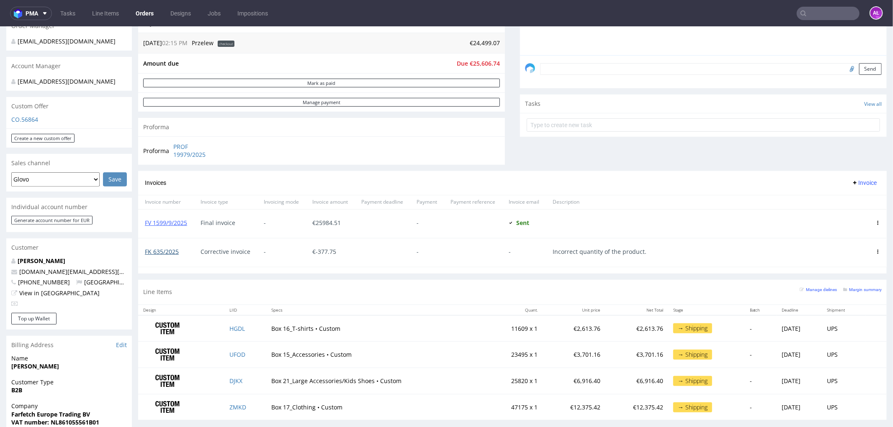
click at [167, 249] on link "FK 635/2025" at bounding box center [162, 251] width 34 height 8
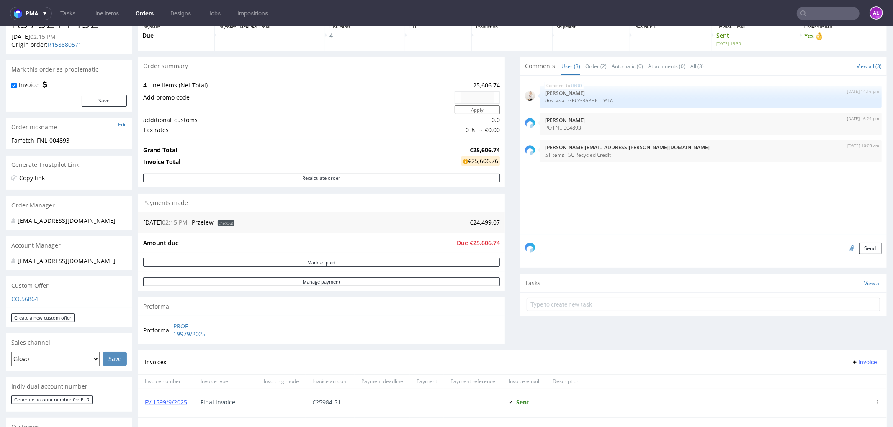
scroll to position [46, 0]
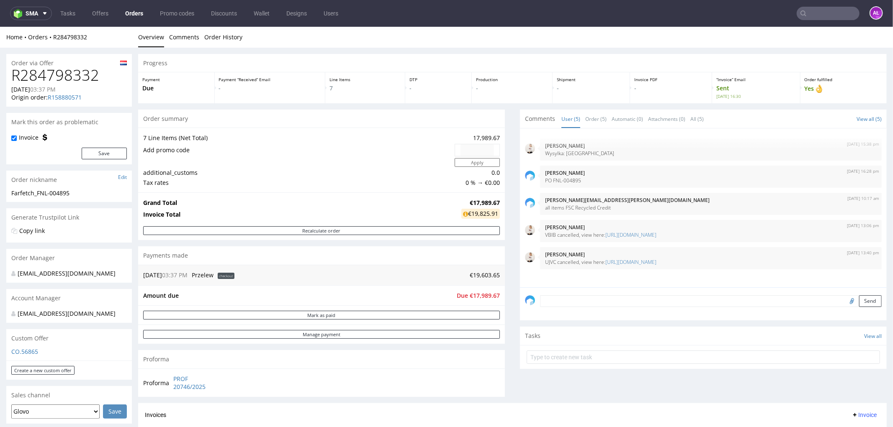
scroll to position [186, 0]
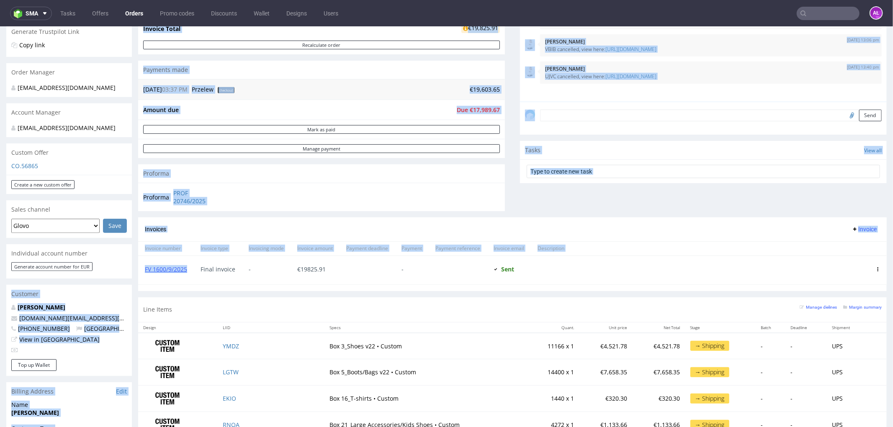
drag, startPoint x: 192, startPoint y: 274, endPoint x: 132, endPoint y: 274, distance: 59.9
click at [132, 274] on div "Order via Offer R284798332 18.09.2025 03:37 PM Origin order: R158880571 Reorder…" at bounding box center [446, 273] width 893 height 824
click at [158, 278] on div "FV 1600/9/2025" at bounding box center [166, 270] width 56 height 28
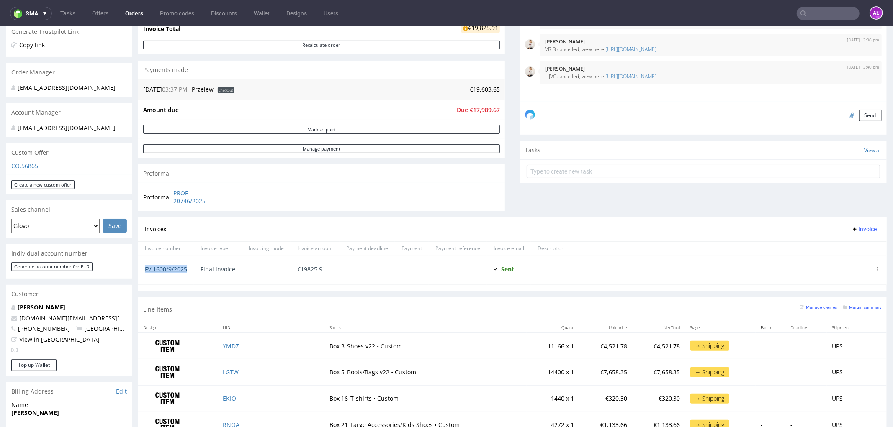
drag, startPoint x: 187, startPoint y: 274, endPoint x: 144, endPoint y: 272, distance: 42.3
click at [144, 272] on div "FV 1600/9/2025" at bounding box center [166, 270] width 56 height 28
copy link "FV 1600/9/2025"
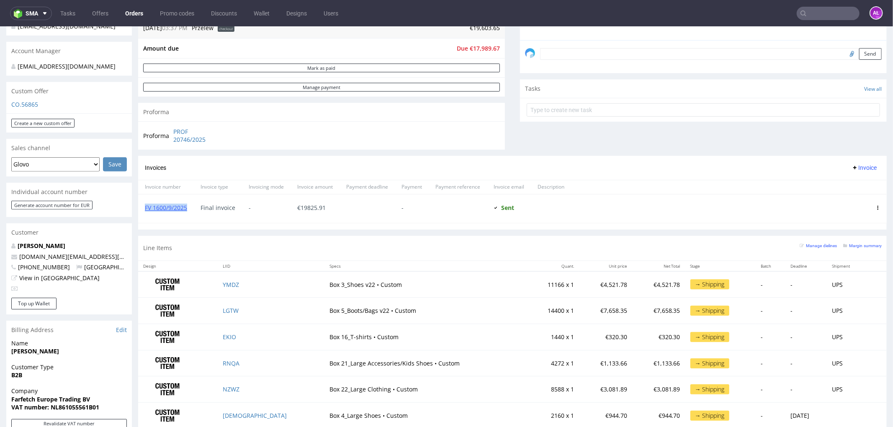
scroll to position [372, 0]
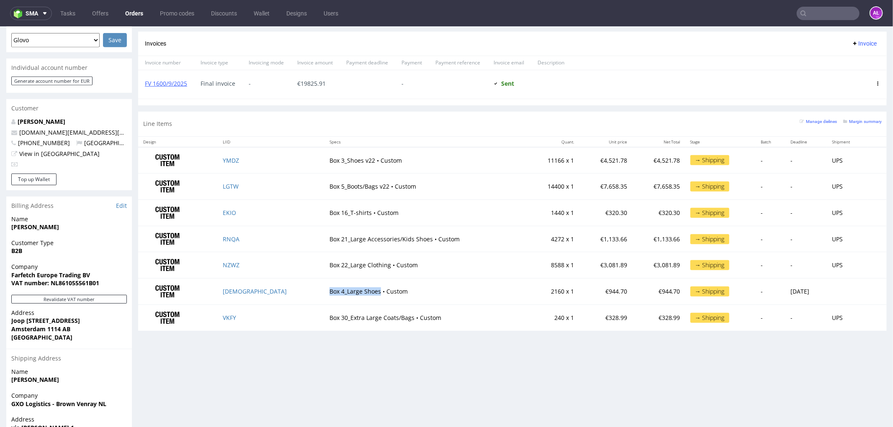
drag, startPoint x: 269, startPoint y: 293, endPoint x: 319, endPoint y: 293, distance: 50.6
click at [324, 293] on td "Box 4_Large Shoes • Custom" at bounding box center [425, 291] width 202 height 26
copy td "Box 4_Large Shoes"
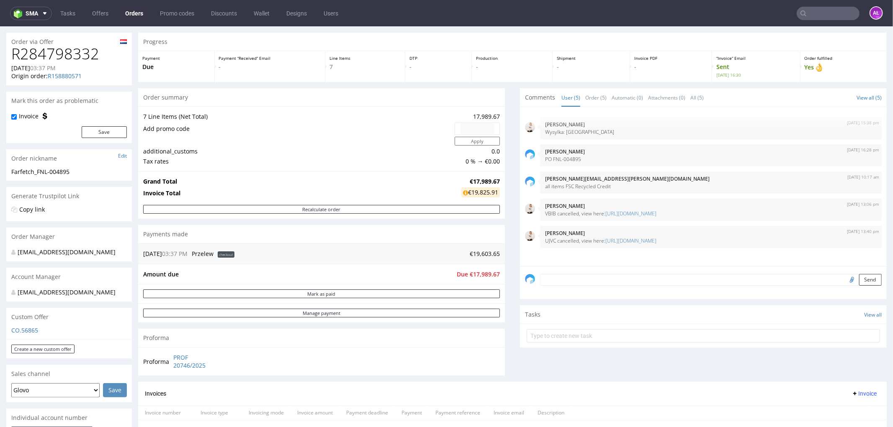
scroll to position [0, 0]
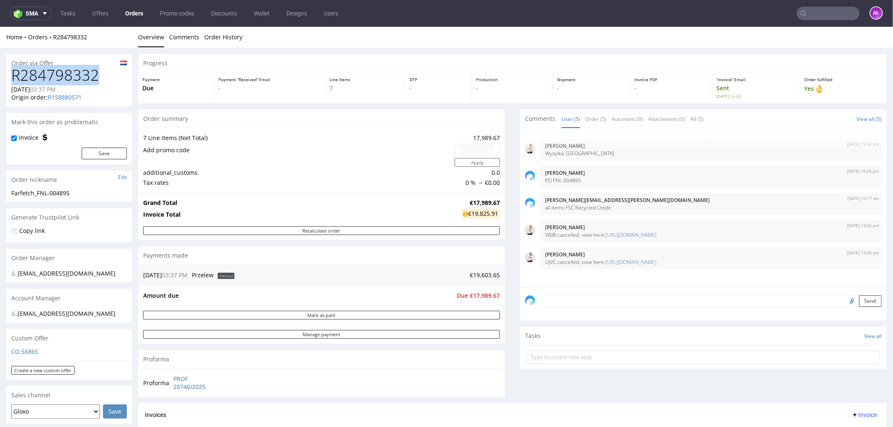
drag, startPoint x: 100, startPoint y: 74, endPoint x: 10, endPoint y: 77, distance: 90.9
click at [10, 77] on div "R284798332 18.09.2025 03:37 PM Origin order: R158880571 Reorder" at bounding box center [69, 87] width 126 height 40
copy h1 "R284798332"
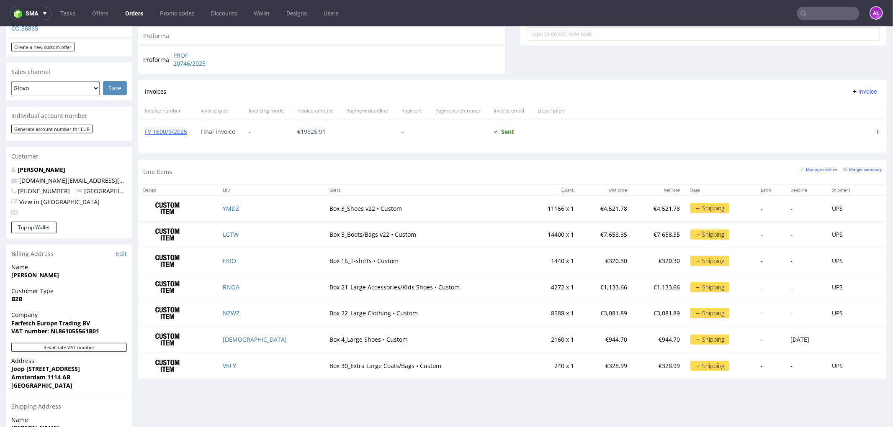
scroll to position [325, 0]
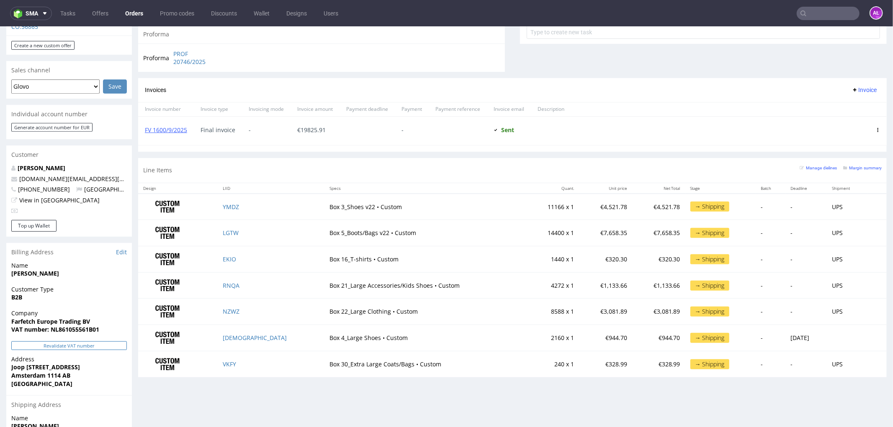
click at [114, 348] on button "Revalidate VAT number" at bounding box center [69, 345] width 116 height 9
click at [93, 349] on button "Revalidate VAT number" at bounding box center [69, 345] width 116 height 9
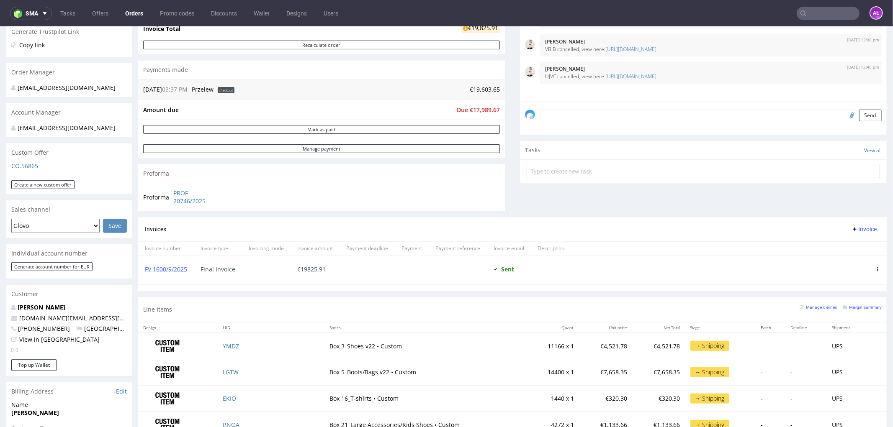
scroll to position [139, 0]
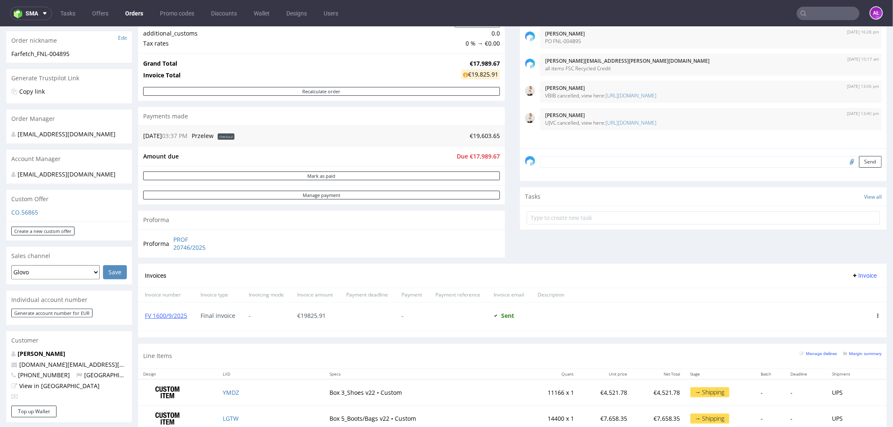
click at [855, 271] on button "Invoice" at bounding box center [864, 275] width 32 height 10
click at [854, 308] on span "Add corrective" at bounding box center [851, 309] width 42 height 8
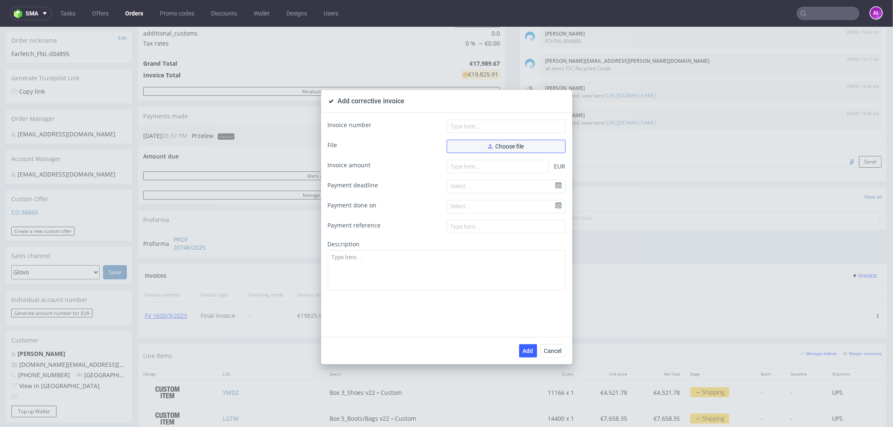
click at [527, 140] on button "Choose file" at bounding box center [506, 145] width 119 height 13
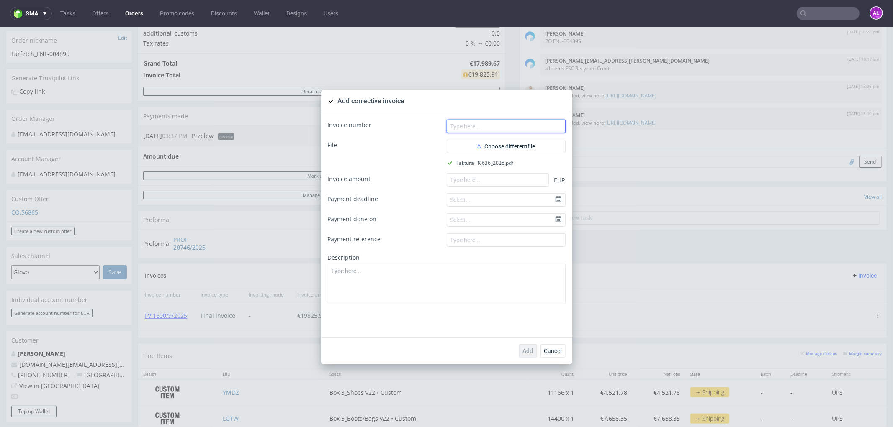
click at [483, 126] on input "text" at bounding box center [506, 125] width 119 height 13
paste input "FK 636/2025"
type input "FK 636/2025"
click at [465, 180] on input "number" at bounding box center [498, 179] width 102 height 13
paste input "-1836.25"
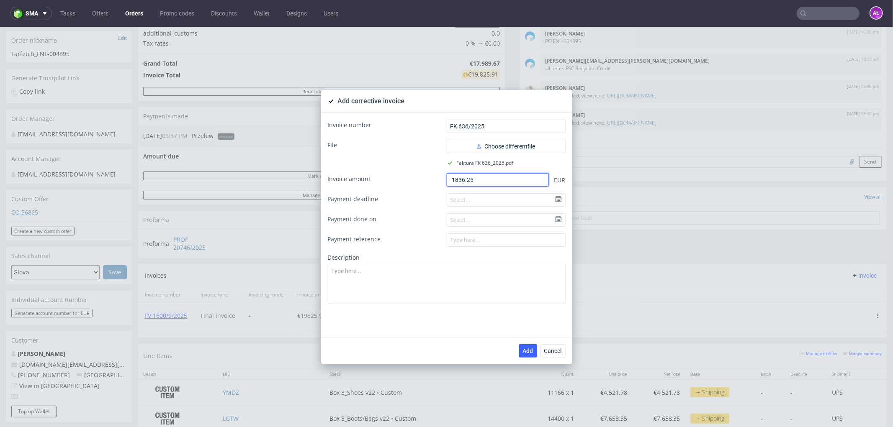
type input "-1836.25"
drag, startPoint x: 414, startPoint y: 286, endPoint x: 433, endPoint y: 301, distance: 24.1
click at [415, 285] on textarea at bounding box center [447, 284] width 238 height 40
paste textarea "Incorrect quantity of the product and incorrect product name."
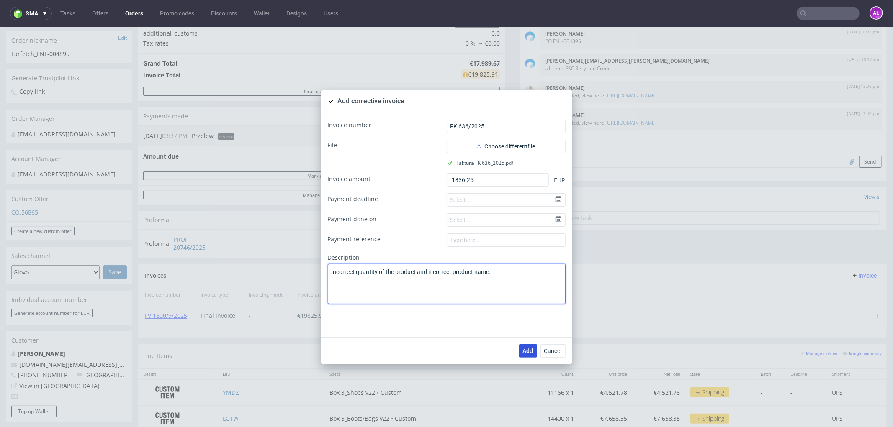
type textarea "Incorrect quantity of the product and incorrect product name."
click at [523, 349] on span "Add" at bounding box center [528, 351] width 10 height 6
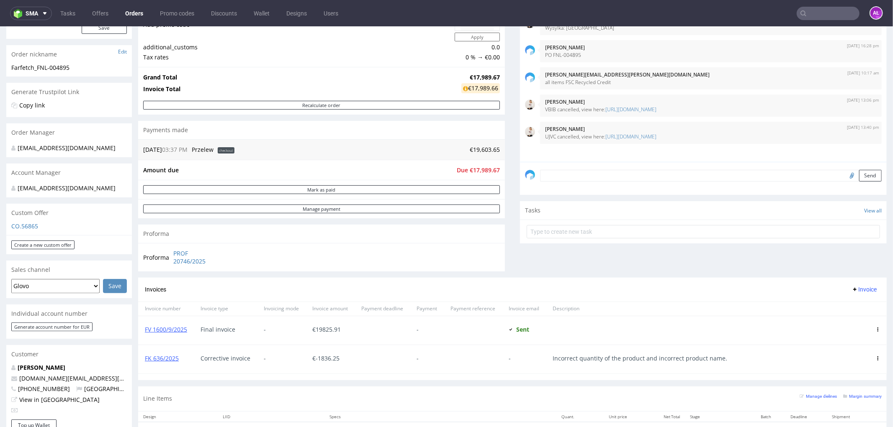
scroll to position [232, 0]
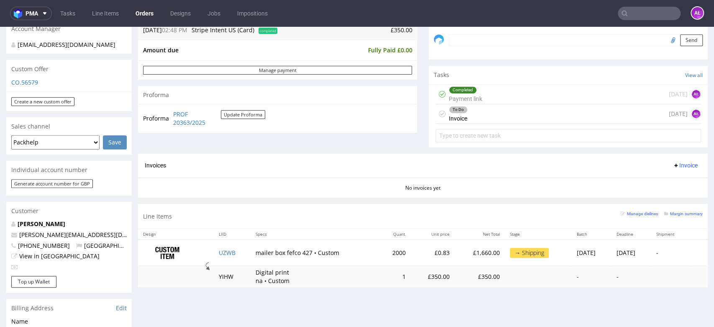
scroll to position [93, 0]
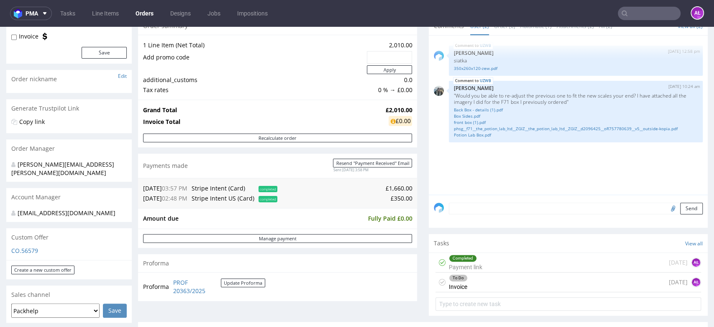
click at [492, 209] on textarea at bounding box center [576, 209] width 254 height 12
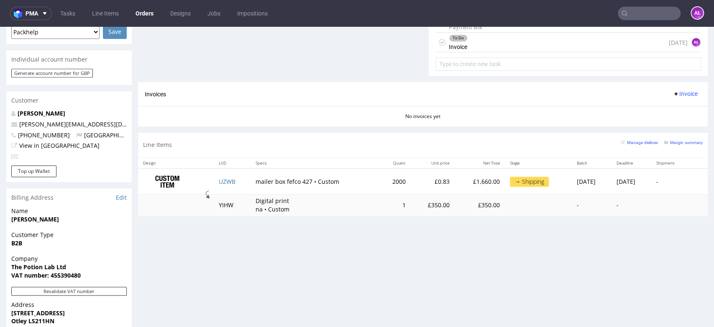
scroll to position [139, 0]
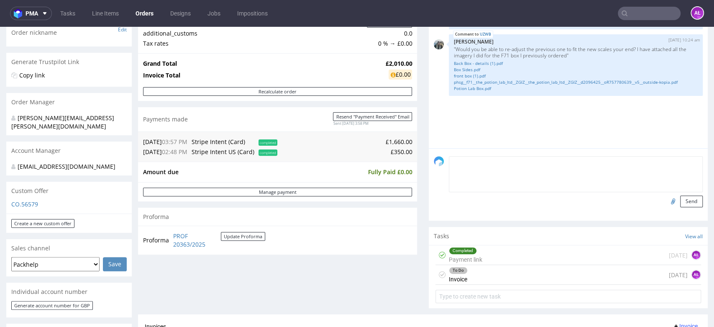
drag, startPoint x: 483, startPoint y: 172, endPoint x: 484, endPoint y: 167, distance: 4.7
click at [483, 170] on textarea at bounding box center [576, 174] width 254 height 36
type textarea "2040 pcs - 40 pcs surplus"
click at [681, 200] on button "Send" at bounding box center [692, 201] width 23 height 12
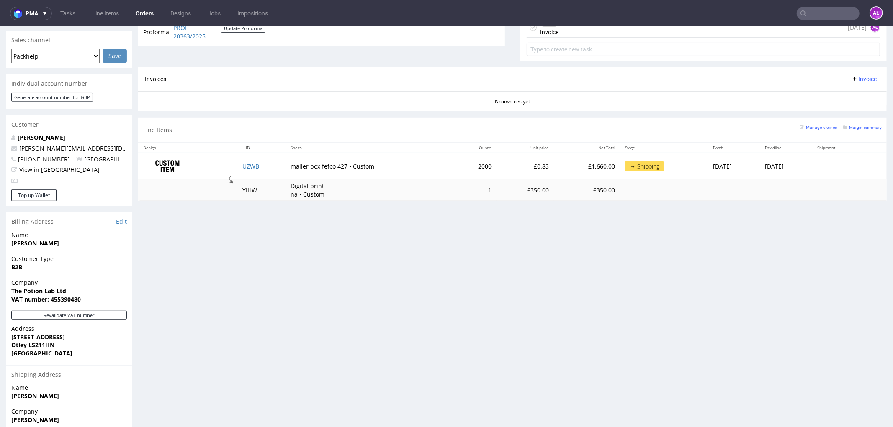
scroll to position [278, 0]
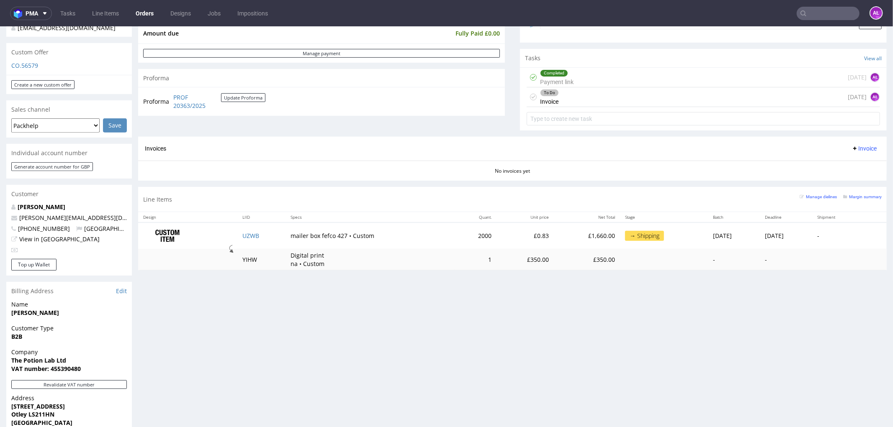
click at [714, 148] on span "Invoice" at bounding box center [863, 148] width 25 height 7
click at [714, 182] on span "Upload" at bounding box center [850, 181] width 41 height 8
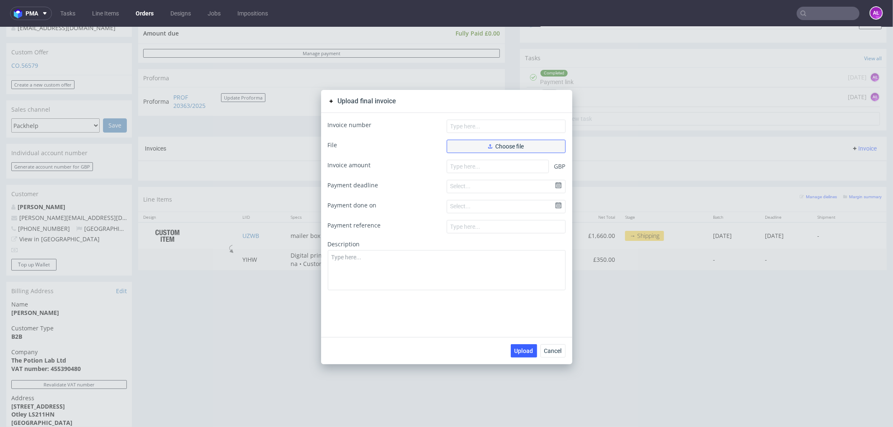
click at [515, 148] on span "Choose file" at bounding box center [506, 146] width 36 height 6
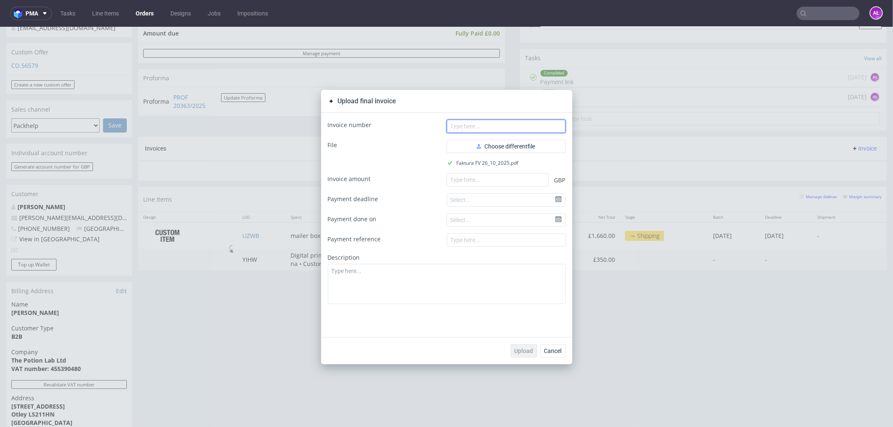
click at [467, 119] on input "text" at bounding box center [506, 125] width 119 height 13
paste input "FV [DATE]"
type input "FV [DATE]"
click at [476, 177] on input "number" at bounding box center [498, 179] width 102 height 13
paste input "2010.00"
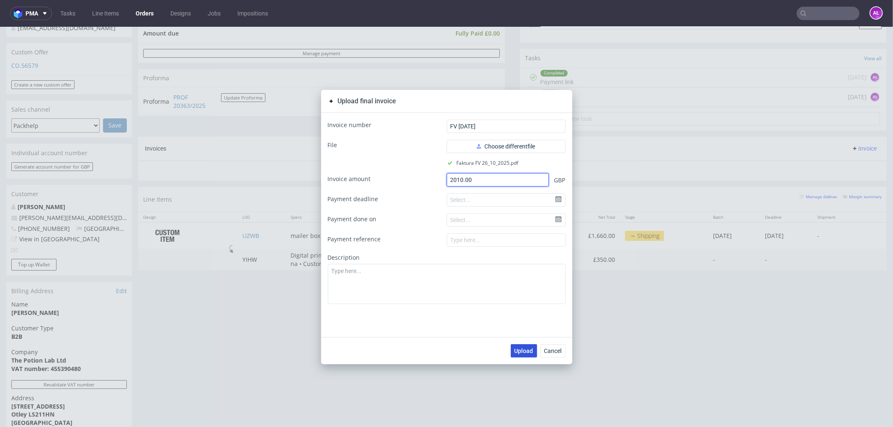
type input "2010.00"
click at [524, 326] on span "Upload" at bounding box center [523, 351] width 19 height 6
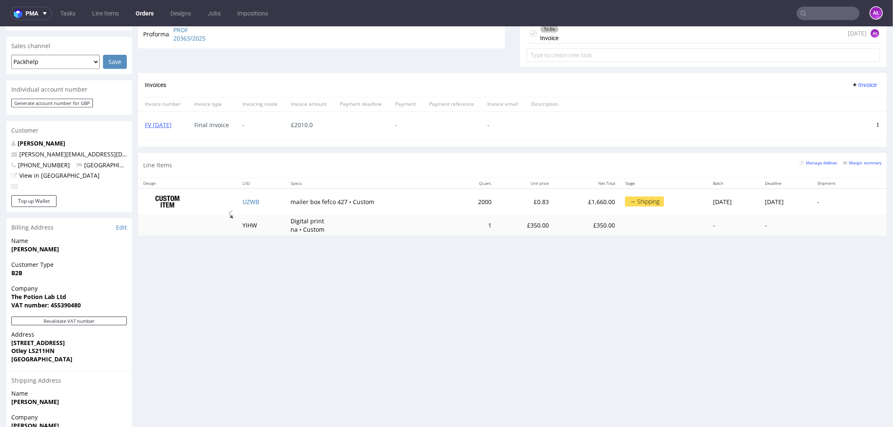
scroll to position [325, 0]
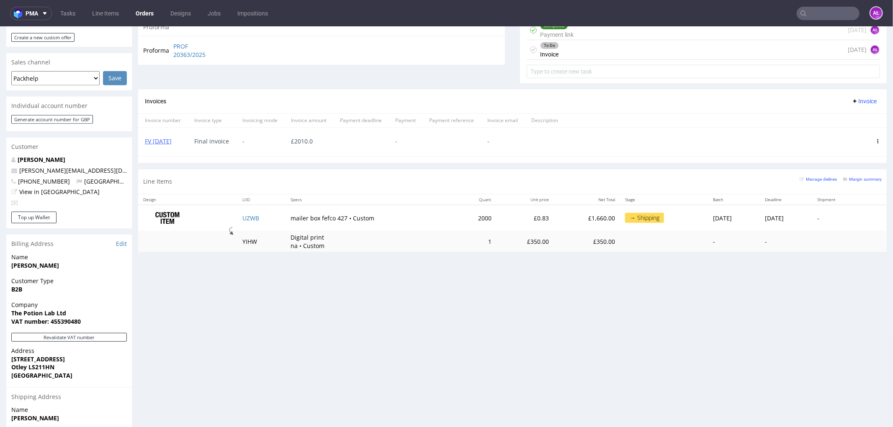
click at [877, 139] on use at bounding box center [877, 141] width 1 height 4
click at [846, 219] on span "Delete invoice" at bounding box center [843, 216] width 51 height 8
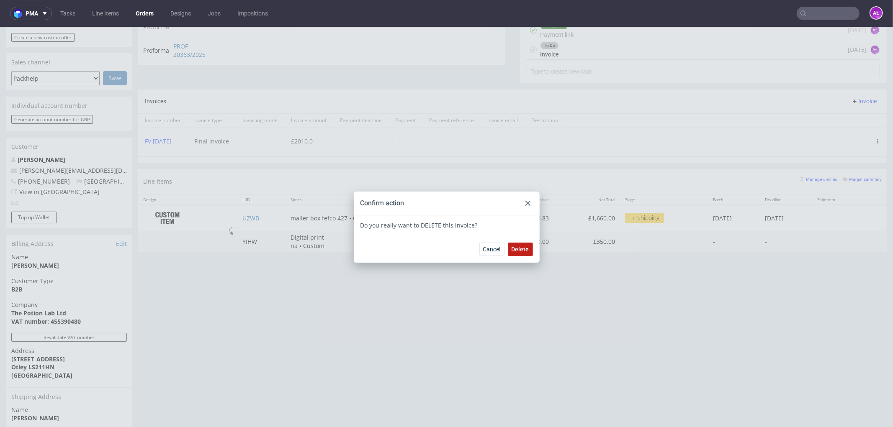
drag, startPoint x: 515, startPoint y: 248, endPoint x: 512, endPoint y: 255, distance: 7.5
click at [514, 248] on span "Delete" at bounding box center [520, 249] width 18 height 6
click at [525, 201] on icon at bounding box center [527, 202] width 5 height 5
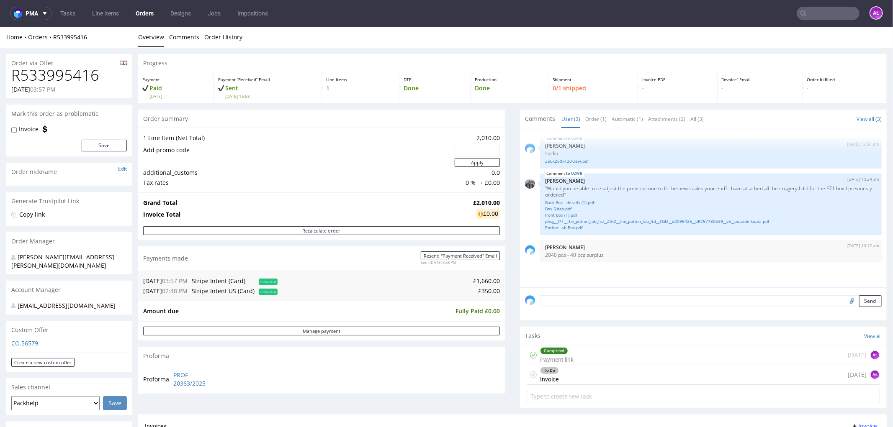
scroll to position [232, 0]
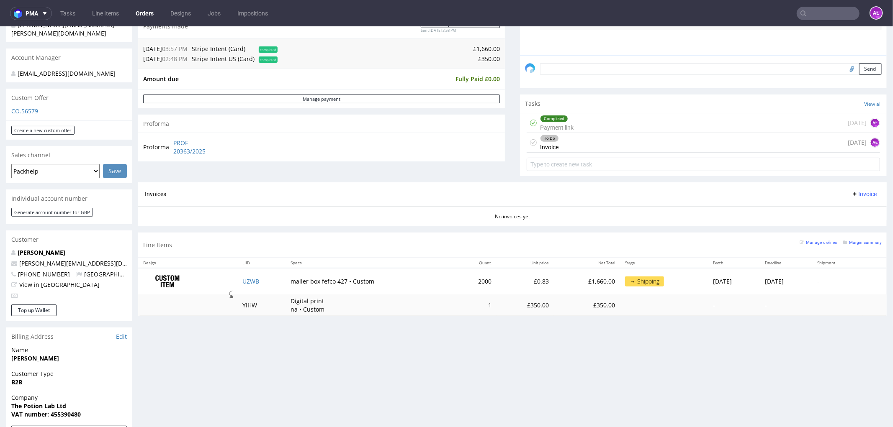
click at [851, 193] on span "Invoice" at bounding box center [863, 193] width 25 height 7
click at [846, 227] on span "Upload" at bounding box center [850, 226] width 41 height 8
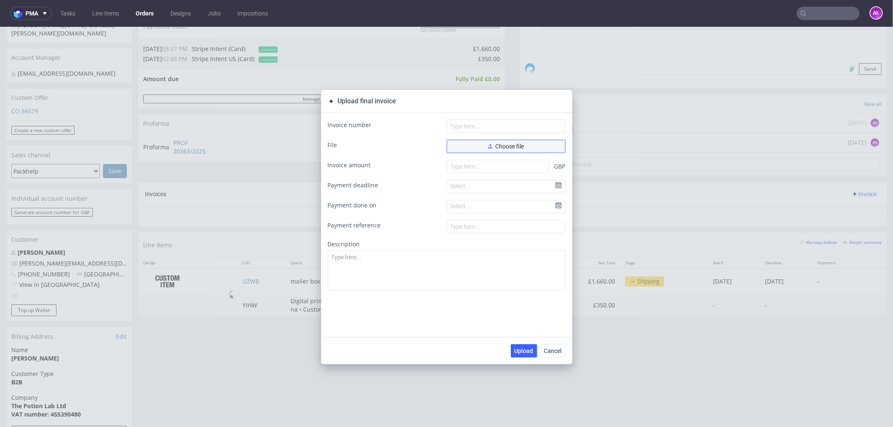
click at [511, 147] on span "Choose file" at bounding box center [506, 146] width 36 height 6
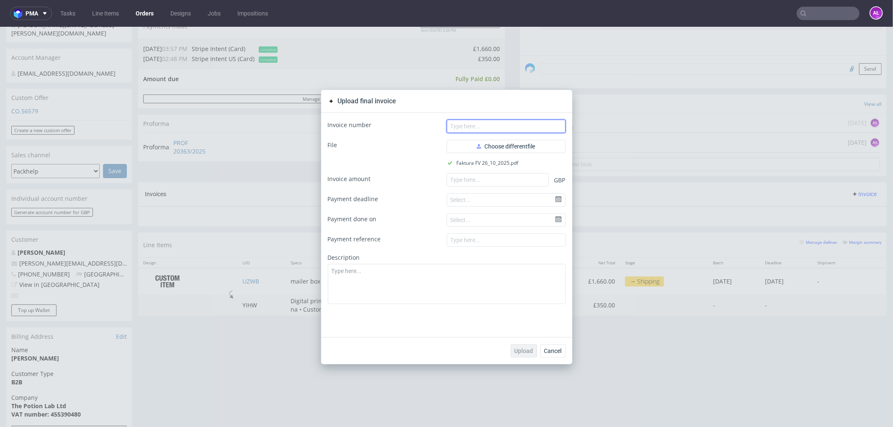
click at [522, 122] on input "text" at bounding box center [506, 125] width 119 height 13
paste input "FV 26/10/2025"
type input "FV 26/10/2025"
paste input "2010.00"
click at [472, 176] on input "number" at bounding box center [498, 179] width 102 height 13
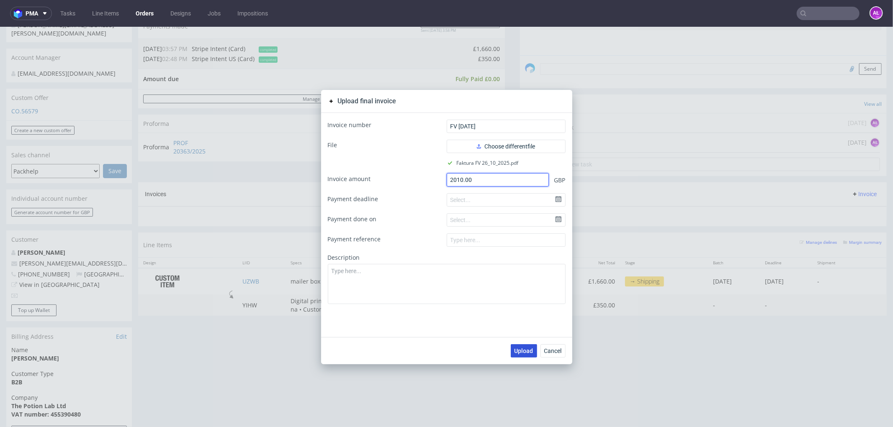
type input "2010.00"
click at [514, 353] on span "Upload" at bounding box center [523, 351] width 19 height 6
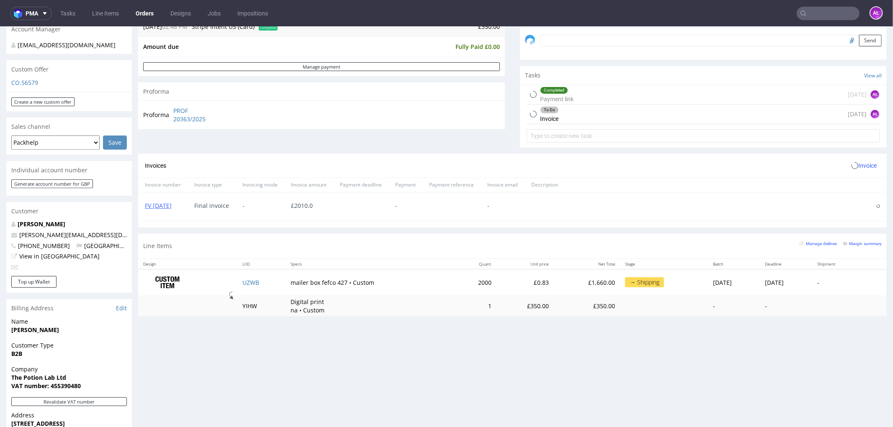
scroll to position [279, 0]
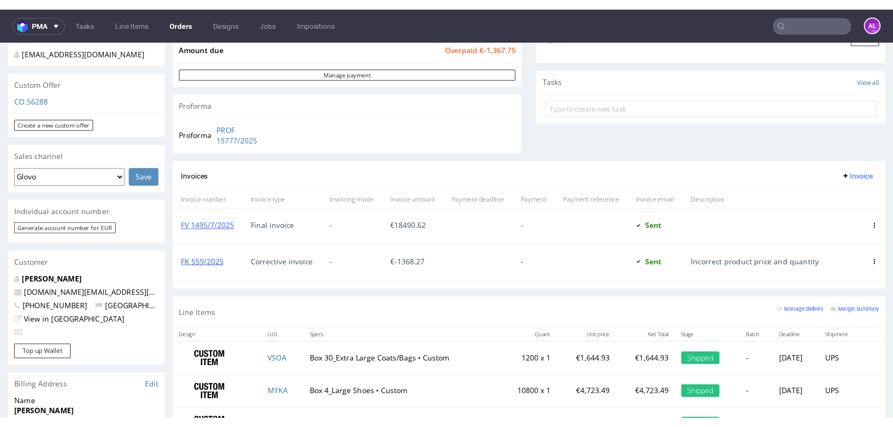
scroll to position [279, 0]
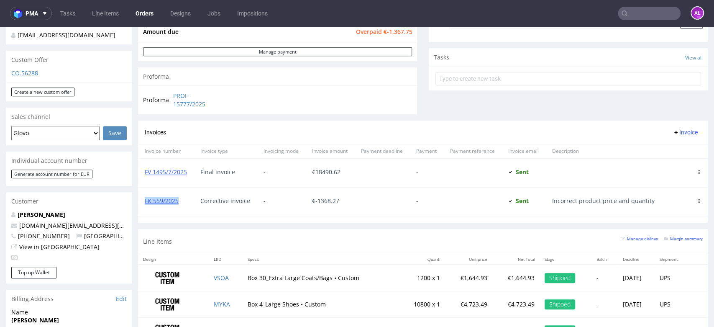
drag, startPoint x: 181, startPoint y: 201, endPoint x: 144, endPoint y: 207, distance: 37.7
click at [144, 207] on div "FK 559/2025" at bounding box center [166, 202] width 56 height 28
copy link "FK 559/2025"
click at [174, 202] on link "FK 559/2025" at bounding box center [162, 201] width 34 height 8
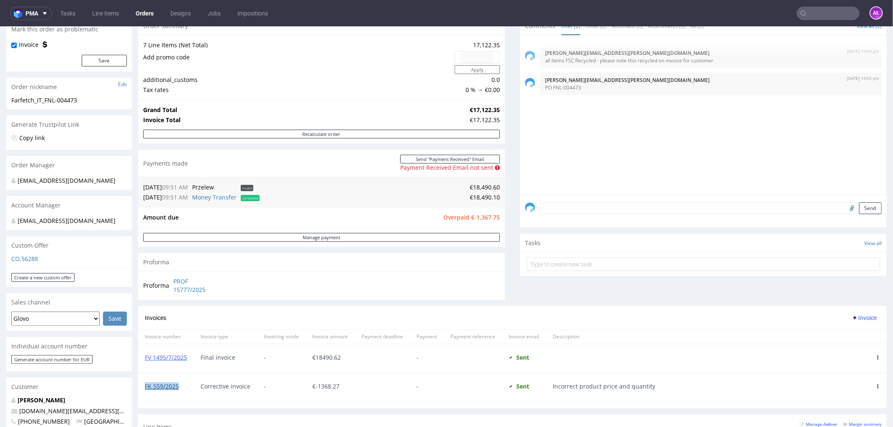
scroll to position [139, 0]
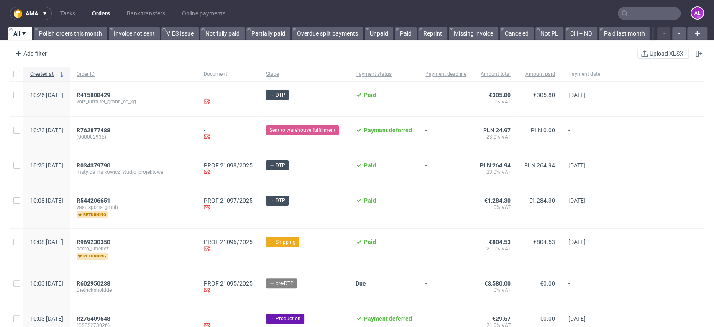
click at [663, 13] on input "text" at bounding box center [649, 13] width 63 height 13
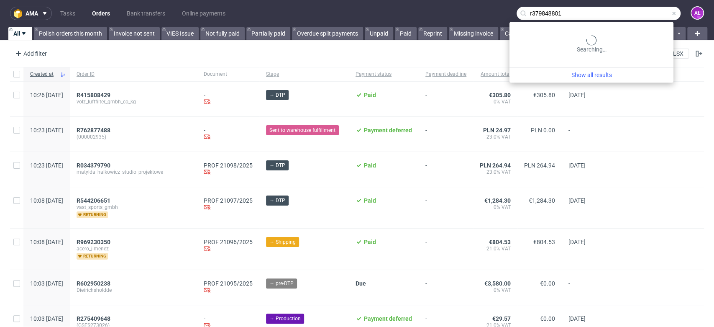
type input "r379848801"
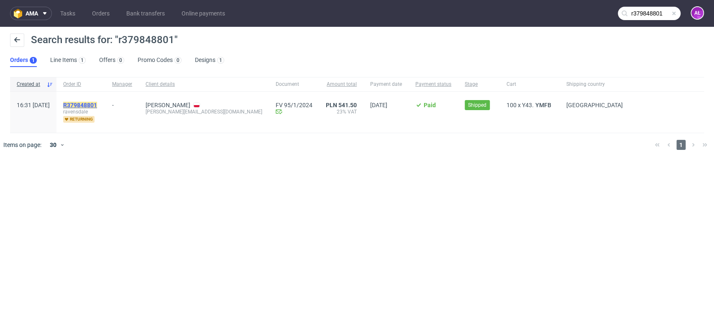
click at [97, 104] on mark "R379848801" at bounding box center [80, 105] width 34 height 7
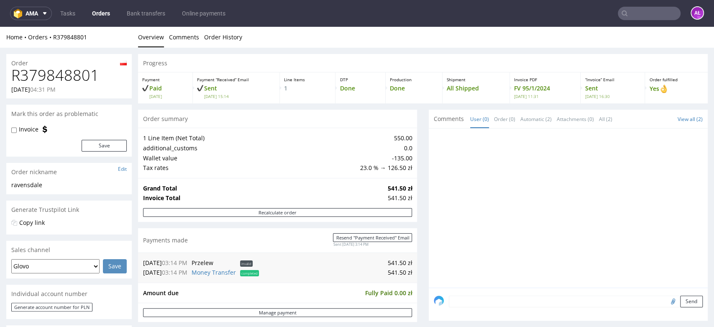
scroll to position [325, 0]
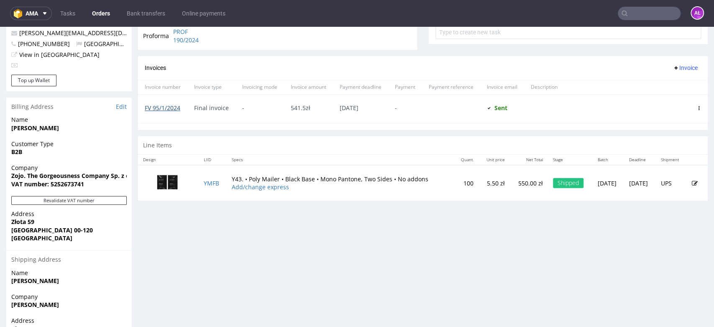
click at [171, 108] on link "FV 95/1/2024" at bounding box center [163, 108] width 36 height 8
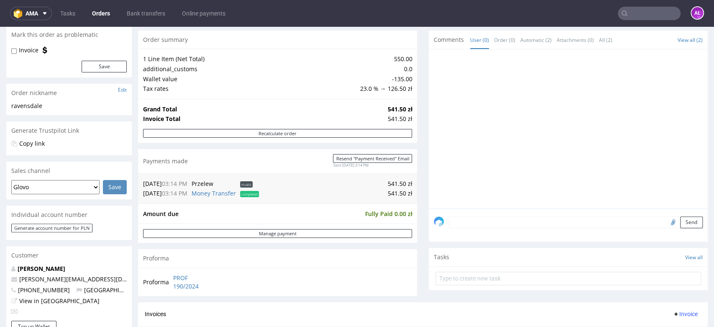
scroll to position [93, 0]
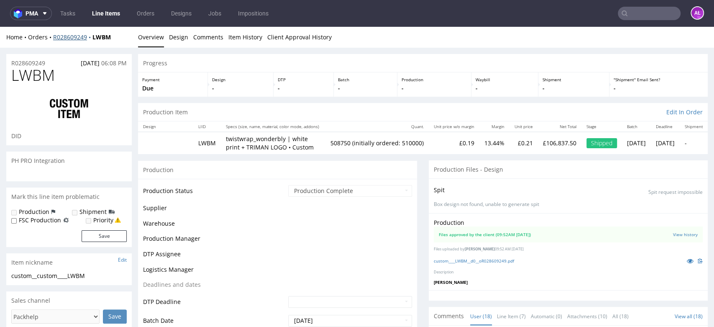
click at [80, 38] on link "R028609249" at bounding box center [72, 37] width 39 height 8
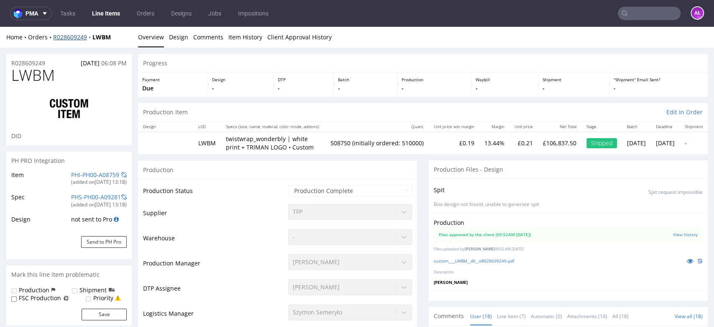
select select "in_progress"
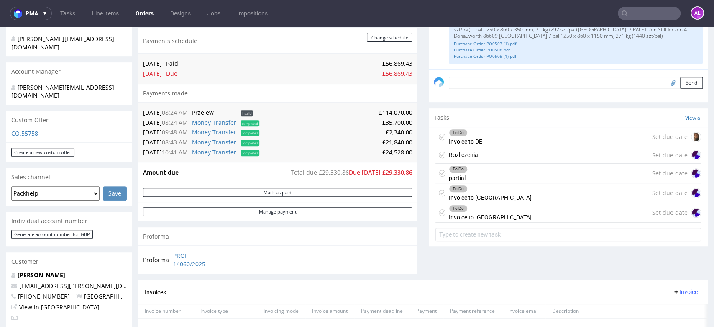
scroll to position [232, 0]
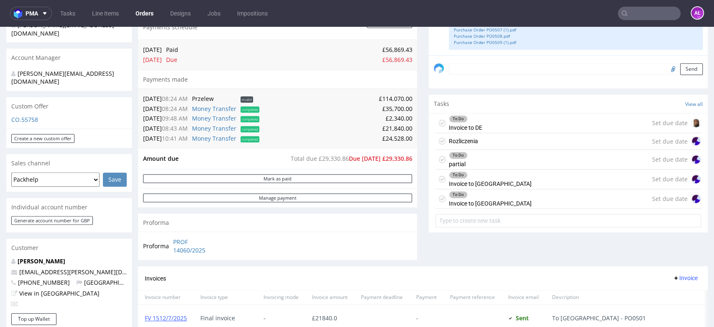
click at [483, 182] on div "To Do Invoice to USA Set due date" at bounding box center [569, 180] width 266 height 20
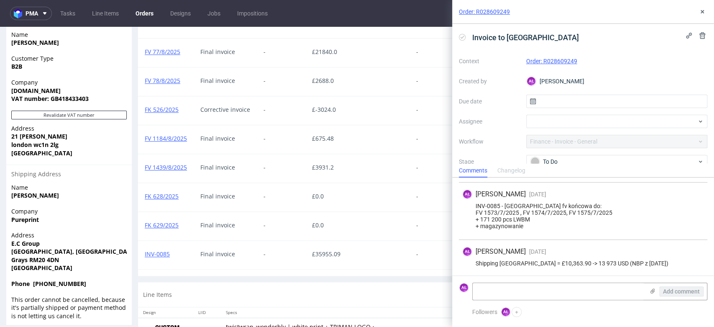
scroll to position [558, 0]
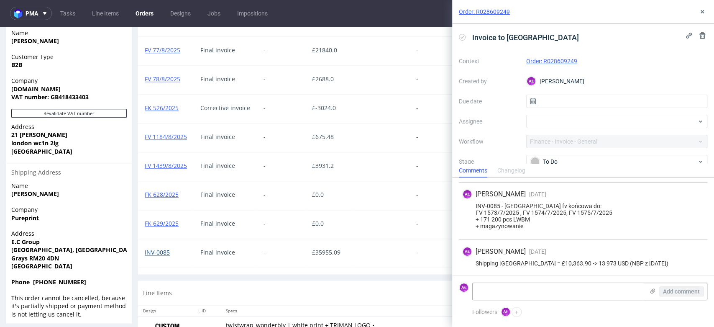
click at [161, 252] on link "INV-0085" at bounding box center [157, 252] width 25 height 8
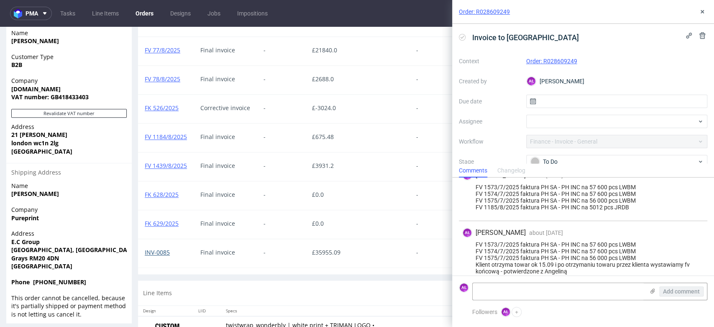
scroll to position [0, 0]
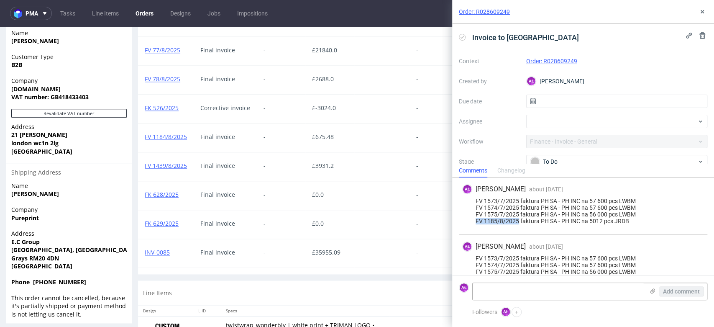
drag, startPoint x: 476, startPoint y: 223, endPoint x: 519, endPoint y: 222, distance: 42.3
click at [519, 222] on div "FV 1573/7/2025 faktura PH SA - PH INC na 57 600 pcs LWBM FV 1574/7/2025 faktura…" at bounding box center [583, 211] width 242 height 27
copy div "FV 1185/8/2025"
click at [570, 215] on div "FV 1573/7/2025 faktura PH SA - PH INC na 57 600 pcs LWBM FV 1574/7/2025 faktura…" at bounding box center [583, 211] width 242 height 27
drag, startPoint x: 590, startPoint y: 222, endPoint x: 629, endPoint y: 222, distance: 39.8
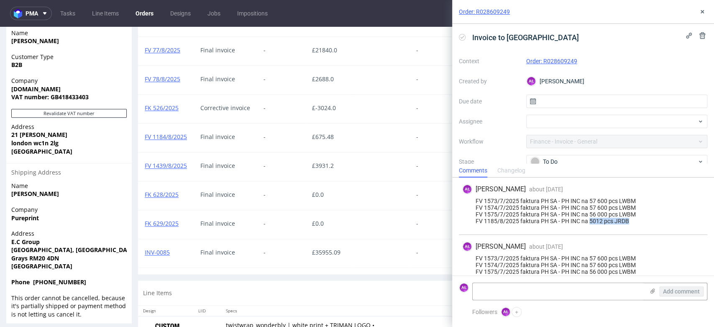
click at [629, 222] on div "FV 1573/7/2025 faktura PH SA - PH INC na 57 600 pcs LWBM FV 1574/7/2025 faktura…" at bounding box center [583, 211] width 242 height 27
copy div "5012 pcs JRDB"
drag, startPoint x: 475, startPoint y: 222, endPoint x: 646, endPoint y: 224, distance: 171.2
click at [646, 224] on div "FV 1573/7/2025 faktura PH SA - PH INC na 57 600 pcs LWBM FV 1574/7/2025 faktura…" at bounding box center [583, 211] width 242 height 27
copy div "FV 1185/8/2025 faktura PH SA - PH INC na 5012 pcs JRDB"
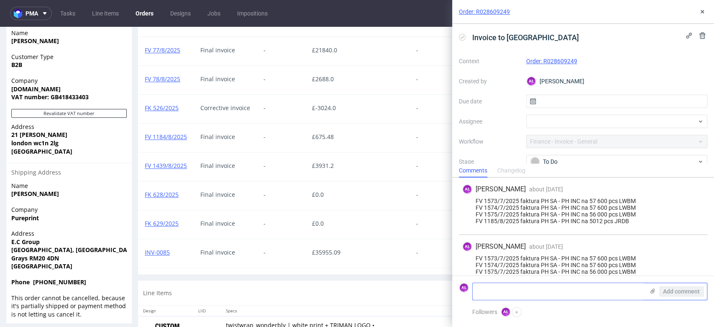
click at [603, 288] on textarea at bounding box center [559, 291] width 172 height 17
paste textarea "FV 1185/8/2025 faktura PH SA - PH INC na 5012 pcs JRDB"
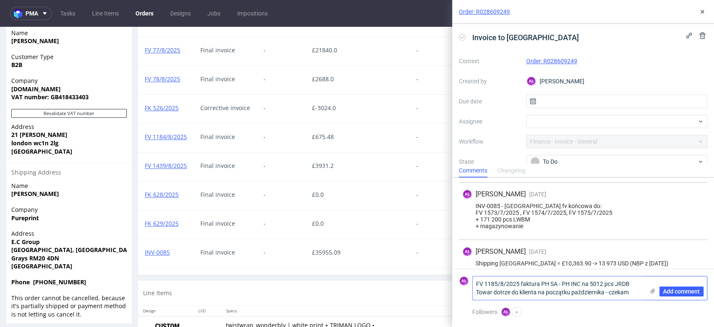
click at [637, 292] on textarea "FV 1185/8/2025 faktura PH SA - PH INC na 5012 pcs JRDB Towar dotrze do klienta …" at bounding box center [559, 287] width 172 height 23
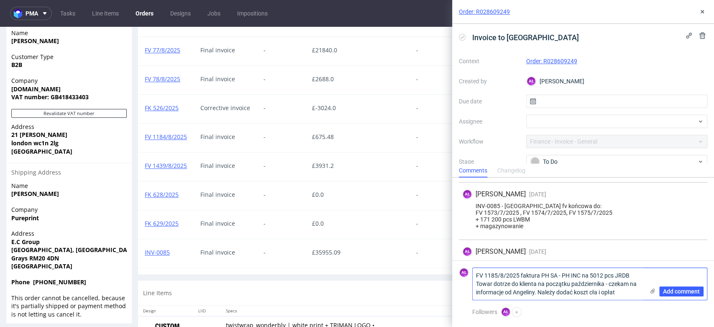
drag, startPoint x: 538, startPoint y: 294, endPoint x: 473, endPoint y: 290, distance: 65.0
click at [473, 290] on textarea "FV 1185/8/2025 faktura PH SA - PH INC na 5012 pcs JRDB Towar dotrze do klienta …" at bounding box center [559, 284] width 172 height 32
click at [605, 292] on textarea "FV 1185/8/2025 faktura PH SA - PH INC na 5012 pcs JRDB Towar dotrze do klienta …" at bounding box center [559, 284] width 172 height 32
click at [614, 294] on textarea "FV 1185/8/2025 faktura PH SA - PH INC na 5012 pcs JRDB Towar dotrze do klienta …" at bounding box center [559, 284] width 172 height 32
paste textarea "7151.5 USD"
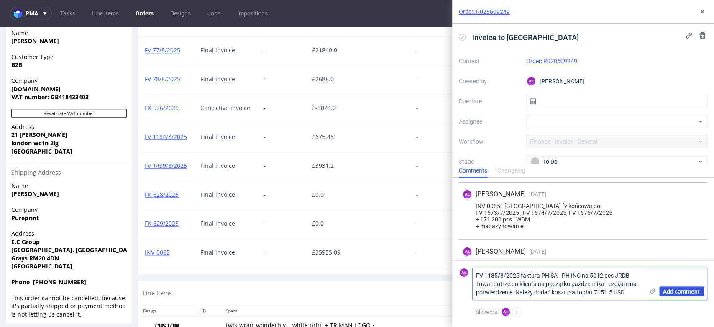
type textarea "FV 1185/8/2025 faktura PH SA - PH INC na 5012 pcs JRDB Towar dotrze do klienta …"
click at [671, 289] on span "Add comment" at bounding box center [681, 291] width 37 height 6
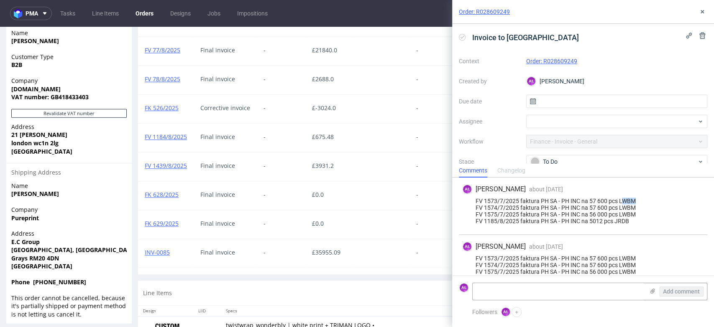
drag, startPoint x: 622, startPoint y: 200, endPoint x: 633, endPoint y: 200, distance: 11.7
click at [637, 200] on div "FV 1573/7/2025 faktura PH SA - PH INC na 57 600 pcs LWBM FV 1574/7/2025 faktura…" at bounding box center [583, 211] width 242 height 27
drag, startPoint x: 619, startPoint y: 201, endPoint x: 635, endPoint y: 202, distance: 16.3
click at [635, 202] on div "FV 1573/7/2025 faktura PH SA - PH INC na 57 600 pcs LWBM FV 1574/7/2025 faktura…" at bounding box center [583, 211] width 242 height 27
copy div "LWBM"
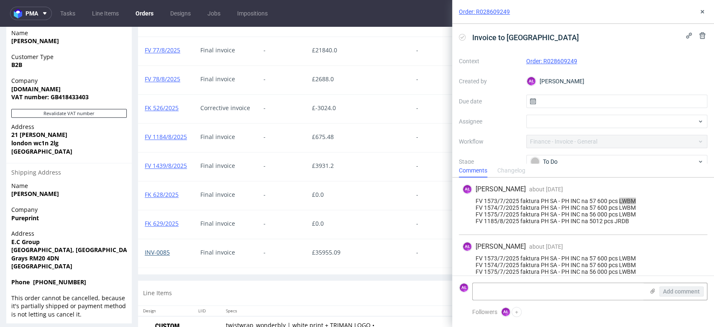
click at [161, 252] on link "INV-0085" at bounding box center [157, 252] width 25 height 8
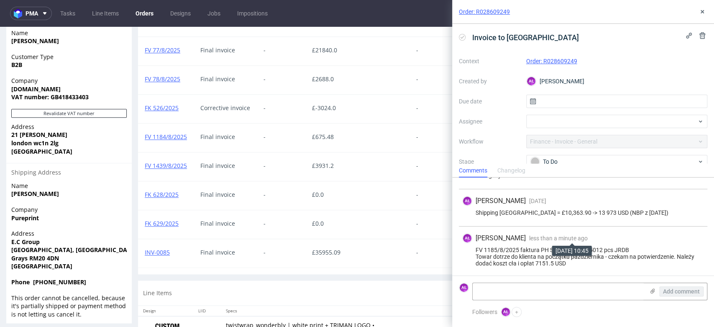
scroll to position [235, 0]
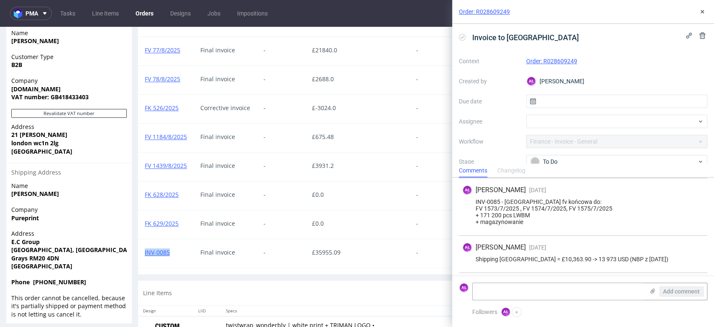
drag, startPoint x: 178, startPoint y: 257, endPoint x: 579, endPoint y: 294, distance: 402.7
click at [144, 259] on div "INV-0085" at bounding box center [166, 253] width 56 height 28
copy link "INV-0085"
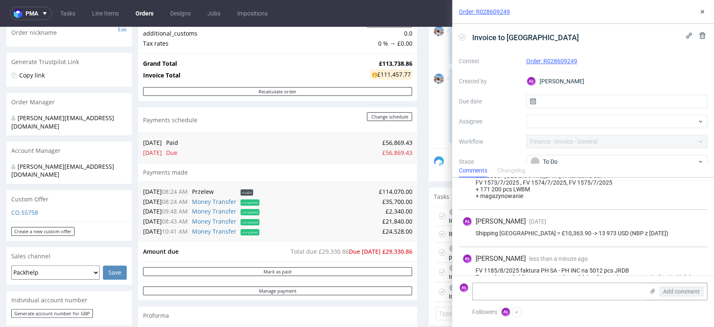
scroll to position [282, 0]
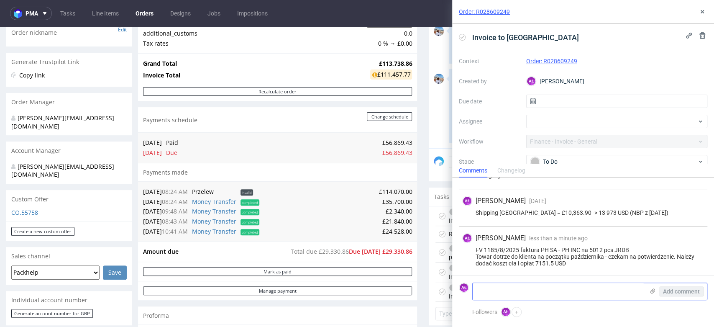
click at [565, 289] on textarea at bounding box center [559, 291] width 172 height 17
drag, startPoint x: 547, startPoint y: 263, endPoint x: 539, endPoint y: 276, distance: 15.8
click at [536, 262] on div "FV 1185/8/2025 faktura PH SA - PH INC na 5012 pcs JRDB Towar dotrze do klienta …" at bounding box center [583, 257] width 242 height 20
copy div "7151.5 USD"
click at [543, 286] on textarea at bounding box center [559, 291] width 172 height 17
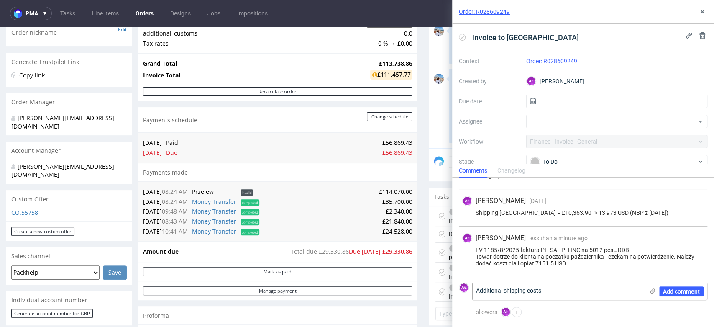
paste textarea "7151.5 USD"
type textarea "Additional shipping costs - 7151.5 USD"
click at [679, 291] on span "Add comment" at bounding box center [681, 291] width 37 height 6
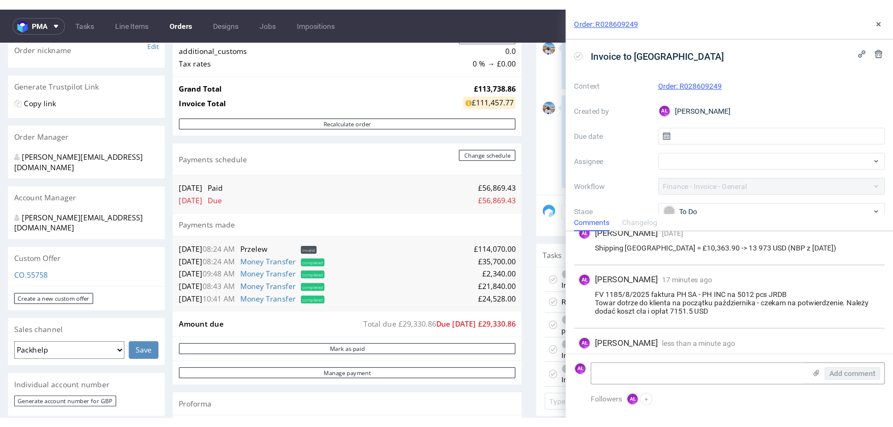
scroll to position [319, 0]
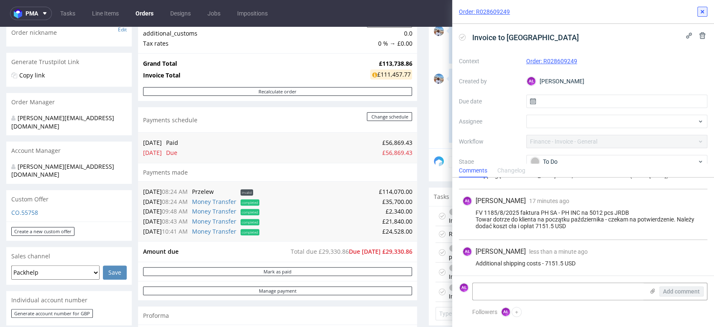
click at [703, 12] on use at bounding box center [702, 11] width 3 height 3
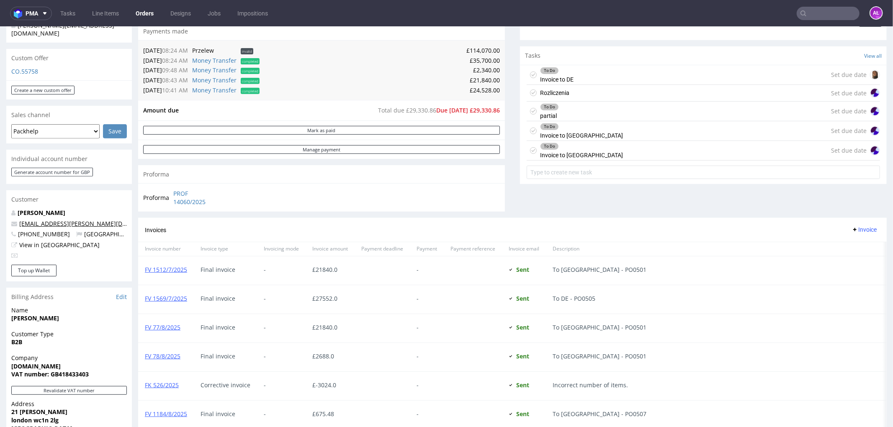
scroll to position [372, 0]
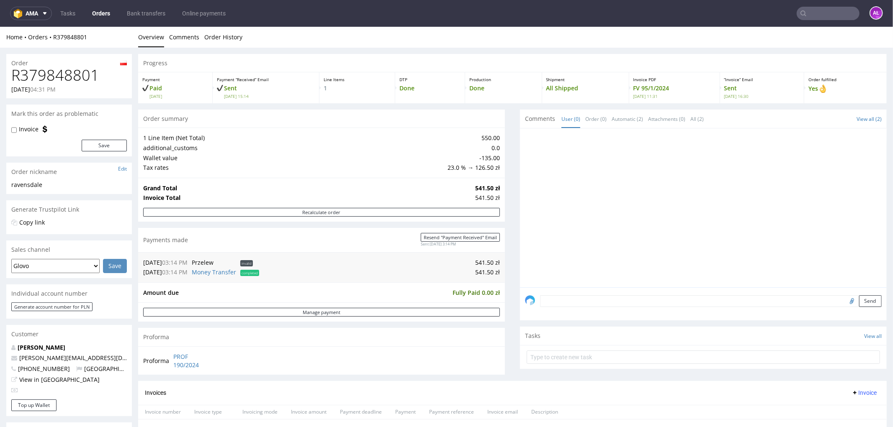
scroll to position [279, 0]
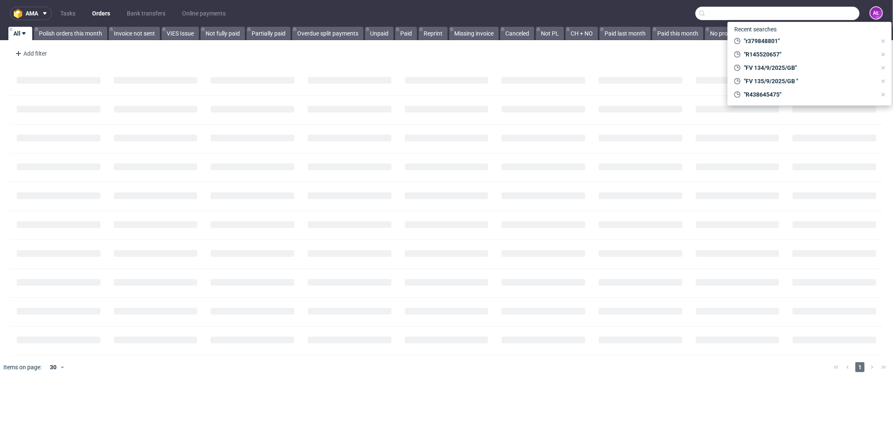
click at [808, 13] on input "text" at bounding box center [777, 13] width 164 height 13
paste input "R054257906"
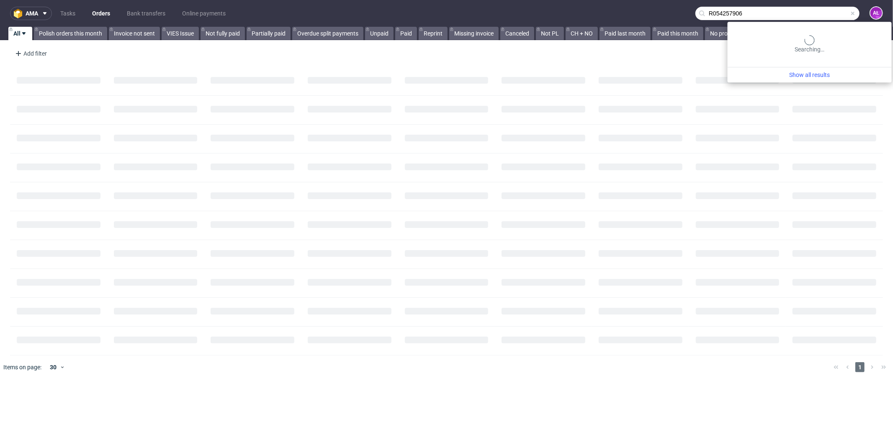
type input "R054257906"
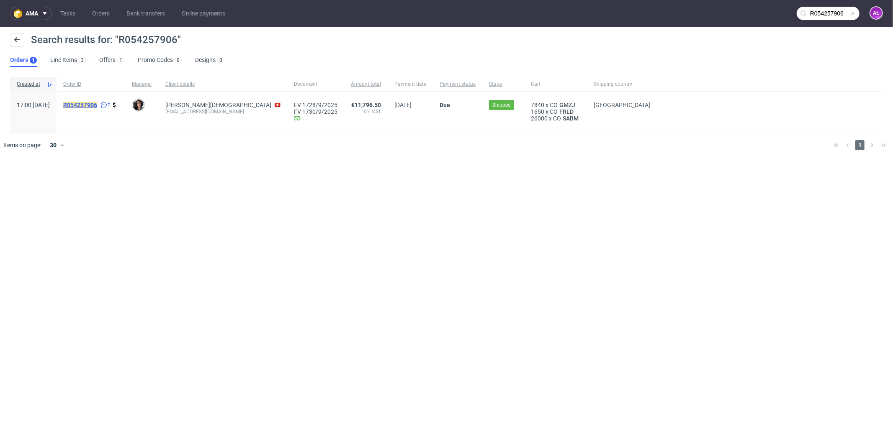
click at [97, 105] on mark "R054257906" at bounding box center [80, 105] width 34 height 7
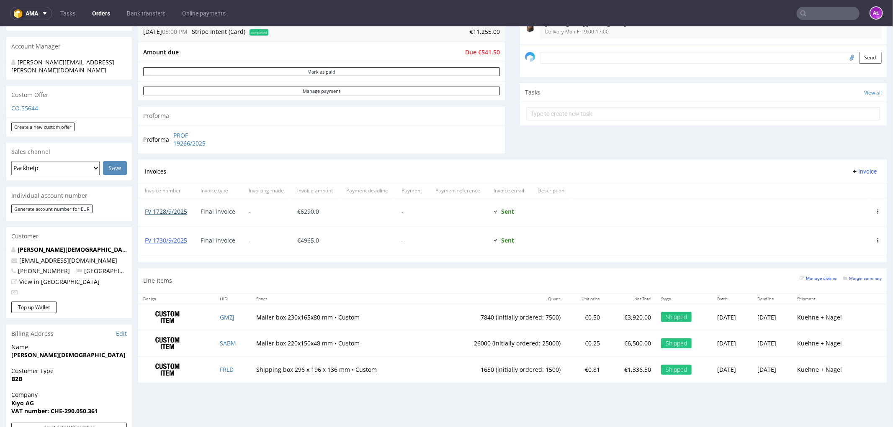
scroll to position [232, 0]
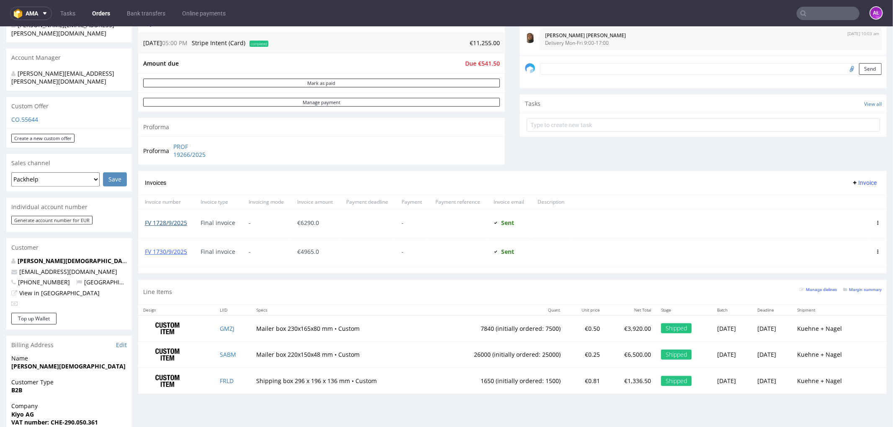
click at [177, 223] on link "FV 1728/9/2025" at bounding box center [166, 222] width 42 height 8
click at [170, 251] on link "FV 1730/9/2025" at bounding box center [166, 251] width 42 height 8
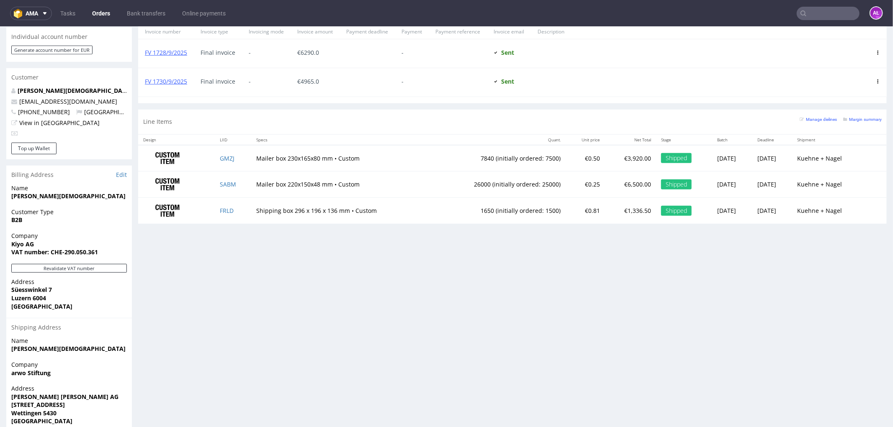
scroll to position [440, 0]
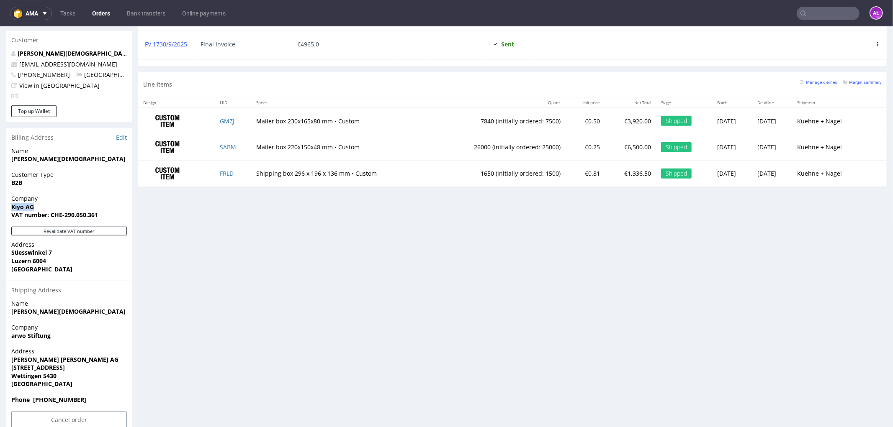
drag, startPoint x: 35, startPoint y: 190, endPoint x: 10, endPoint y: 188, distance: 24.8
click at [10, 194] on div "Company Kiyo AG VAT number: CHE-290.050.361" at bounding box center [69, 210] width 126 height 32
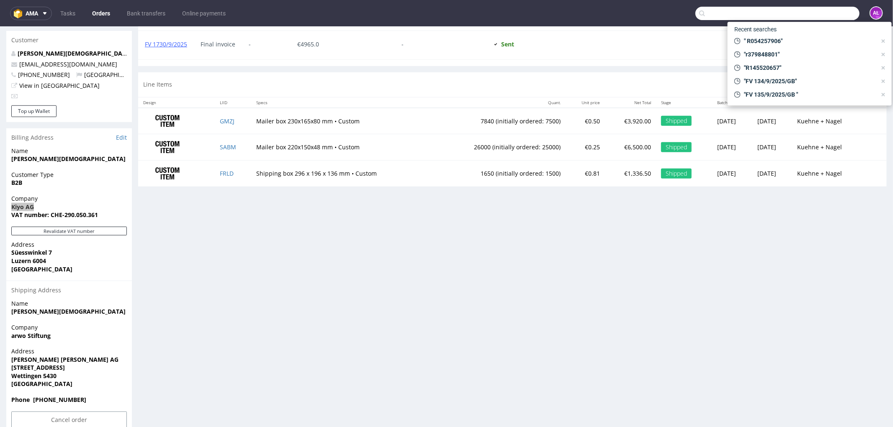
click at [818, 18] on input "text" at bounding box center [777, 13] width 164 height 13
paste input "Kiyo AG"
type input "Kiyo AG"
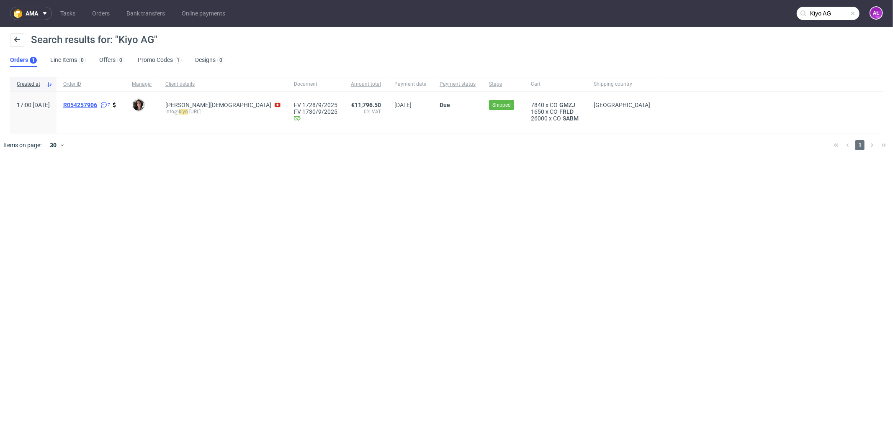
click at [97, 104] on span "R054257906" at bounding box center [80, 105] width 34 height 7
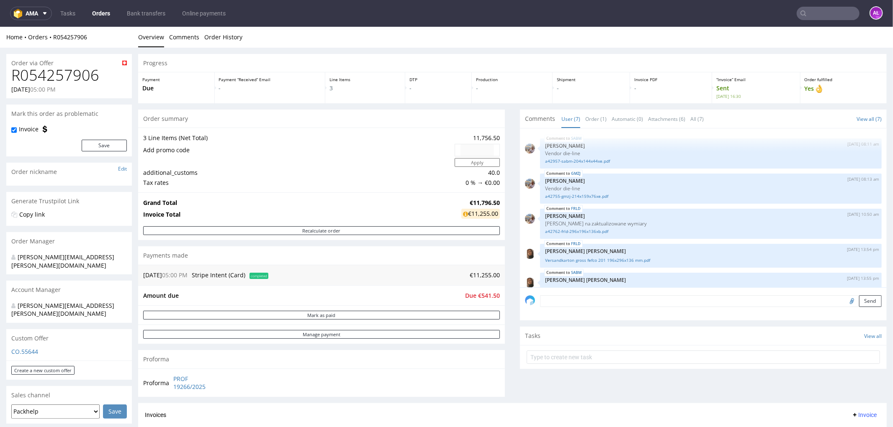
drag, startPoint x: 795, startPoint y: 21, endPoint x: 804, endPoint y: 13, distance: 12.1
click at [799, 17] on nav "ama Tasks Orders Bank transfers Online payments AŁ" at bounding box center [446, 13] width 893 height 27
click at [804, 12] on input "text" at bounding box center [827, 13] width 63 height 13
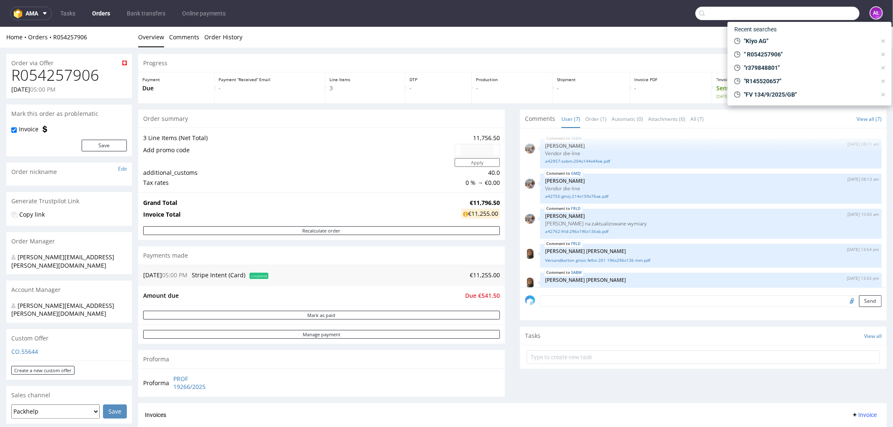
paste input "R021336473."
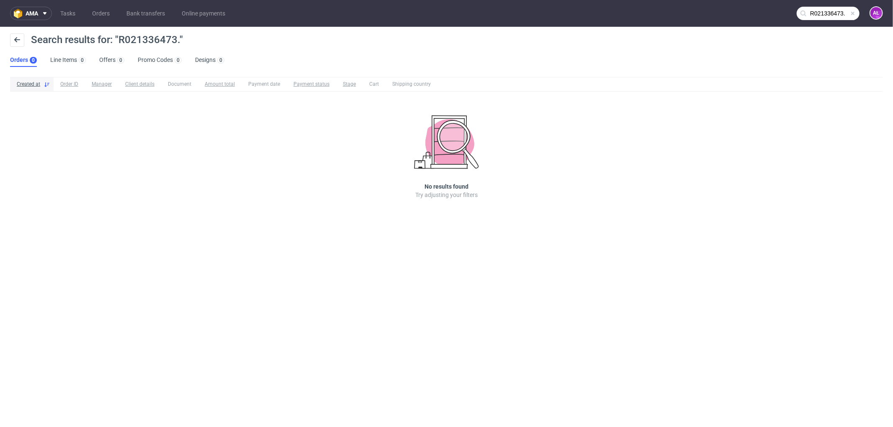
click at [829, 18] on input "R021336473." at bounding box center [827, 13] width 63 height 13
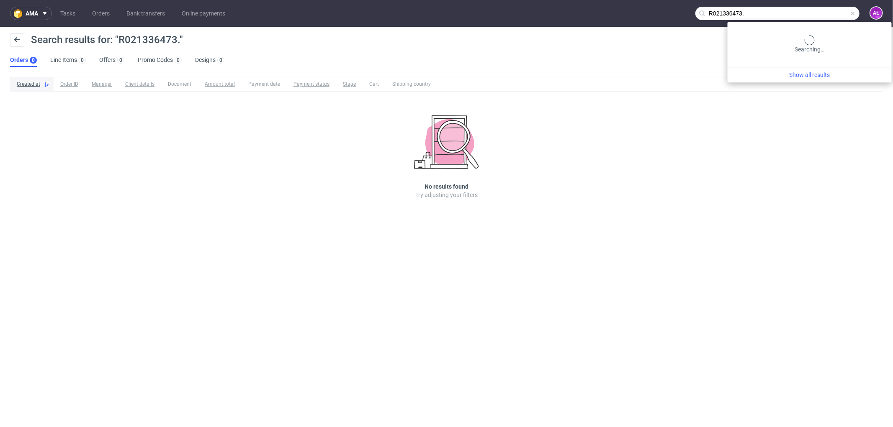
click at [789, 16] on input "R021336473." at bounding box center [777, 13] width 164 height 13
type input "R021336473"
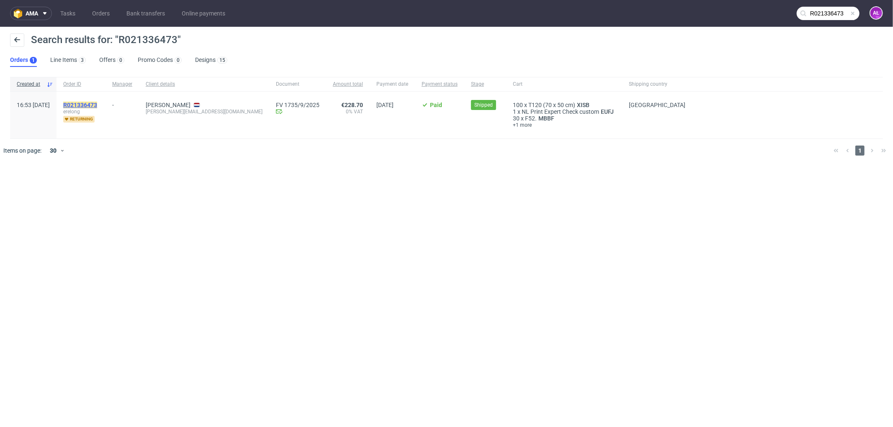
click at [97, 106] on mark "R021336473" at bounding box center [80, 105] width 34 height 7
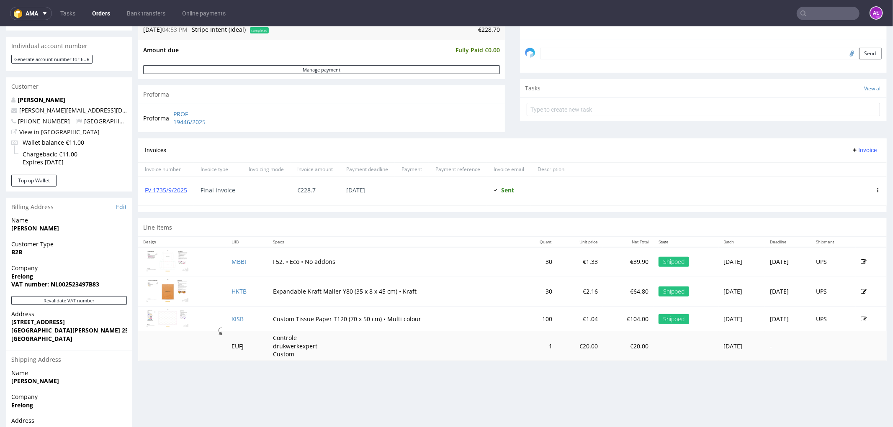
scroll to position [279, 0]
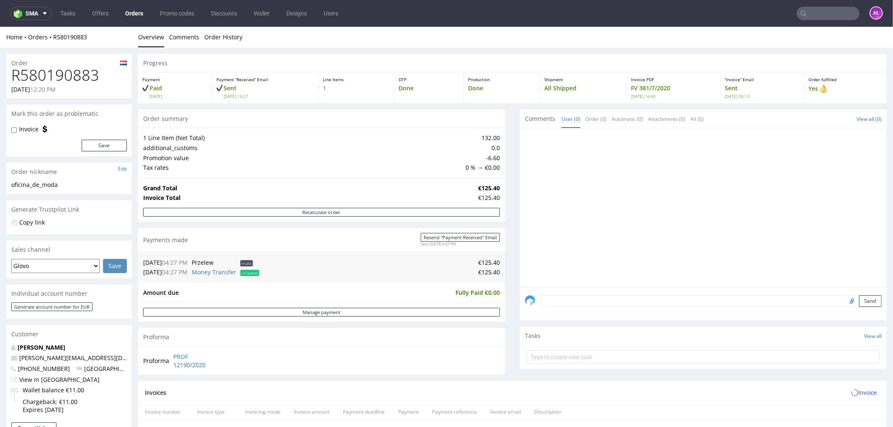
scroll to position [279, 0]
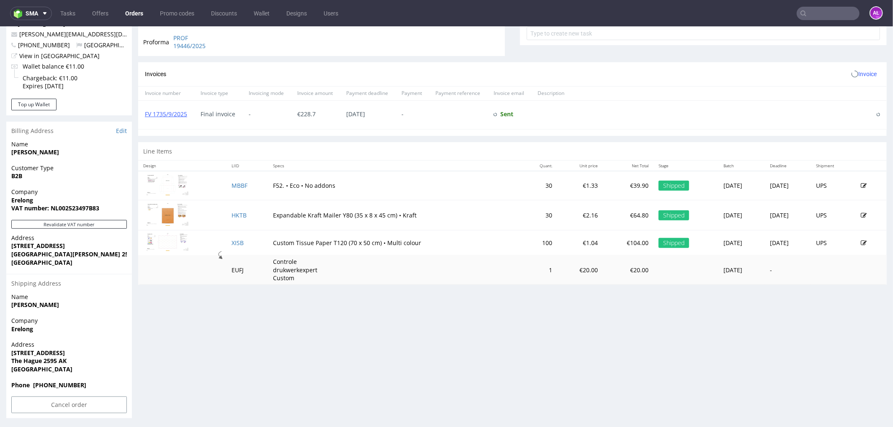
scroll to position [325, 0]
drag, startPoint x: 106, startPoint y: 207, endPoint x: 52, endPoint y: 210, distance: 54.5
click at [52, 210] on span "VAT number: NL002523497B83" at bounding box center [69, 207] width 116 height 8
copy strong "NL002523497B83"
drag, startPoint x: 191, startPoint y: 122, endPoint x: 143, endPoint y: 117, distance: 47.9
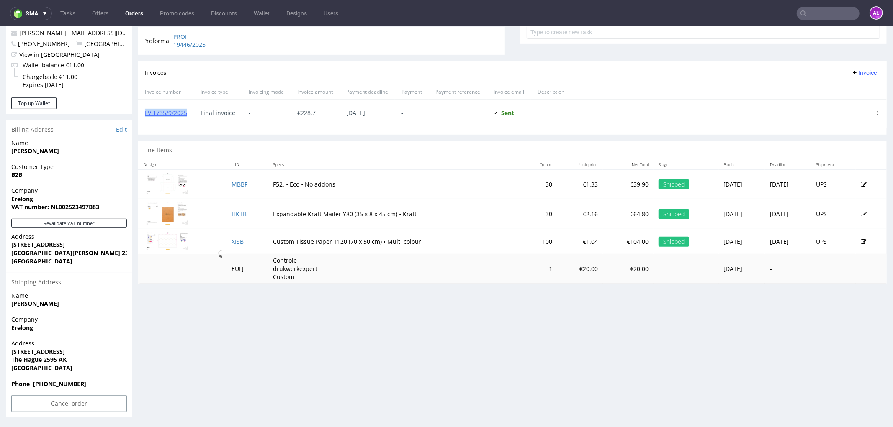
click at [143, 117] on div "FV 1735/9/2025" at bounding box center [166, 113] width 56 height 28
copy link "FV 1735/9/2025"
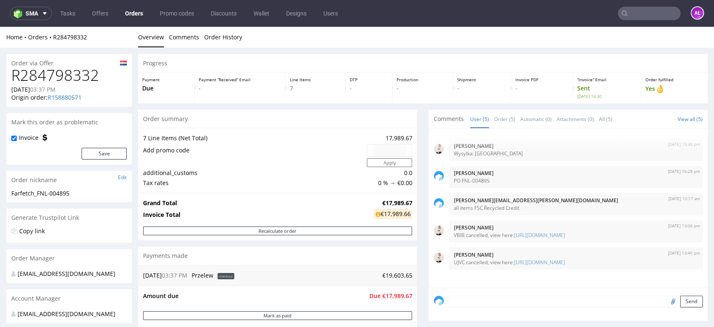
scroll to position [232, 0]
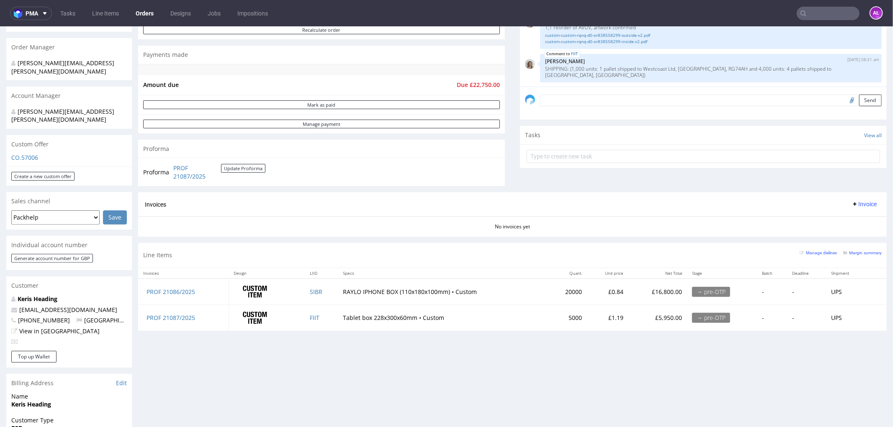
scroll to position [93, 0]
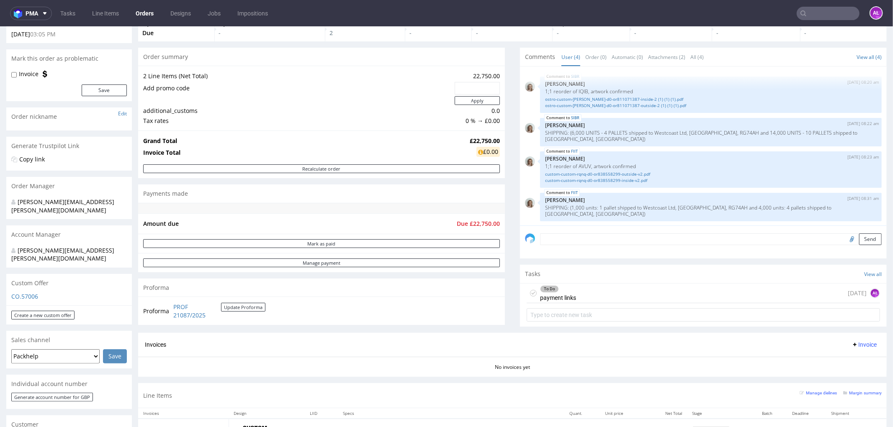
scroll to position [139, 0]
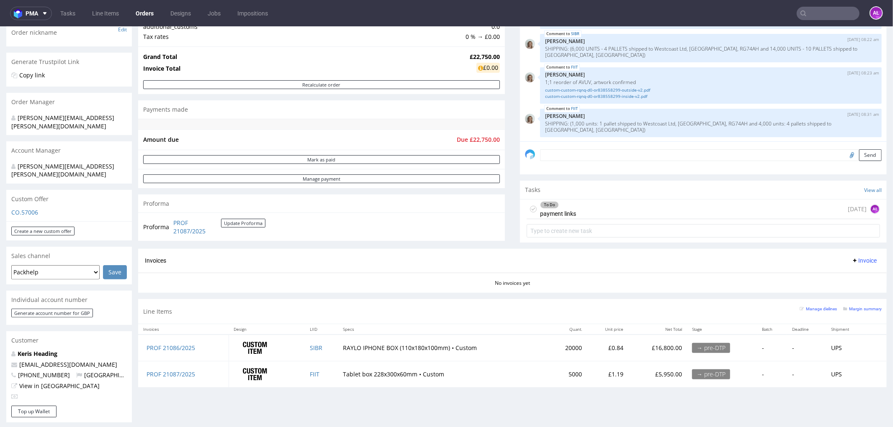
click at [594, 211] on div "To Do payment links [DATE] AŁ" at bounding box center [703, 209] width 353 height 20
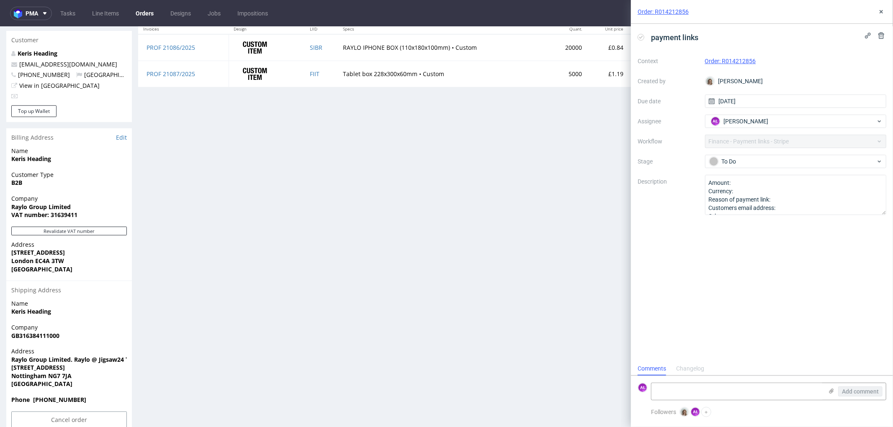
scroll to position [207, 0]
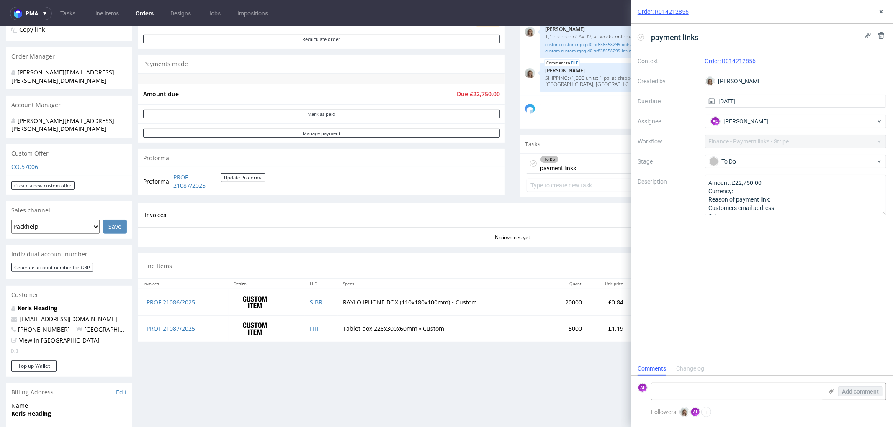
scroll to position [186, 0]
drag, startPoint x: 103, startPoint y: 301, endPoint x: 18, endPoint y: 304, distance: 85.4
click at [18, 314] on p "[EMAIL_ADDRESS][DOMAIN_NAME]" at bounding box center [69, 318] width 116 height 8
copy link "[EMAIL_ADDRESS][DOMAIN_NAME]"
drag, startPoint x: 764, startPoint y: 64, endPoint x: 722, endPoint y: 65, distance: 41.5
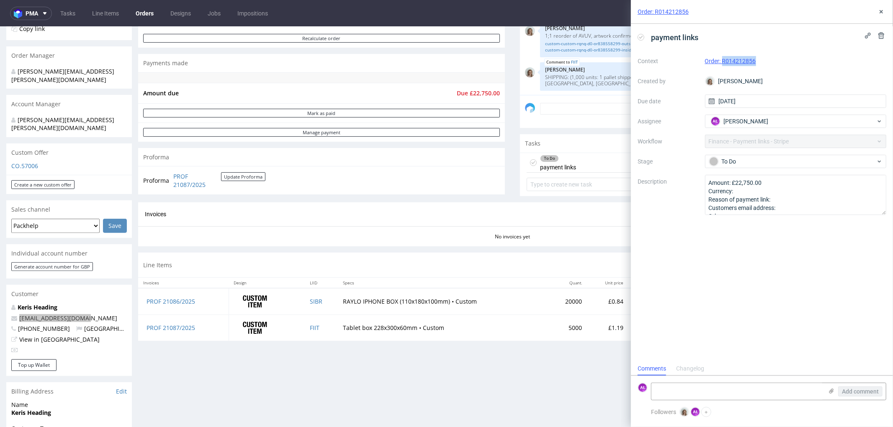
click at [722, 65] on div "Order: R014212856" at bounding box center [796, 61] width 182 height 10
copy link "R014212856"
drag, startPoint x: 55, startPoint y: 69, endPoint x: 1, endPoint y: 74, distance: 53.8
click at [15, 69] on div "[PERSON_NAME][EMAIL_ADDRESS][PERSON_NAME][DOMAIN_NAME]" at bounding box center [65, 75] width 109 height 16
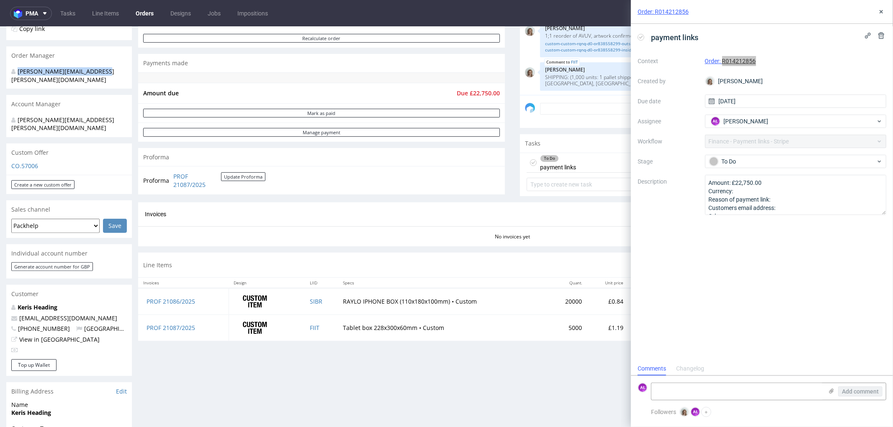
copy div "[PERSON_NAME][EMAIL_ADDRESS][PERSON_NAME][DOMAIN_NAME]"
drag, startPoint x: 713, startPoint y: 395, endPoint x: 717, endPoint y: 391, distance: 5.3
click at [713, 395] on textarea at bounding box center [737, 391] width 172 height 17
click at [725, 394] on textarea "sent 5 links: 4 x 5000 gbp _ 2 2750" at bounding box center [737, 391] width 172 height 17
click at [735, 393] on textarea "sent 5 links: 4 x 5000 gbp + 2 2750" at bounding box center [737, 391] width 172 height 17
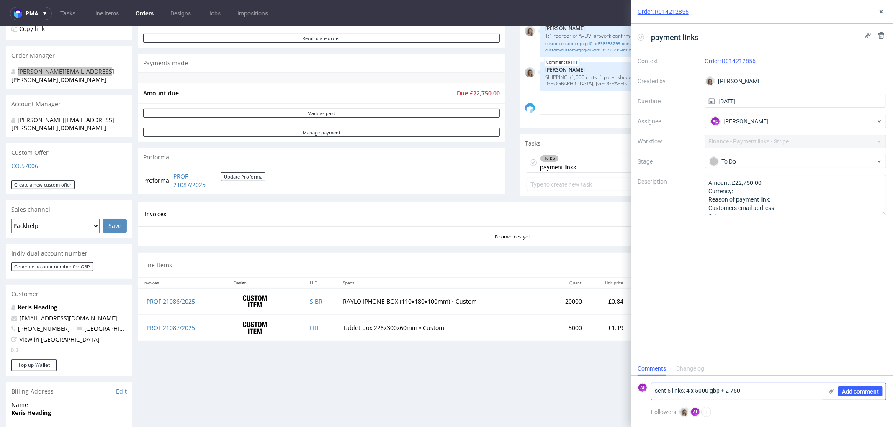
click at [753, 392] on textarea "sent 5 links: 4 x 5000 gbp + 2 750" at bounding box center [737, 391] width 172 height 17
click at [701, 392] on textarea "sent 5 links: 4 x 5000 gbp + 2 750 gbp" at bounding box center [737, 391] width 172 height 17
type textarea "sent 5 links: 4 x 5 000 gbp + 2 750 gbp"
click at [854, 390] on span "Add comment" at bounding box center [860, 392] width 37 height 6
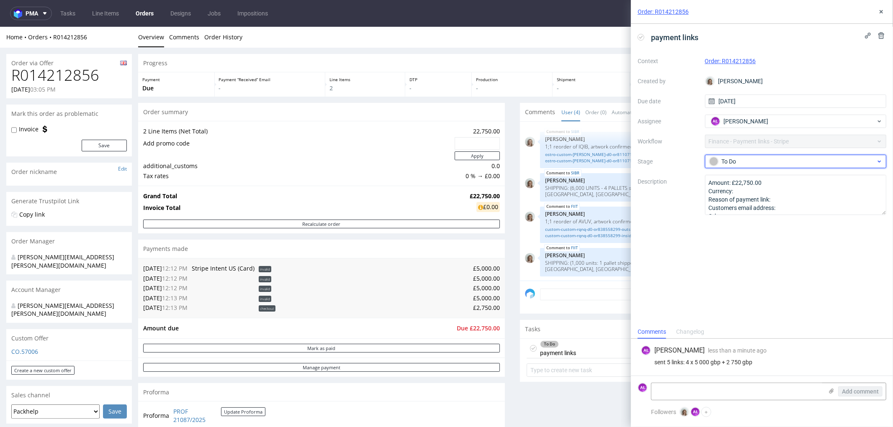
click at [737, 164] on div "To Do" at bounding box center [792, 161] width 167 height 9
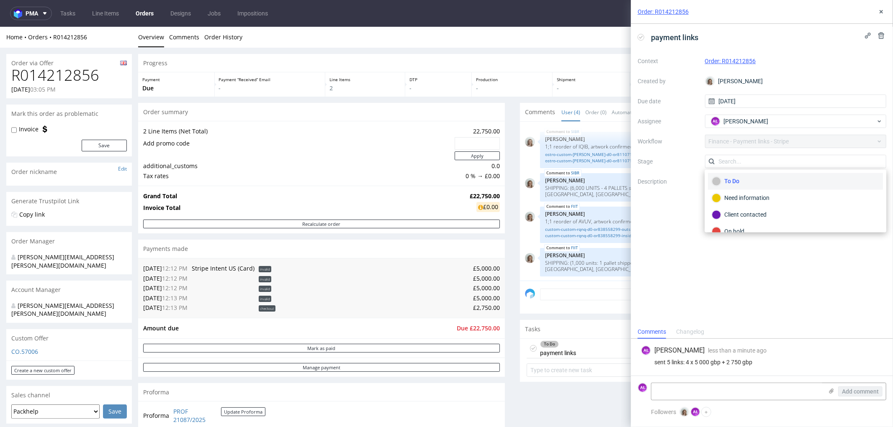
scroll to position [46, 0]
click at [763, 202] on div "Waiting for payment" at bounding box center [795, 202] width 167 height 9
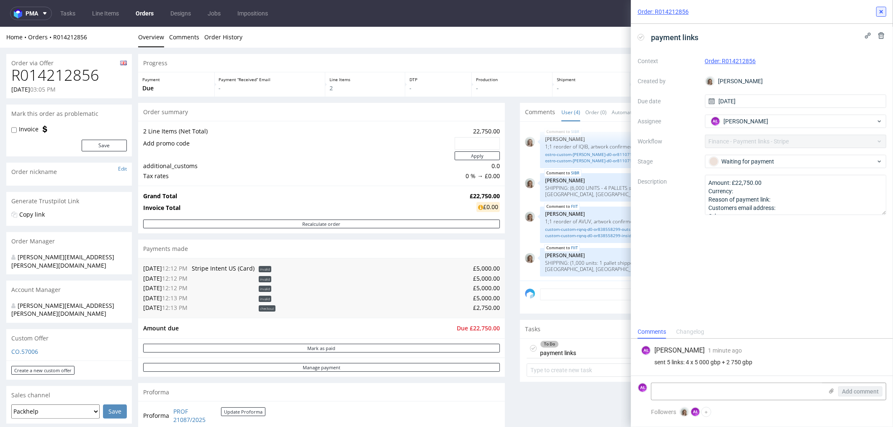
drag, startPoint x: 692, startPoint y: 76, endPoint x: 875, endPoint y: 17, distance: 192.3
click at [881, 11] on use at bounding box center [880, 11] width 3 height 3
